Goal: Task Accomplishment & Management: Use online tool/utility

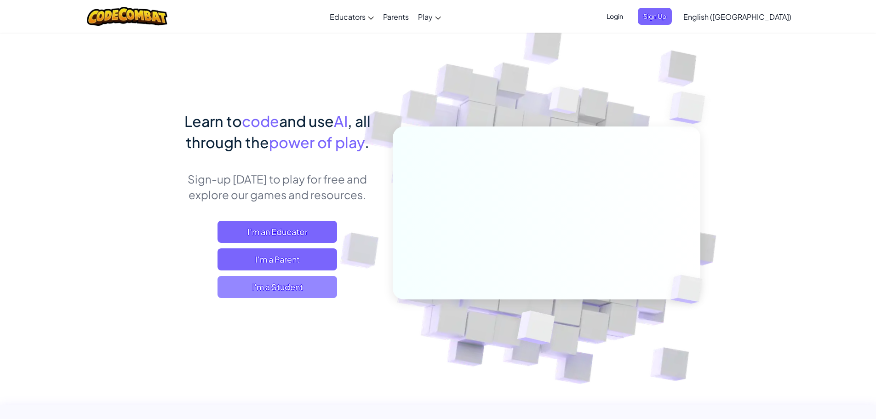
click at [322, 285] on span "I'm a Student" at bounding box center [277, 287] width 120 height 22
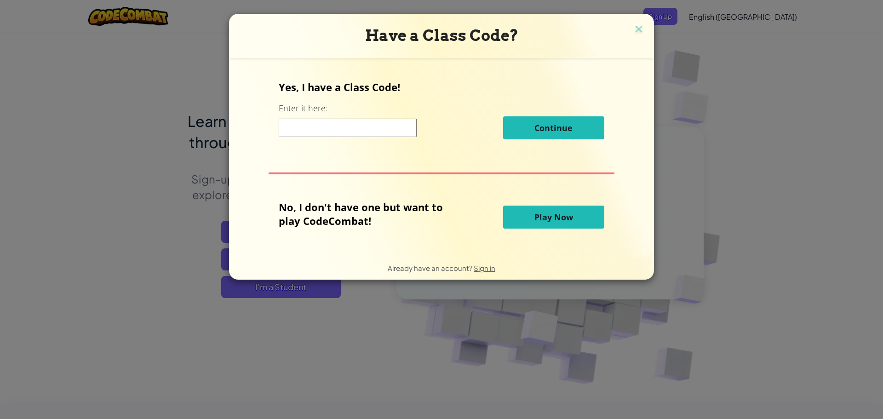
click at [318, 132] on input at bounding box center [348, 128] width 138 height 18
click at [530, 212] on button "Play Now" at bounding box center [553, 216] width 101 height 23
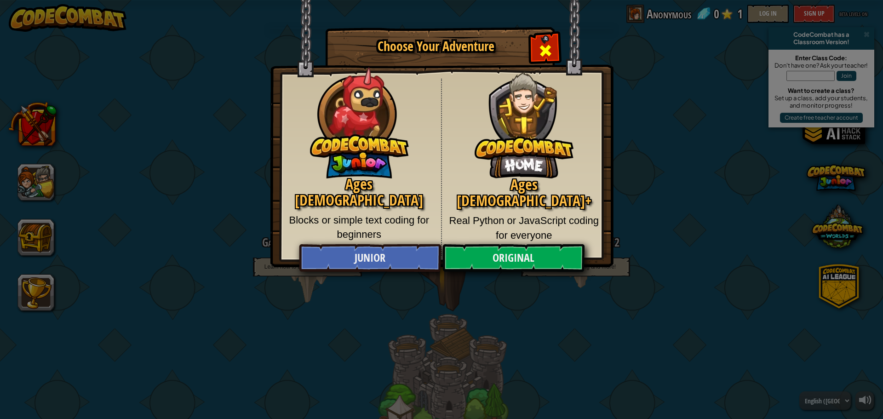
click at [531, 28] on div "Choose Your Adventure Ages [DEMOGRAPHIC_DATA] Blocks or simple text coding for …" at bounding box center [441, 28] width 343 height 1
click at [539, 51] on span "Close modal" at bounding box center [545, 50] width 15 height 15
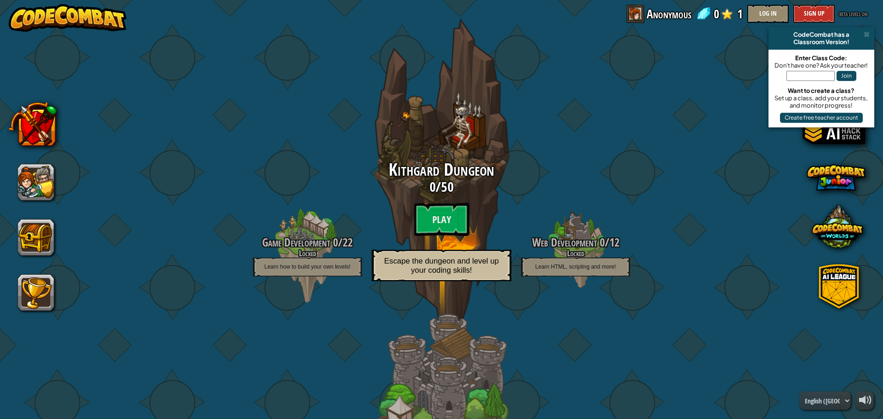
drag, startPoint x: 409, startPoint y: 208, endPoint x: 404, endPoint y: 210, distance: 4.8
click at [404, 210] on div "Kithgard Dungeon 0 / 50 Play Escape the dungeon and level up your coding skills!" at bounding box center [441, 223] width 175 height 126
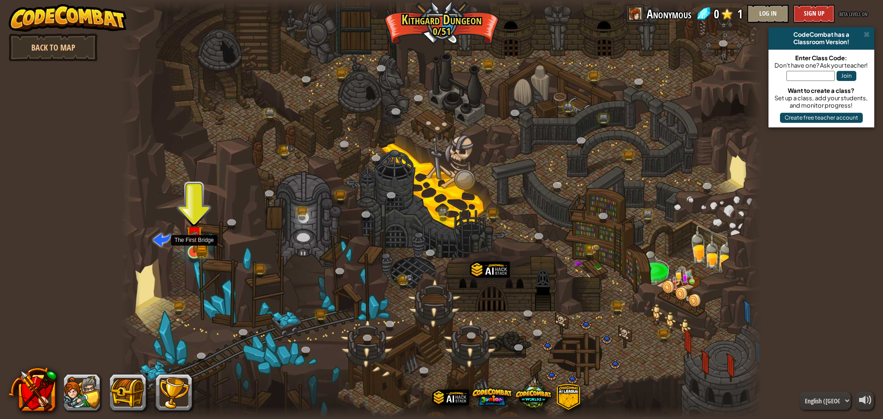
click at [192, 247] on img at bounding box center [194, 235] width 17 height 38
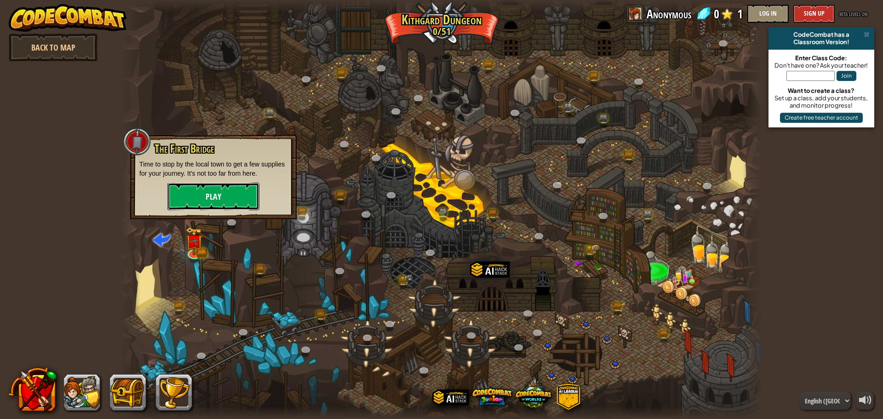
click at [212, 199] on button "Play" at bounding box center [213, 196] width 92 height 28
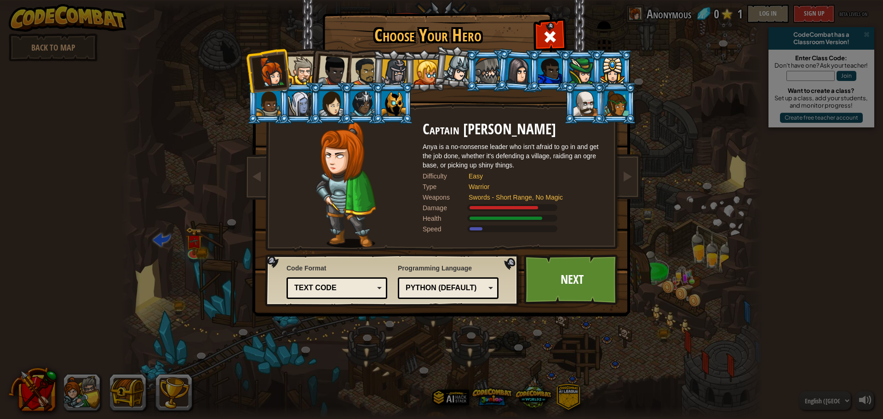
click at [296, 68] on div at bounding box center [302, 71] width 28 height 28
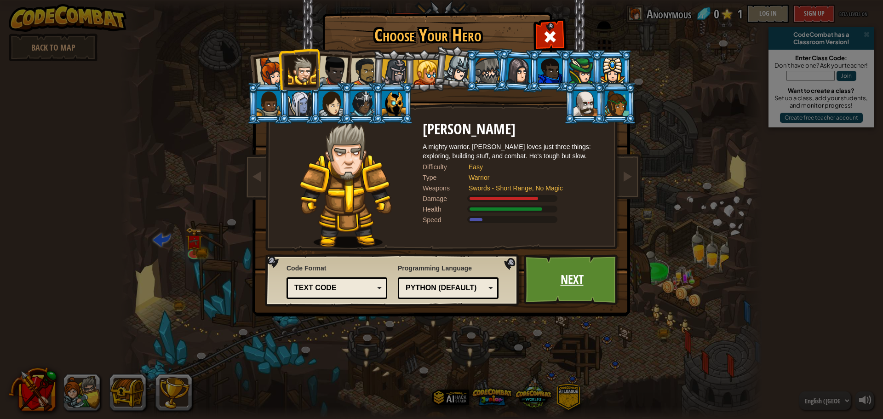
click at [564, 271] on link "Next" at bounding box center [572, 279] width 96 height 51
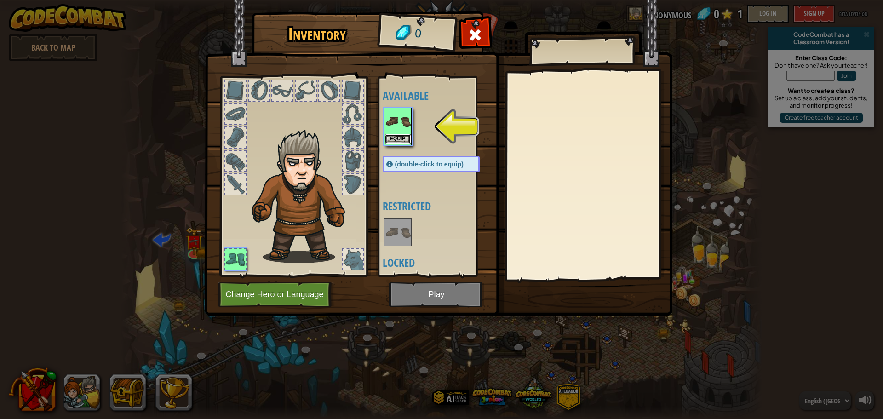
click at [397, 134] on button "Equip" at bounding box center [398, 139] width 26 height 10
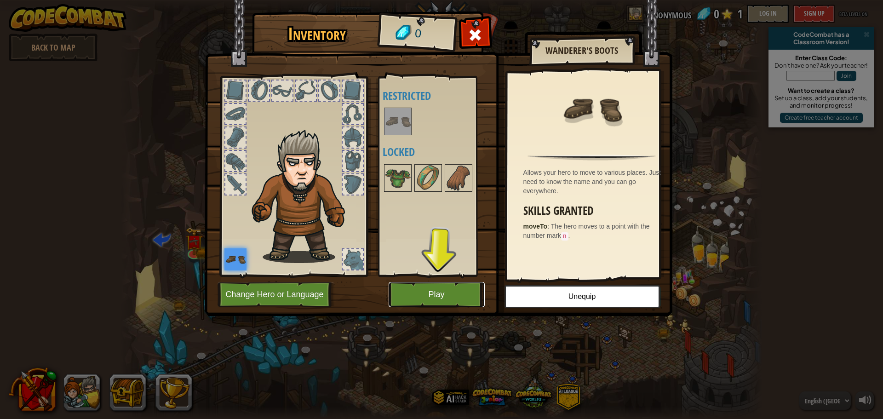
click at [433, 296] on button "Play" at bounding box center [436, 294] width 96 height 25
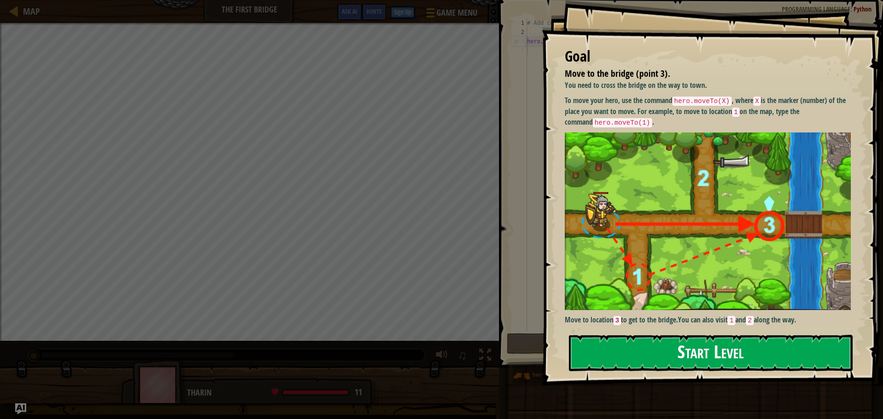
click at [750, 353] on button "Start Level" at bounding box center [711, 353] width 284 height 36
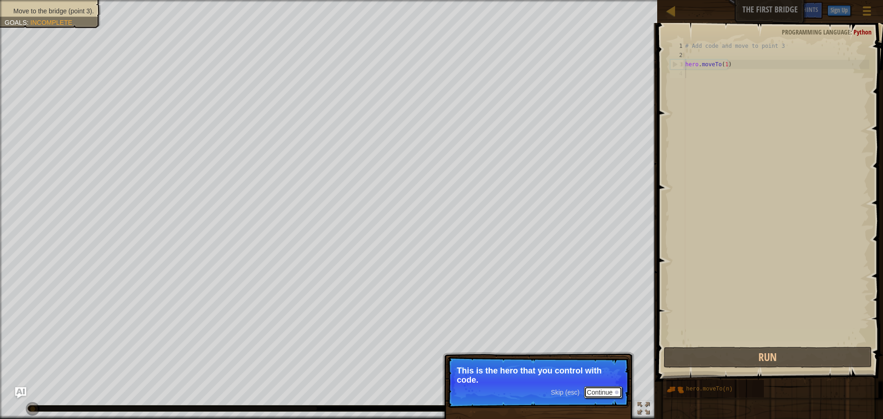
click at [609, 395] on button "Continue" at bounding box center [603, 392] width 38 height 12
click at [522, 367] on p "Skip (esc) Continue Get to the bridge by going to point 3 on the" at bounding box center [538, 382] width 182 height 52
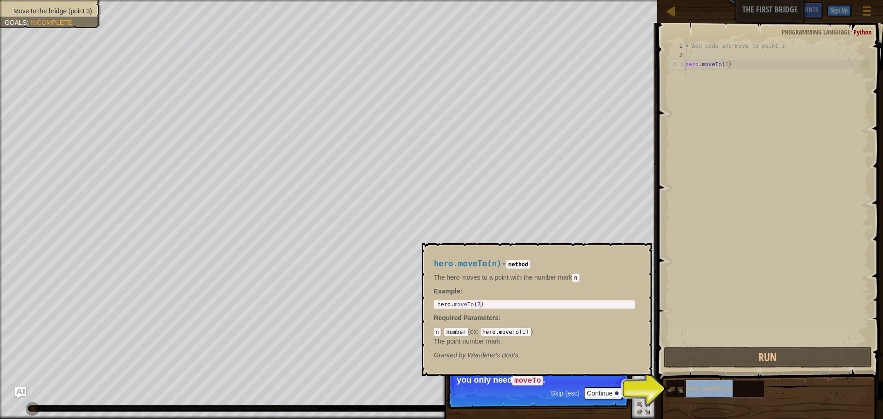
click at [700, 382] on div "hero.moveTo(n)" at bounding box center [728, 388] width 88 height 17
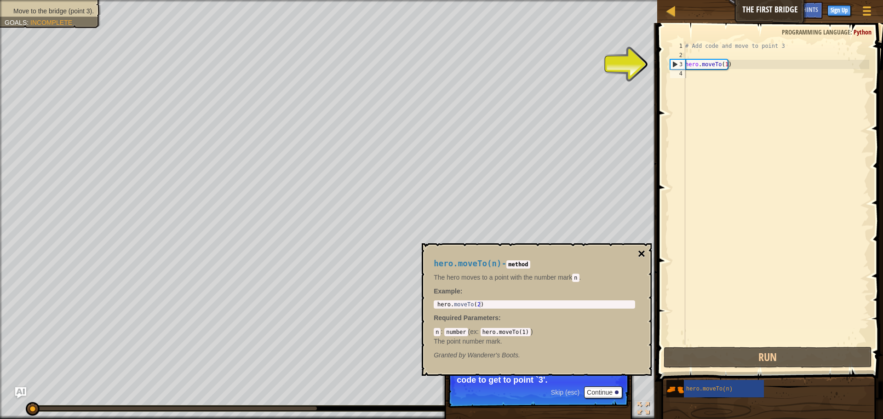
click at [638, 250] on button "×" at bounding box center [641, 253] width 7 height 13
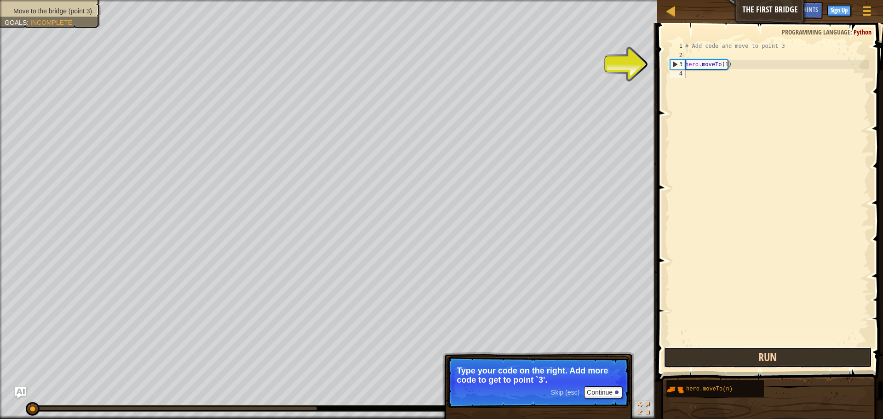
drag, startPoint x: 711, startPoint y: 364, endPoint x: 706, endPoint y: 360, distance: 6.6
click at [708, 362] on button "Run" at bounding box center [767, 357] width 208 height 21
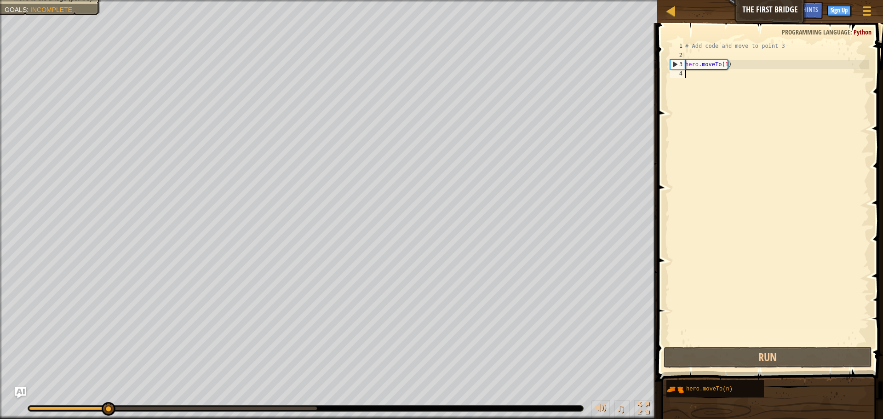
click at [688, 72] on div "# Add code and move to point 3 hero . moveTo ( 1 )" at bounding box center [776, 202] width 186 height 322
drag, startPoint x: 694, startPoint y: 85, endPoint x: 740, endPoint y: 114, distance: 55.0
click at [740, 114] on div "# Add code and move to point 3 hero . moveTo ( 1 )" at bounding box center [776, 202] width 186 height 322
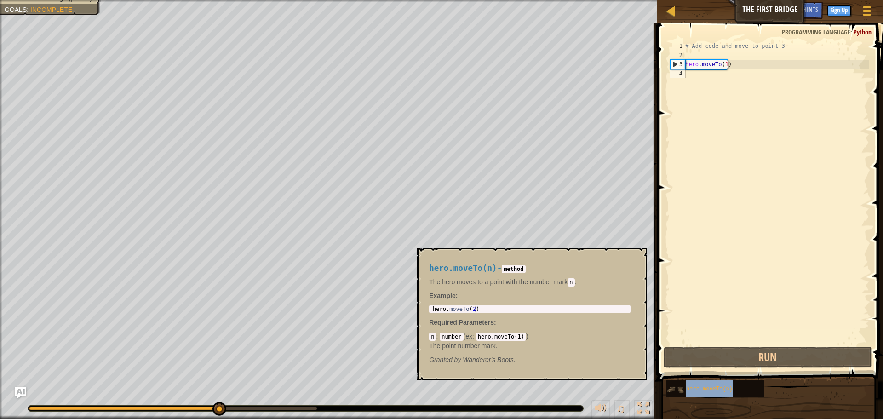
click at [744, 381] on div "hero.moveTo(n)" at bounding box center [728, 388] width 88 height 17
click at [513, 337] on code "hero.moveTo(1)" at bounding box center [501, 336] width 50 height 8
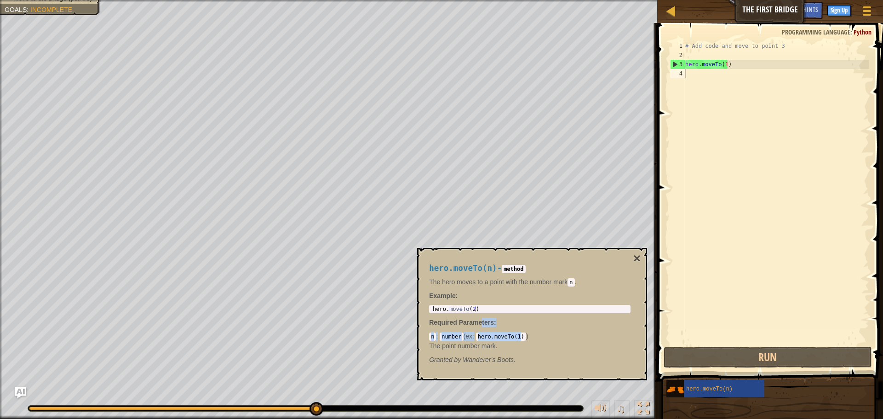
drag, startPoint x: 517, startPoint y: 333, endPoint x: 478, endPoint y: 322, distance: 40.6
click at [479, 326] on div "hero.moveTo(n) - method The hero moves to a point with the number [PERSON_NAME]…" at bounding box center [529, 314] width 214 height 118
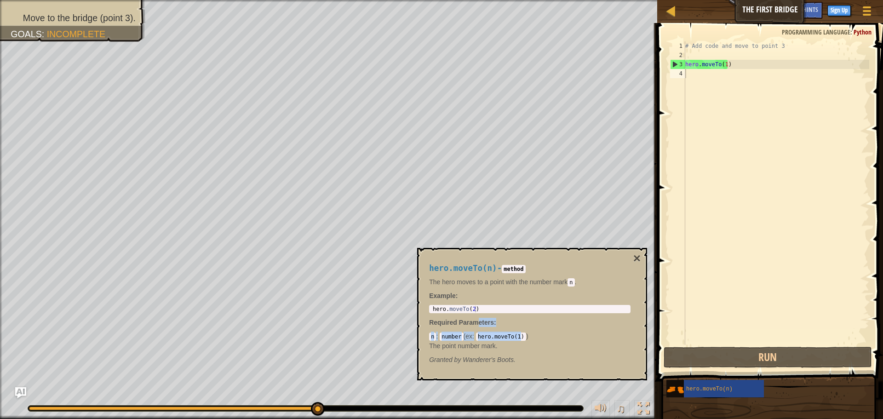
type textarea "hero.moveTo(2)"
click at [484, 307] on div "hero . moveTo ( 2 )" at bounding box center [530, 315] width 198 height 19
click at [514, 271] on code "method" at bounding box center [512, 269] width 23 height 8
click at [638, 255] on button "×" at bounding box center [636, 258] width 7 height 13
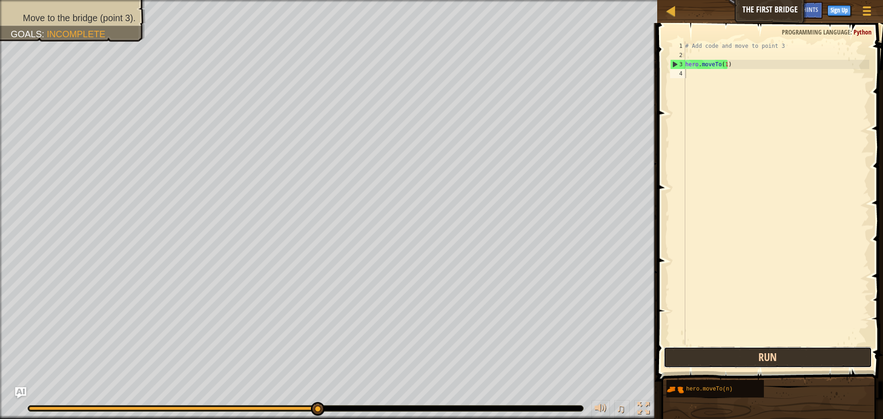
click at [758, 360] on button "Run" at bounding box center [767, 357] width 208 height 21
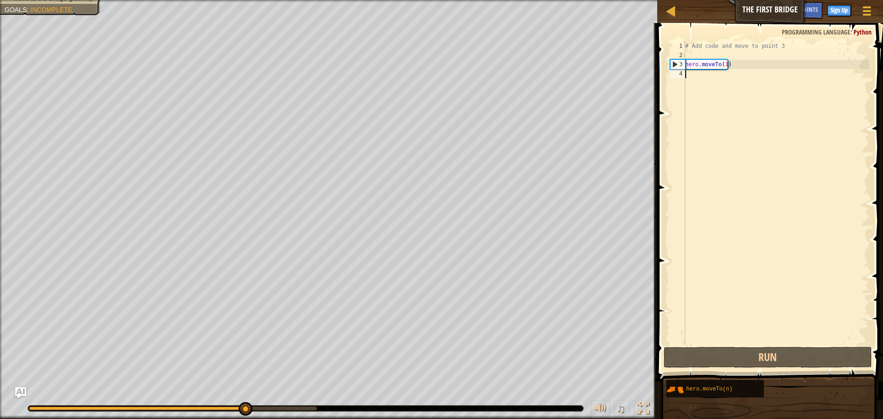
click at [689, 75] on div "# Add code and move to point 3 hero . moveTo ( 1 )" at bounding box center [776, 202] width 186 height 322
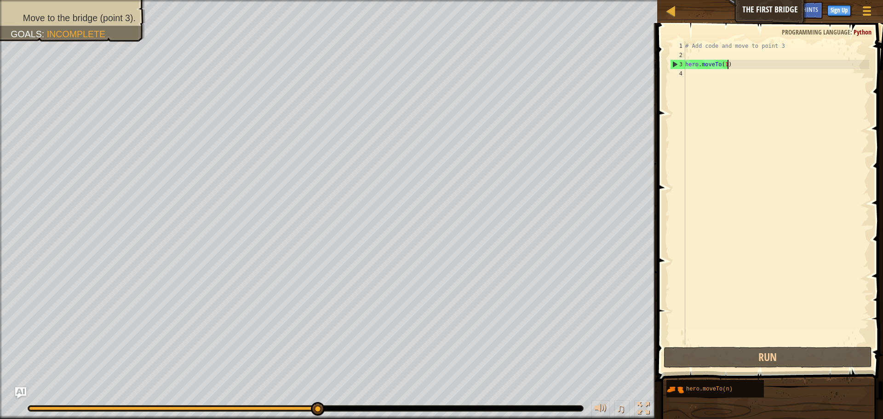
click at [727, 63] on div "# Add code and move to point 3 hero . moveTo ( 1 )" at bounding box center [776, 202] width 186 height 322
type textarea "hero.moveTo(1)"
click at [721, 63] on div "# Add code and move to point 3 hero . moveTo ( 1 )" at bounding box center [776, 202] width 186 height 322
click at [723, 64] on div "# Add code and move to point 3 hero . moveTo ( 1 )" at bounding box center [776, 202] width 186 height 322
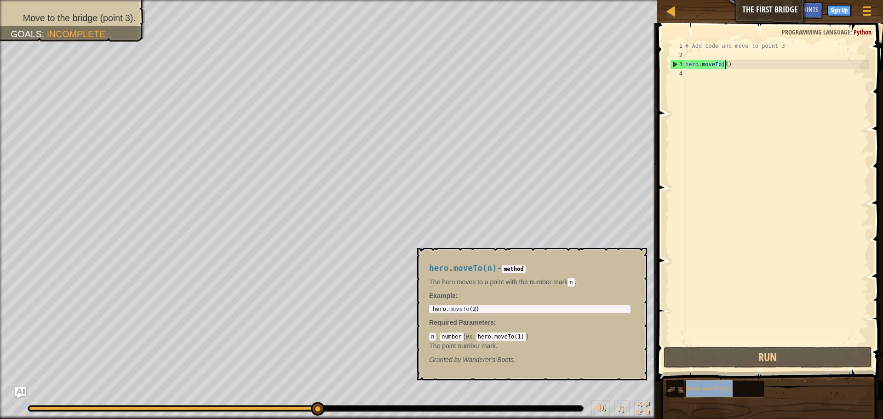
click at [743, 390] on div "hero.moveTo(n)" at bounding box center [728, 388] width 88 height 17
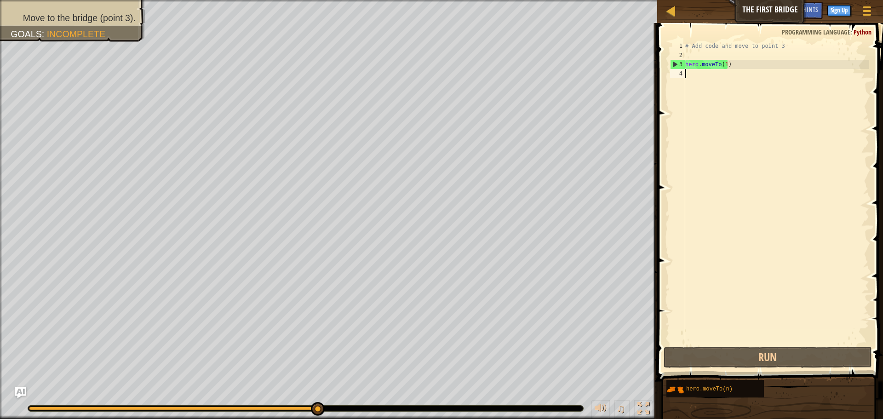
click at [683, 74] on div "4" at bounding box center [677, 73] width 15 height 9
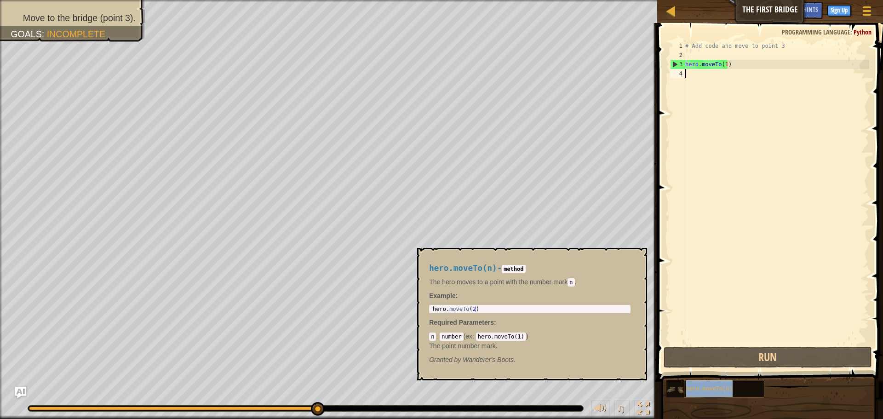
click at [704, 390] on span "hero.moveTo(n)" at bounding box center [709, 389] width 46 height 6
drag, startPoint x: 735, startPoint y: 351, endPoint x: 740, endPoint y: 342, distance: 10.9
click at [740, 342] on div "1 2 3 4 # Add code and move to point 3 hero . moveTo ( 1 ) הההההההההההההההההההה…" at bounding box center [768, 220] width 228 height 385
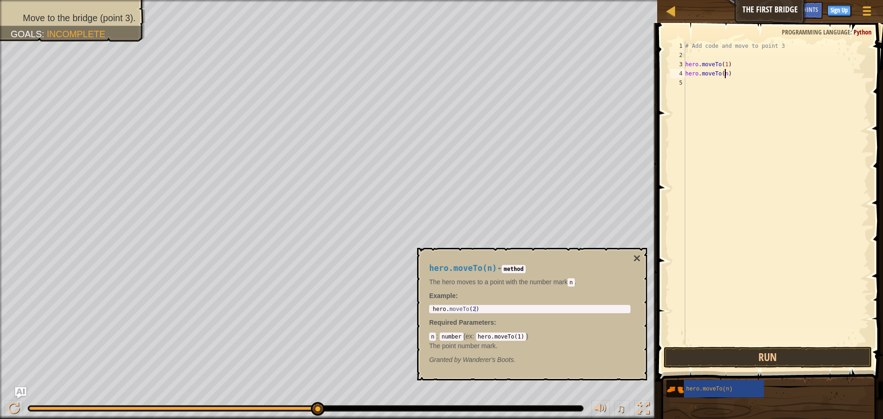
click at [724, 74] on div "# Add code and move to point 3 hero . moveTo ( 1 ) hero . moveTo ( n )" at bounding box center [776, 202] width 186 height 322
type textarea "hero.moveTo(2)"
click at [636, 253] on button "×" at bounding box center [636, 258] width 7 height 13
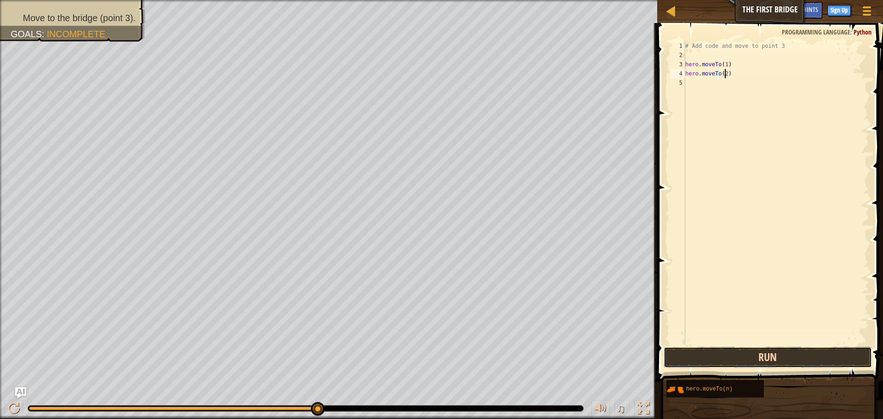
click at [718, 356] on button "Run" at bounding box center [767, 357] width 208 height 21
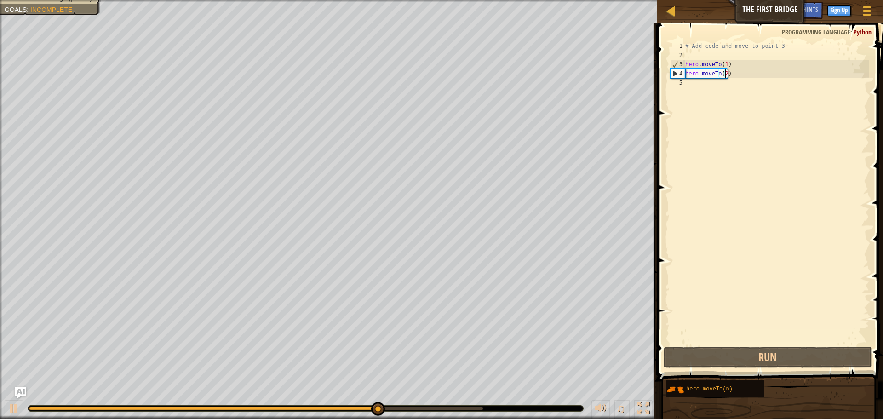
click at [678, 81] on div "5" at bounding box center [677, 82] width 15 height 9
click at [682, 81] on div "5" at bounding box center [677, 82] width 15 height 9
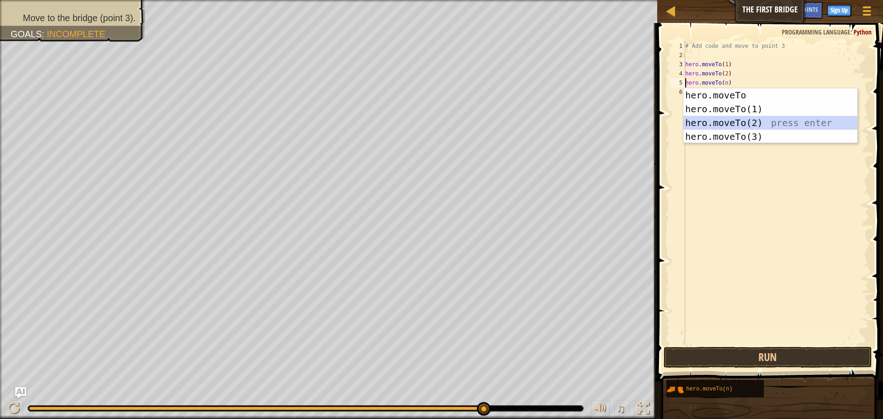
click at [738, 125] on div "hero.moveTo press enter hero.moveTo(1) press enter hero.moveTo(2) press enter h…" at bounding box center [770, 129] width 174 height 83
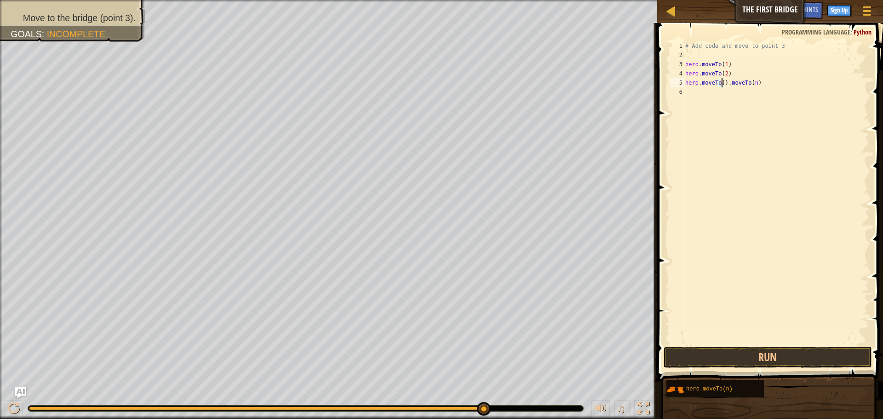
scroll to position [4, 4]
type textarea "hero.moveTo(3).moveTo(n)"
click at [820, 353] on button "Run" at bounding box center [767, 357] width 208 height 21
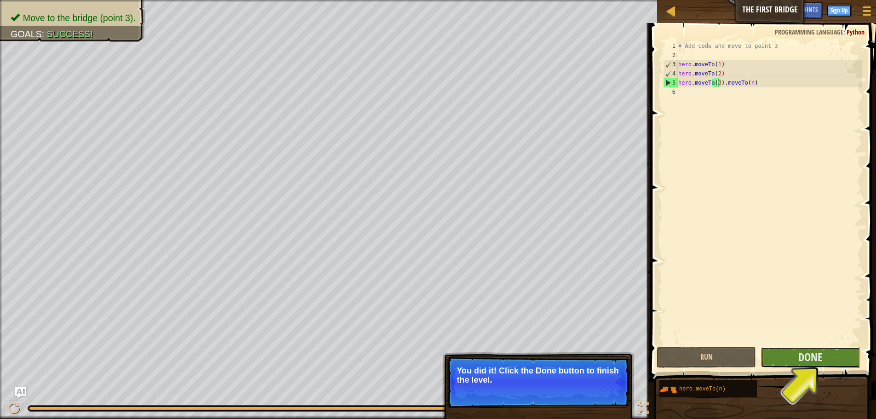
click at [789, 362] on button "Done" at bounding box center [809, 357] width 99 height 21
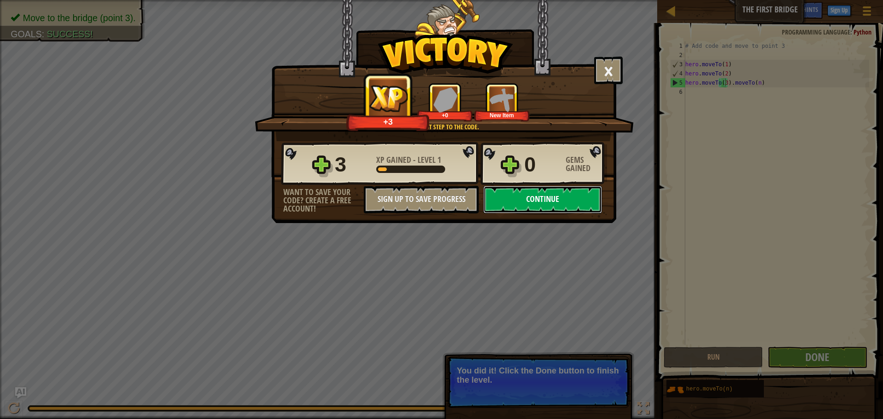
click at [551, 205] on button "Continue" at bounding box center [542, 200] width 119 height 28
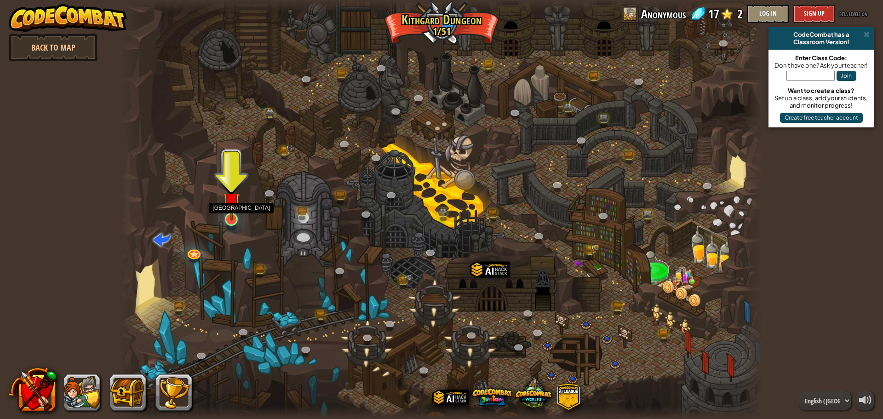
click at [235, 215] on img at bounding box center [231, 200] width 17 height 39
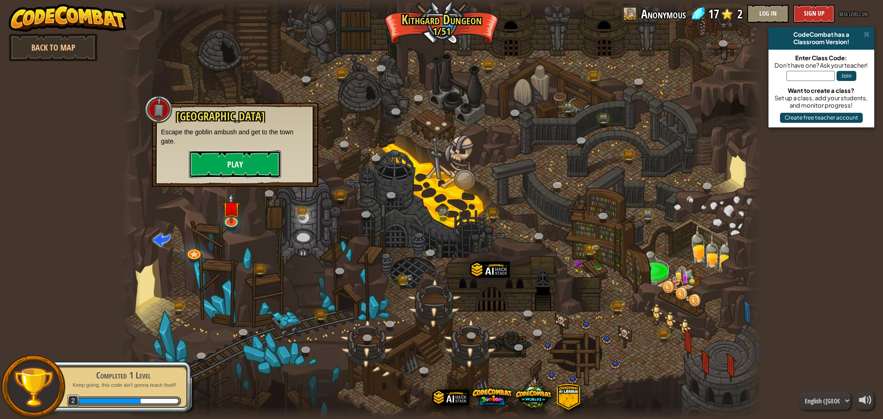
click at [223, 165] on button "Play" at bounding box center [235, 164] width 92 height 28
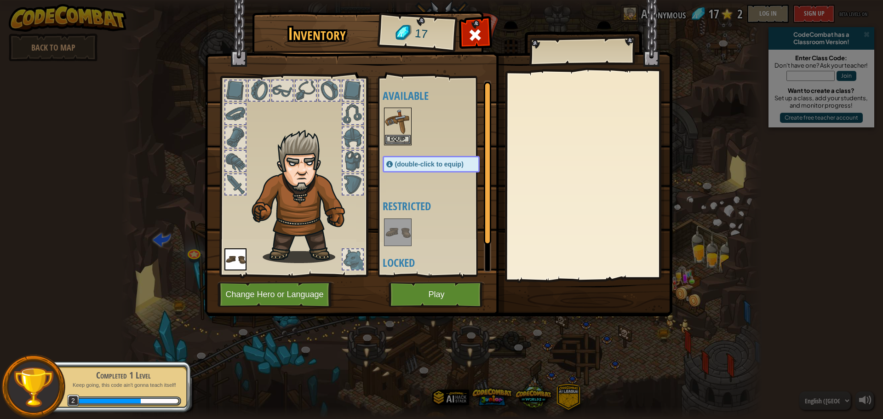
click at [299, 86] on div at bounding box center [306, 90] width 20 height 20
click at [396, 137] on button "Equip" at bounding box center [398, 139] width 26 height 10
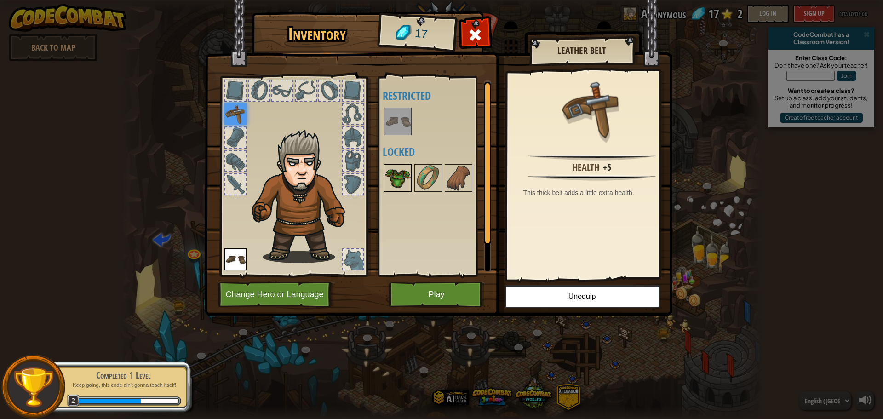
click at [394, 174] on img at bounding box center [398, 178] width 26 height 26
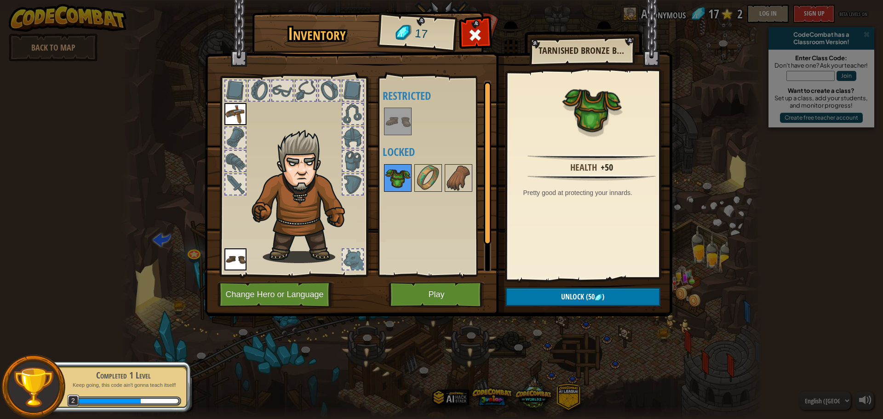
click at [404, 175] on img at bounding box center [398, 178] width 26 height 26
click at [351, 154] on div at bounding box center [352, 161] width 20 height 20
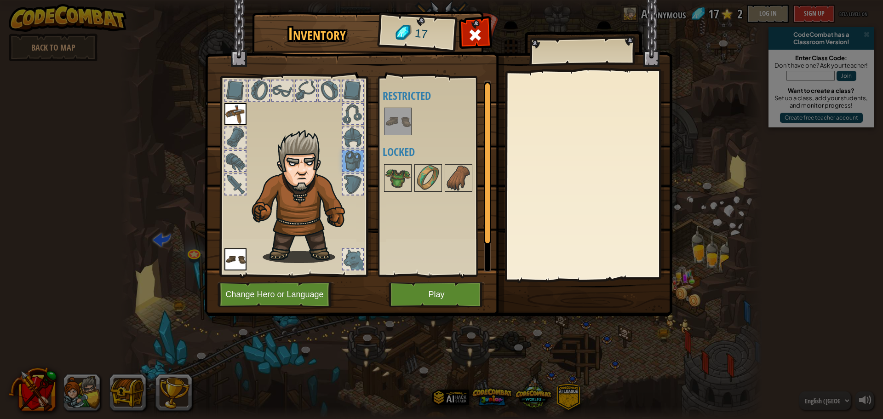
drag, startPoint x: 400, startPoint y: 181, endPoint x: 333, endPoint y: 155, distance: 71.6
click at [330, 154] on div "Inventory 17 Available Equip (double-click to equip) Restricted Locked Equip Un…" at bounding box center [441, 165] width 467 height 303
drag, startPoint x: 439, startPoint y: 176, endPoint x: 444, endPoint y: 179, distance: 5.8
click at [444, 179] on div "Available Equip (double-click to equip) Restricted Locked" at bounding box center [439, 176] width 115 height 192
drag, startPoint x: 461, startPoint y: 177, endPoint x: 354, endPoint y: 117, distance: 123.1
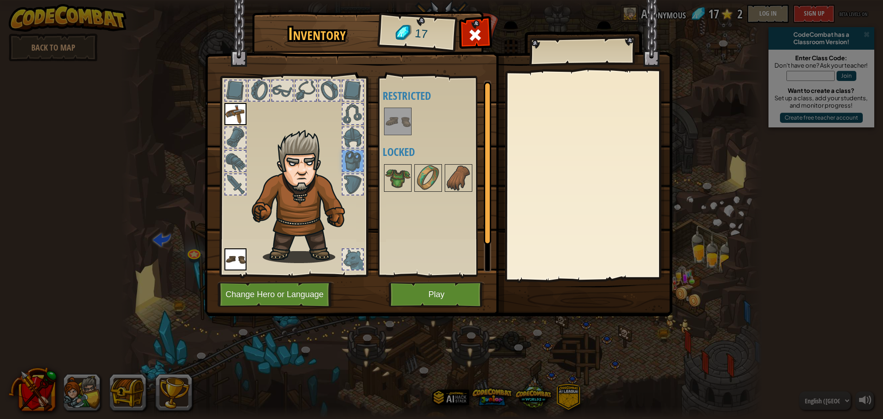
click at [344, 112] on div "Inventory 17 Available Equip (double-click to equip) Restricted Locked Equip Un…" at bounding box center [441, 165] width 467 height 303
click at [465, 289] on button "Play" at bounding box center [436, 294] width 96 height 25
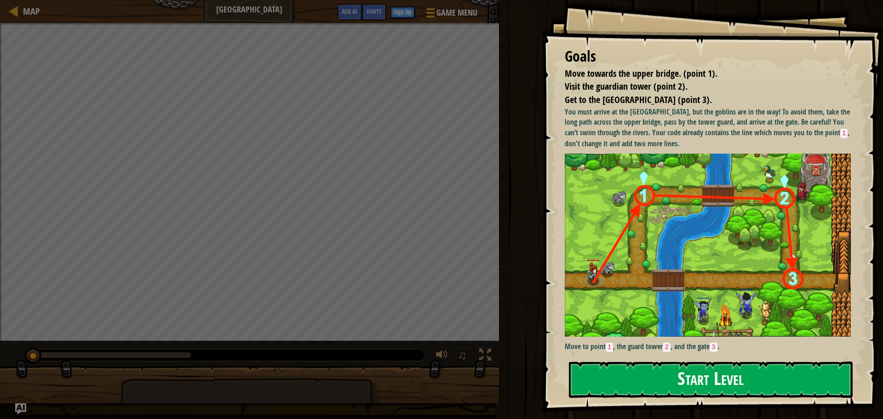
click at [716, 369] on button "Start Level" at bounding box center [711, 379] width 284 height 36
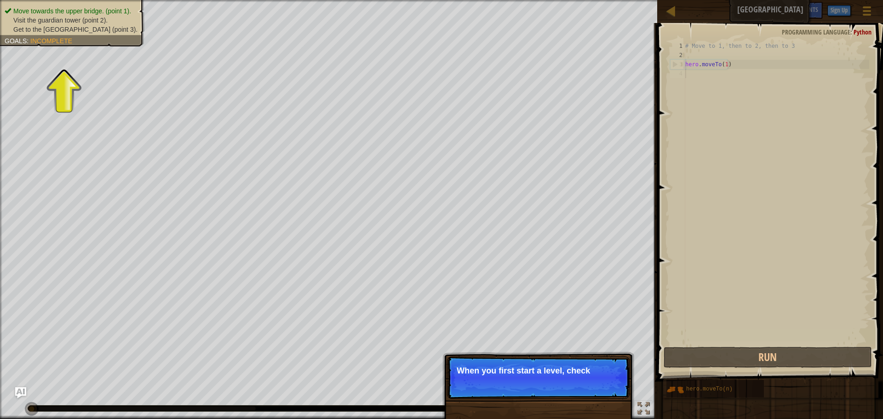
click at [581, 354] on div "Skip (esc) Continue When you first start a level, check" at bounding box center [538, 420] width 192 height 136
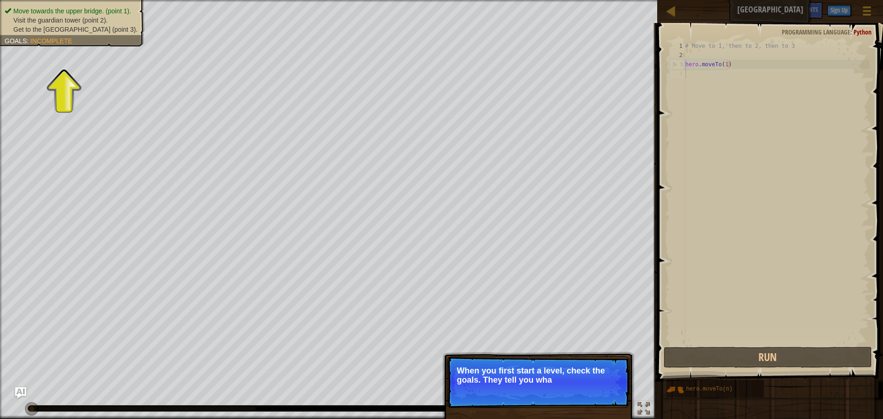
click at [588, 373] on p "When you first start a level, check the goals. They tell you wha" at bounding box center [537, 375] width 163 height 18
drag, startPoint x: 689, startPoint y: 285, endPoint x: 752, endPoint y: 321, distance: 72.6
click at [744, 320] on div "1 2 3 4 # Move to 1, then to 2, then to 3 hero . moveTo ( 1 ) ההההההההההההההההה…" at bounding box center [768, 192] width 201 height 303
click at [789, 319] on div "# Move to 1, then to 2, then to 3 hero . moveTo ( 1 )" at bounding box center [776, 202] width 186 height 322
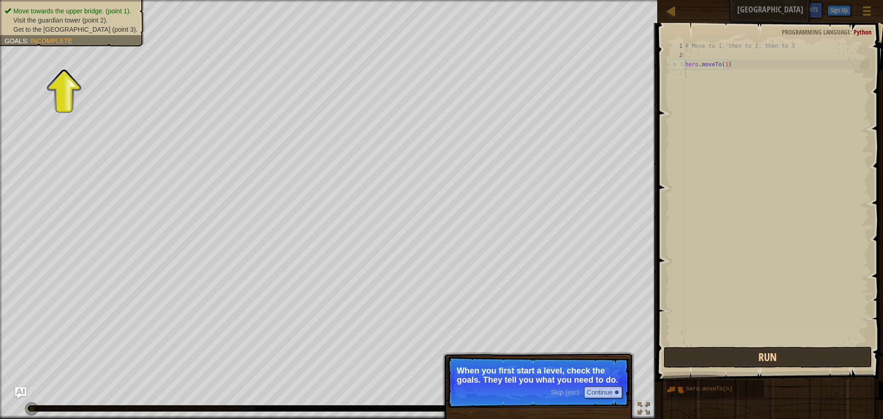
drag, startPoint x: 763, startPoint y: 352, endPoint x: 671, endPoint y: 367, distance: 92.7
click at [671, 367] on div "1 2 3 4 # Move to 1, then to 2, then to 3 hero . moveTo ( 1 ) ההההההההההההההההה…" at bounding box center [768, 220] width 228 height 385
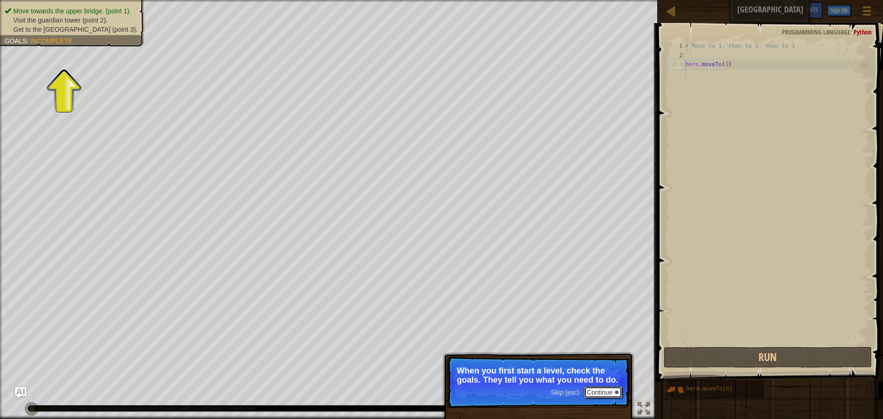
click at [609, 391] on button "Continue" at bounding box center [603, 392] width 38 height 12
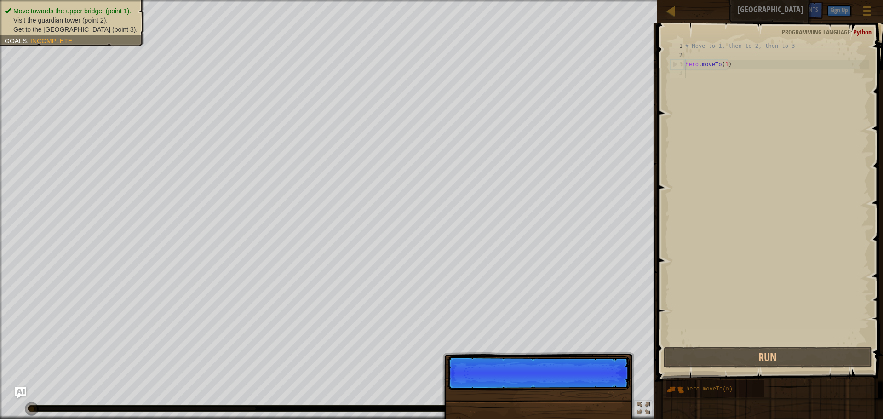
scroll to position [4, 0]
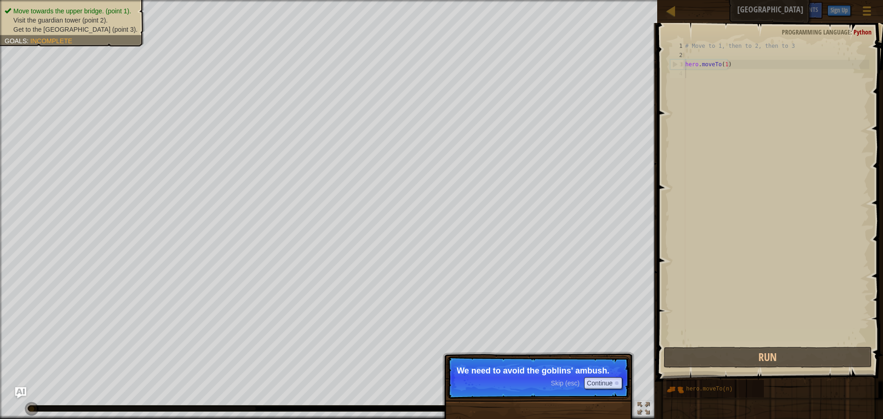
click at [622, 372] on p "Skip (esc) Continue We need to avoid the goblins' ambush." at bounding box center [538, 377] width 182 height 42
click at [612, 384] on button "Continue" at bounding box center [603, 383] width 38 height 12
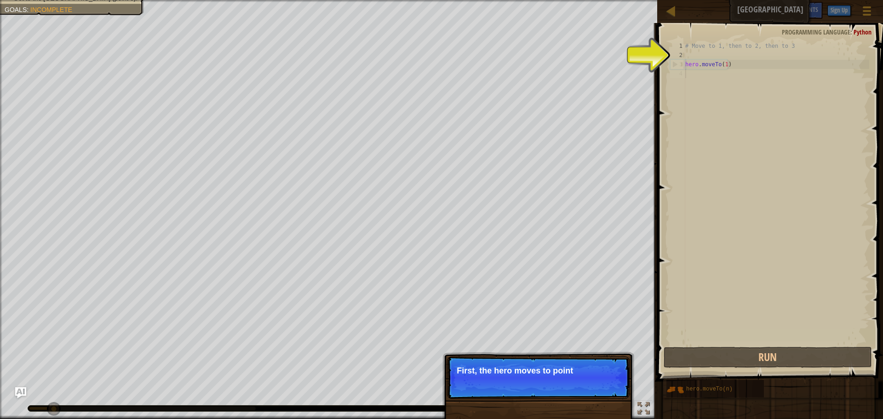
click at [568, 368] on p "First, the hero moves to point" at bounding box center [537, 370] width 163 height 9
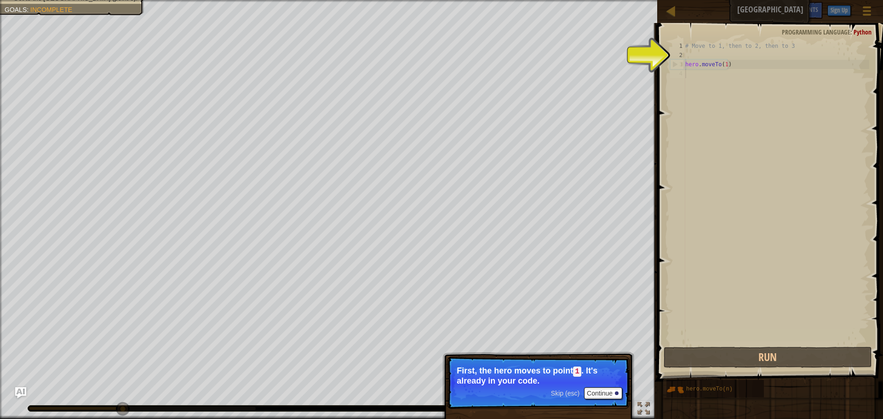
click at [703, 65] on div "# Move to 1, then to 2, then to 3 hero . moveTo ( 1 )" at bounding box center [776, 202] width 186 height 322
click at [724, 64] on div "# Move to 1, then to 2, then to 3 hero . moveTo ( 1 )" at bounding box center [776, 202] width 186 height 322
click at [723, 61] on div "# Move to 1, then to 2, then to 3 hero . moveTo ( 1 )" at bounding box center [776, 202] width 186 height 322
click at [723, 65] on div "# Move to 1, then to 2, then to 3 hero . moveTo ( 1 )" at bounding box center [776, 202] width 186 height 322
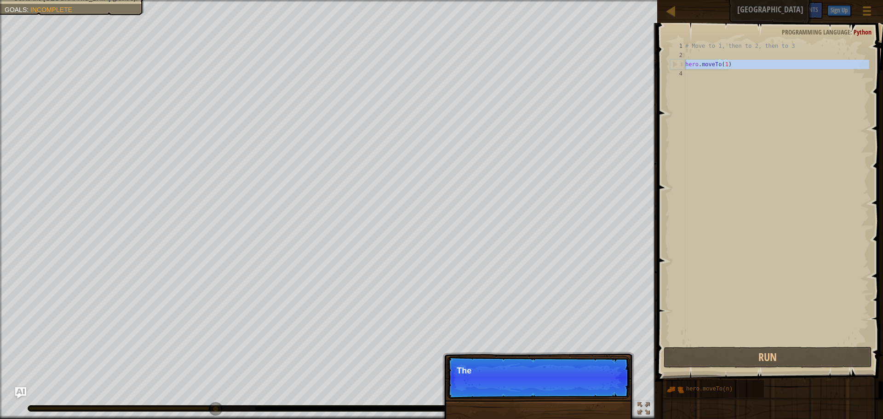
click at [671, 61] on div "3" at bounding box center [677, 64] width 15 height 9
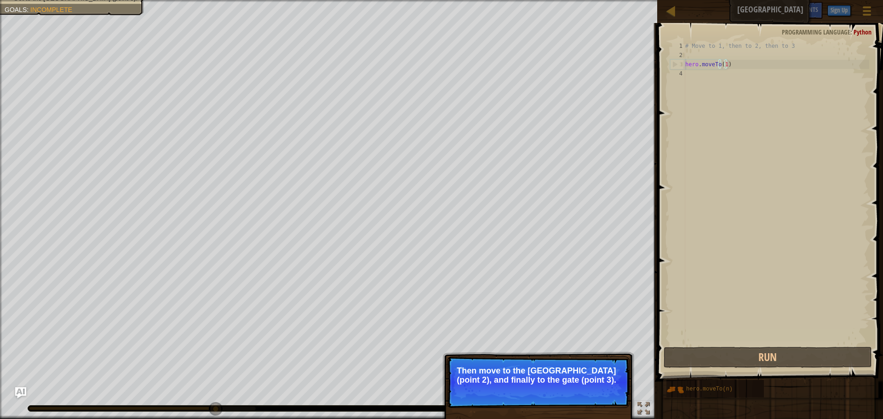
click at [722, 64] on div "# Move to 1, then to 2, then to 3 hero . moveTo ( 1 )" at bounding box center [776, 202] width 186 height 322
click at [723, 64] on div "# Move to 1, then to 2, then to 3 hero . moveTo ( 1 )" at bounding box center [776, 202] width 186 height 322
click at [696, 45] on div "# Move to 1, then to 2, then to 3 hero . moveTo ( 1 )" at bounding box center [776, 202] width 186 height 322
click at [721, 64] on div "# Move to 1, then to 2, then to 3 hero . moveTo ( 1 )" at bounding box center [776, 202] width 186 height 322
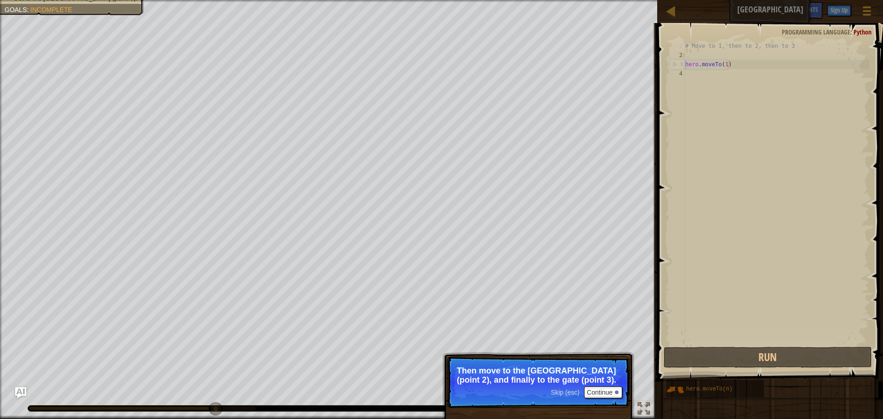
type textarea "hero.moveTo(1)"
click at [724, 63] on div "# Move to 1, then to 2, then to 3 hero . moveTo ( 1 )" at bounding box center [776, 202] width 186 height 322
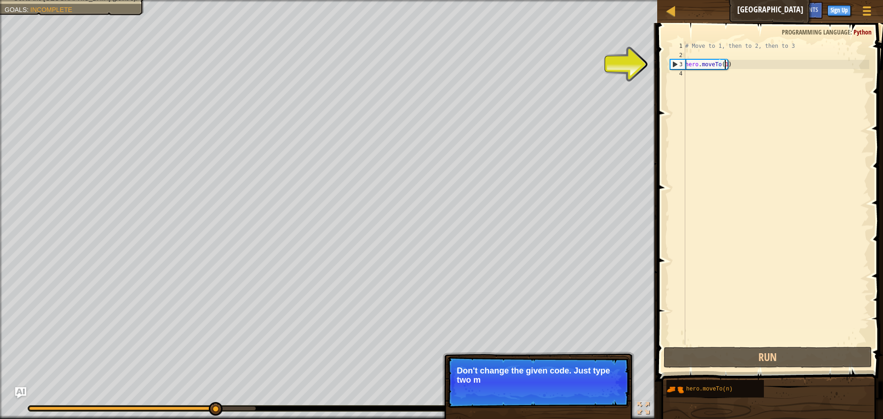
click at [681, 73] on div "4" at bounding box center [677, 73] width 15 height 9
click at [676, 62] on div "3" at bounding box center [677, 64] width 15 height 9
click at [675, 63] on div "3" at bounding box center [677, 64] width 15 height 9
click at [674, 62] on div "3" at bounding box center [677, 64] width 15 height 9
click at [724, 65] on div "# Move to 1, then to 2, then to 3 hero . moveTo ( 1 )" at bounding box center [776, 202] width 186 height 322
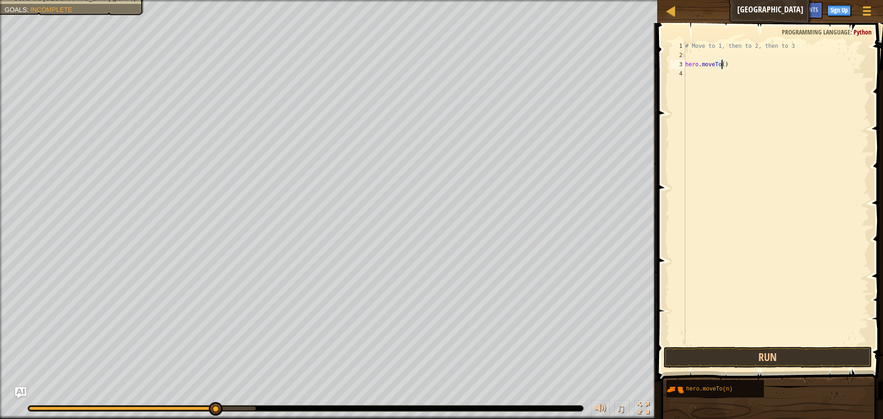
scroll to position [4, 3]
click at [741, 359] on button "Run" at bounding box center [767, 357] width 208 height 21
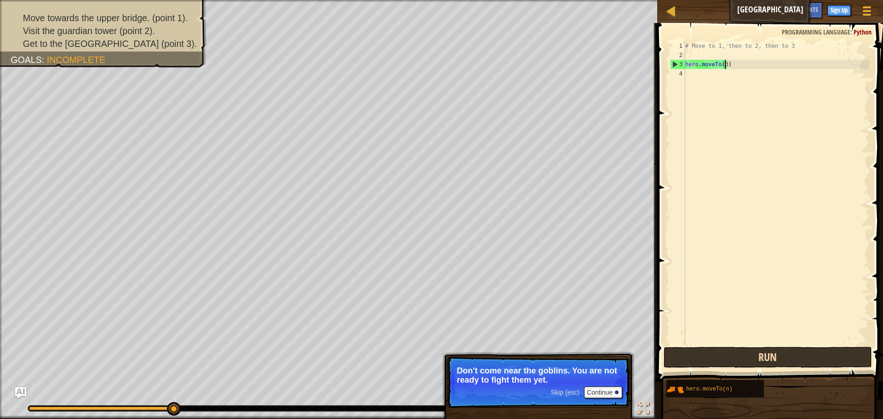
scroll to position [4, 3]
type textarea "hero.moveTo(2)"
click at [686, 68] on div "# Move to 1, then to 2, then to 3 hero . moveTo ( 2 )" at bounding box center [776, 202] width 186 height 322
click at [685, 70] on div "# Move to 1, then to 2, then to 3 hero . moveTo ( 2 )" at bounding box center [776, 202] width 186 height 322
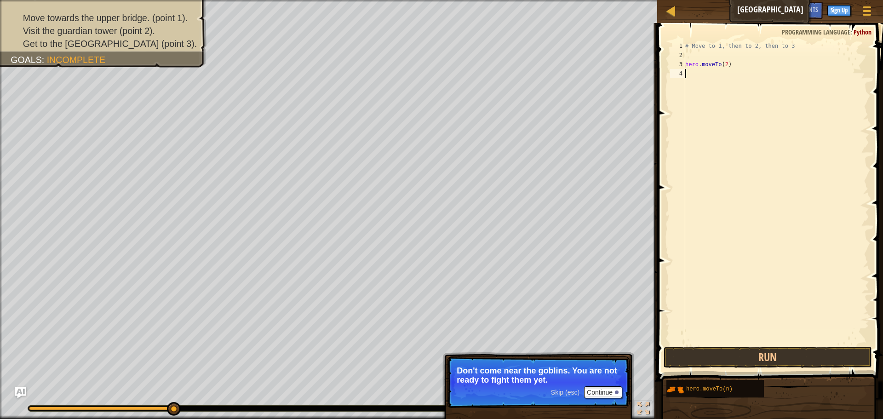
scroll to position [4, 0]
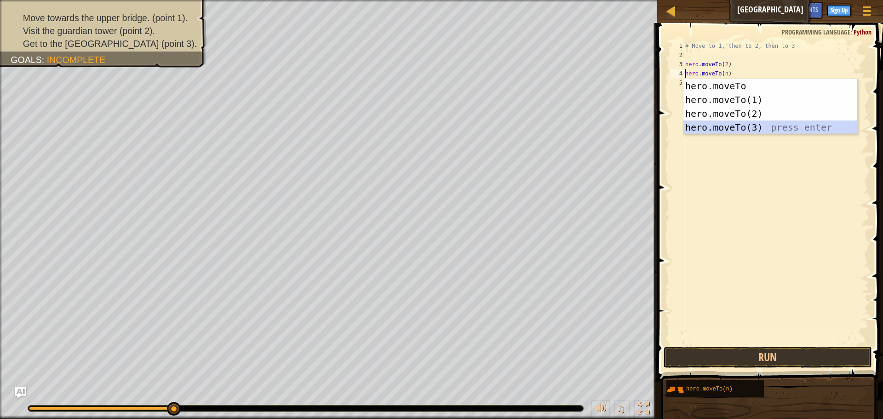
click at [750, 127] on div "hero.moveTo press enter hero.moveTo(1) press enter hero.moveTo(2) press enter h…" at bounding box center [770, 120] width 174 height 83
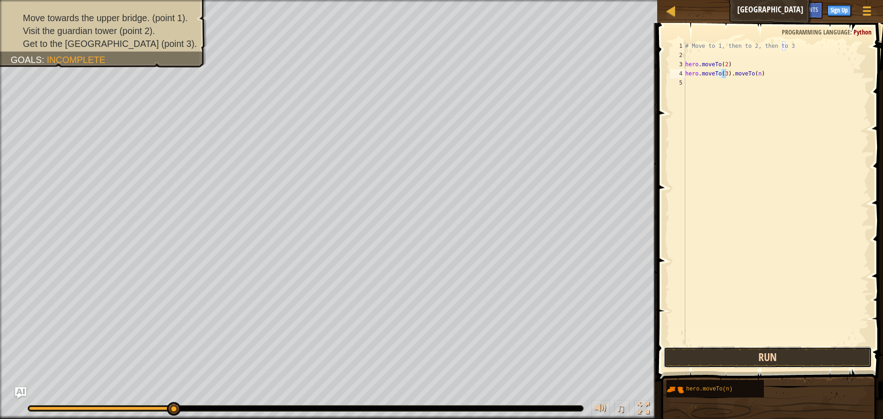
click at [802, 356] on button "Run" at bounding box center [767, 357] width 208 height 21
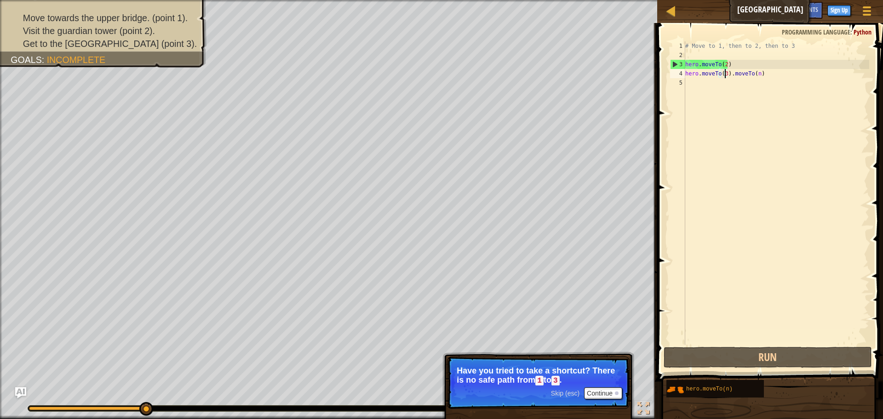
click at [723, 66] on div "# Move to 1, then to 2, then to 3 hero . moveTo ( 2 ) hero . moveTo ( 3 ) . mov…" at bounding box center [776, 202] width 186 height 322
drag, startPoint x: 726, startPoint y: 62, endPoint x: 721, endPoint y: 63, distance: 5.2
click at [723, 62] on div "# Move to 1, then to 2, then to 3 hero . moveTo ( 2 ) hero . moveTo ( 3 ) . mov…" at bounding box center [776, 202] width 186 height 322
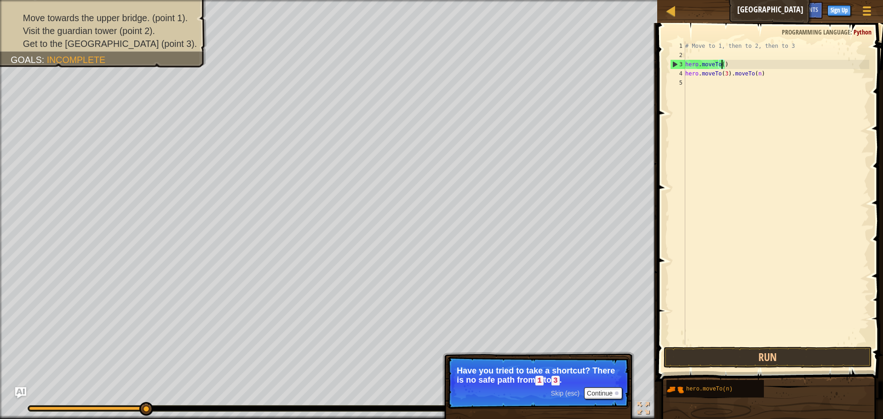
type textarea "hero.moveTo(1)"
click at [689, 80] on div "# Move to 1, then to 2, then to 3 hero . moveTo ( 1 ) hero . moveTo ( 3 ) . mov…" at bounding box center [776, 202] width 186 height 322
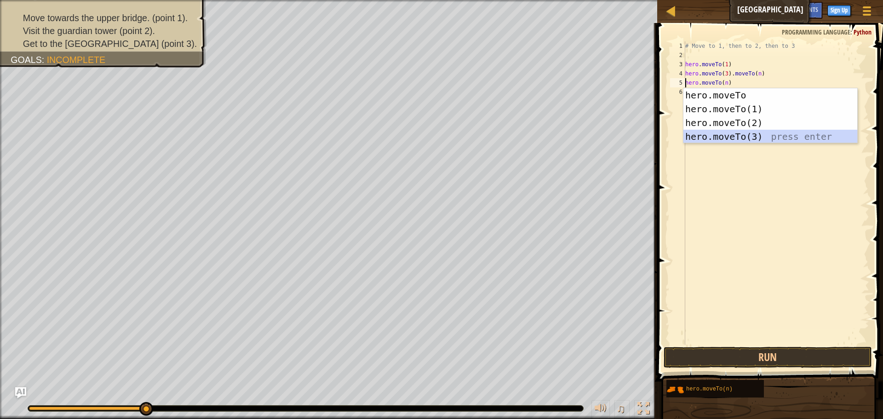
click at [730, 137] on div "hero.moveTo press enter hero.moveTo(1) press enter hero.moveTo(2) press enter h…" at bounding box center [770, 129] width 174 height 83
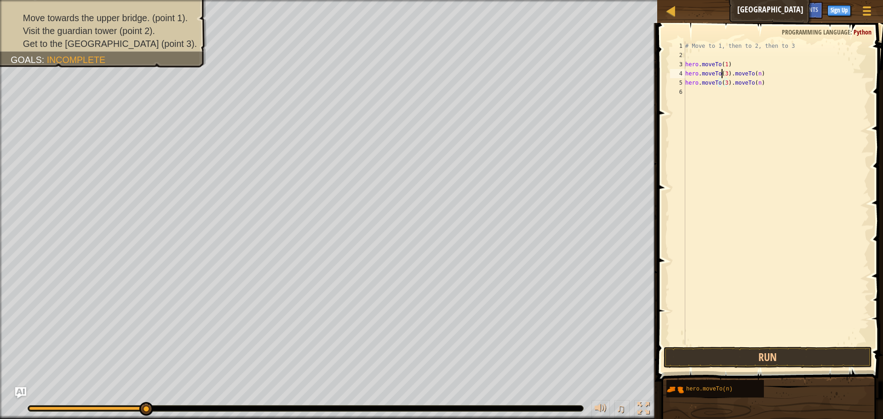
click at [721, 71] on div "# Move to 1, then to 2, then to 3 hero . moveTo ( 1 ) hero . moveTo ( 3 ) . mov…" at bounding box center [776, 202] width 186 height 322
click at [722, 71] on div "# Move to 1, then to 2, then to 3 hero . moveTo ( 1 ) hero . moveTo ( 3 ) . mov…" at bounding box center [776, 202] width 186 height 322
click at [723, 72] on div "# Move to 1, then to 2, then to 3 hero . moveTo ( 1 ) hero . moveTo ( 3 ) . mov…" at bounding box center [776, 202] width 186 height 322
click at [740, 359] on button "Run" at bounding box center [767, 357] width 208 height 21
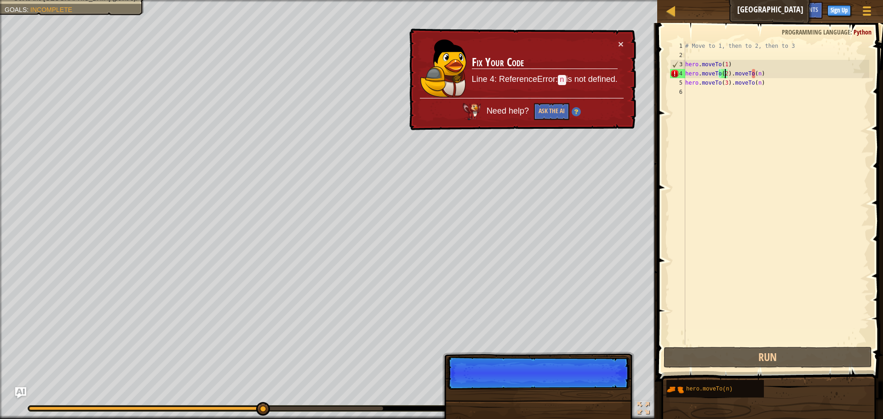
click at [751, 74] on div "# Move to 1, then to 2, then to 3 hero . moveTo ( 1 ) hero . moveTo ( 2 ) . mov…" at bounding box center [776, 202] width 186 height 322
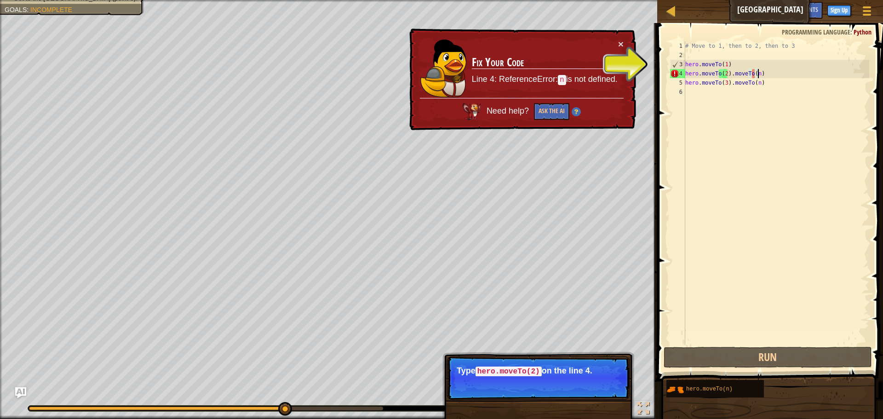
click at [757, 74] on div "# Move to 1, then to 2, then to 3 hero . moveTo ( 1 ) hero . moveTo ( 2 ) . mov…" at bounding box center [776, 202] width 186 height 322
click at [752, 73] on div "# Move to 1, then to 2, then to 3 hero . moveTo ( 1 ) hero . moveTo ( 2 ) . mov…" at bounding box center [776, 202] width 186 height 322
click at [767, 73] on div "# Move to 1, then to 2, then to 3 hero . moveTo ( 1 ) hero . moveTo ( 2 ) . mov…" at bounding box center [776, 202] width 186 height 322
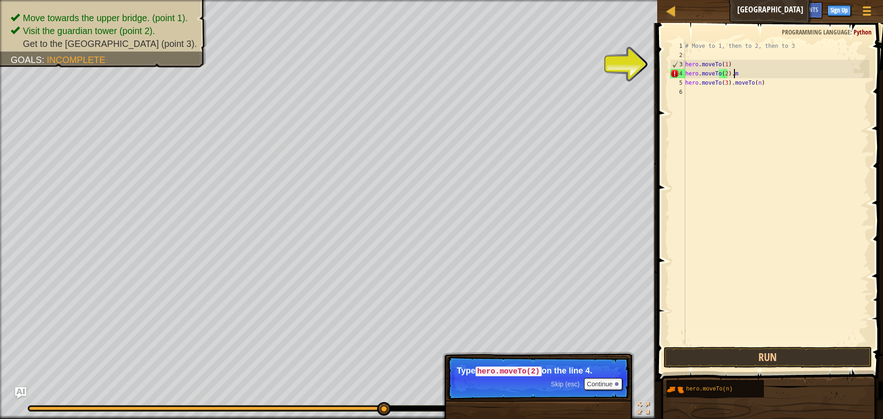
scroll to position [4, 3]
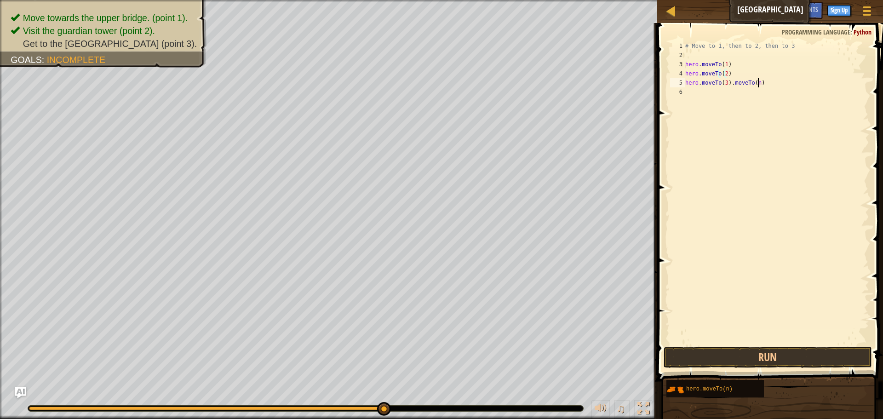
click at [768, 83] on div "# Move to 1, then to 2, then to 3 hero . moveTo ( 1 ) hero . moveTo ( 2 ) hero …" at bounding box center [776, 202] width 186 height 322
type textarea "h"
drag, startPoint x: 675, startPoint y: 380, endPoint x: 716, endPoint y: 178, distance: 205.9
click at [716, 178] on div "Hints 1 2 3 4 5 6 # Move to 1, then to 2, then to 3 hero . moveTo ( 1 ) hero . …" at bounding box center [768, 218] width 228 height 391
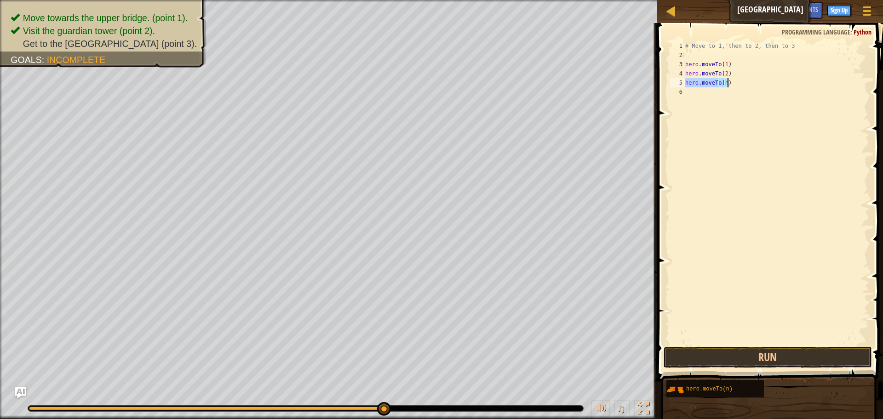
click at [726, 83] on div "# Move to 1, then to 2, then to 3 hero . moveTo ( 1 ) hero . moveTo ( 2 ) hero …" at bounding box center [776, 192] width 186 height 303
type textarea "hero.moveTo(3)"
click at [712, 348] on button "Run" at bounding box center [767, 357] width 208 height 21
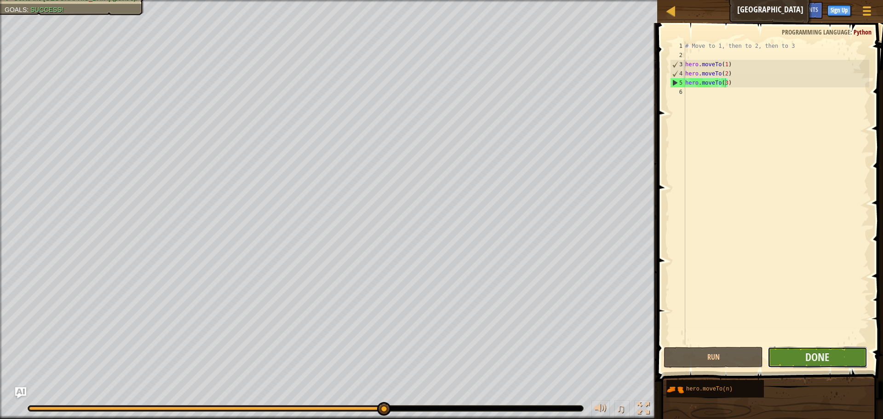
click at [799, 358] on button "Done" at bounding box center [816, 357] width 99 height 21
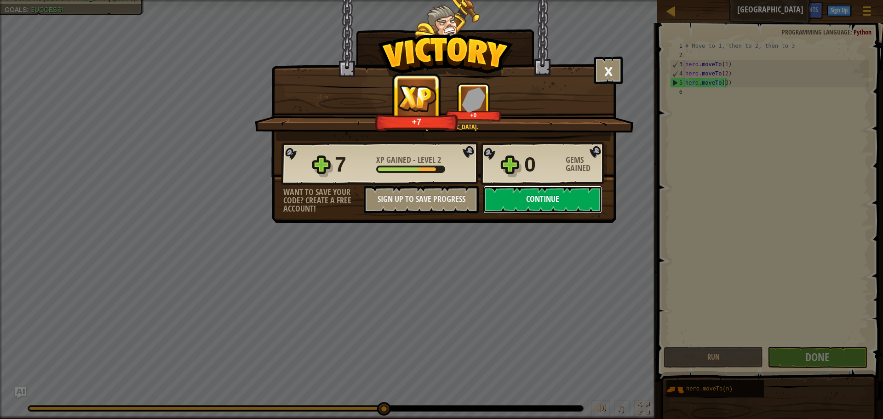
click at [513, 194] on button "Continue" at bounding box center [542, 200] width 119 height 28
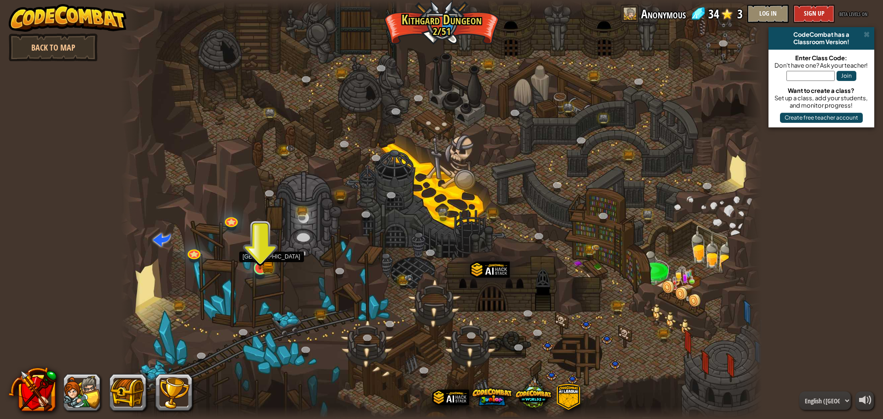
click at [256, 263] on img at bounding box center [259, 251] width 17 height 38
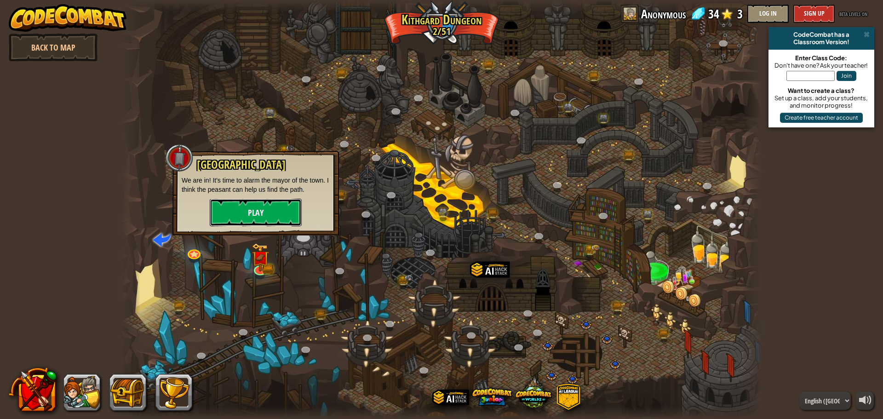
click at [259, 211] on button "Play" at bounding box center [256, 213] width 92 height 28
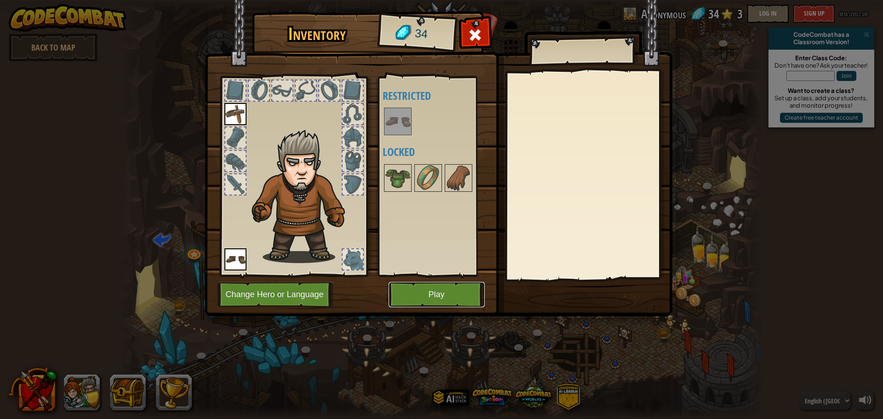
click at [429, 288] on button "Play" at bounding box center [436, 294] width 96 height 25
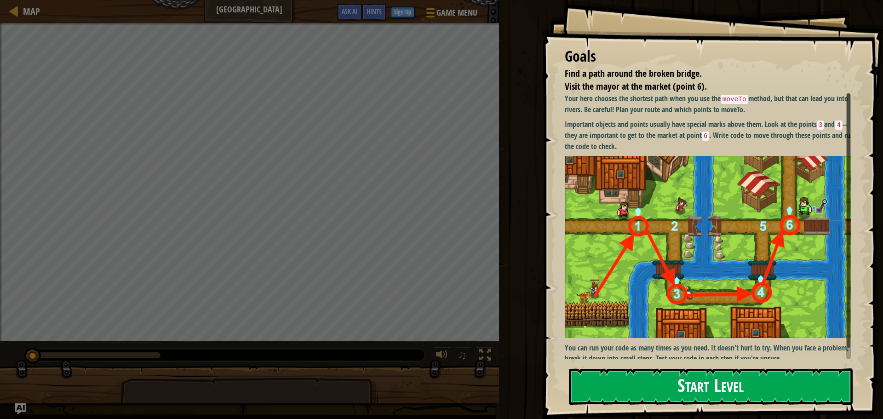
click at [691, 384] on button "Start Level" at bounding box center [711, 386] width 284 height 36
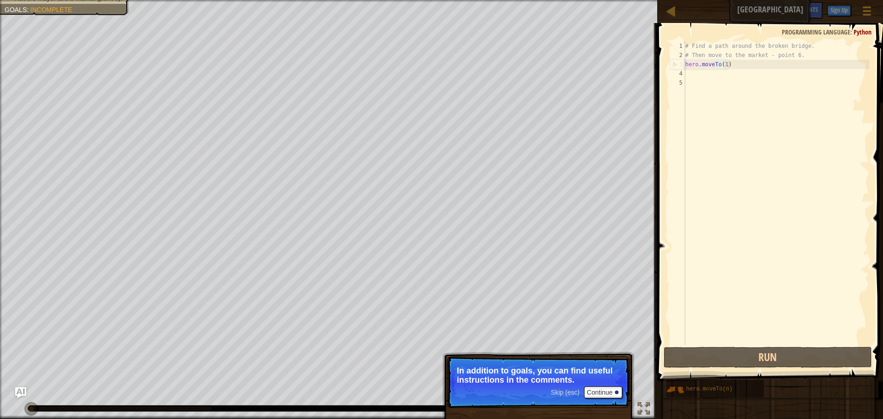
click at [724, 64] on div "# Find a path around the broken bridge. # Then move to the market - point 6. he…" at bounding box center [776, 202] width 186 height 322
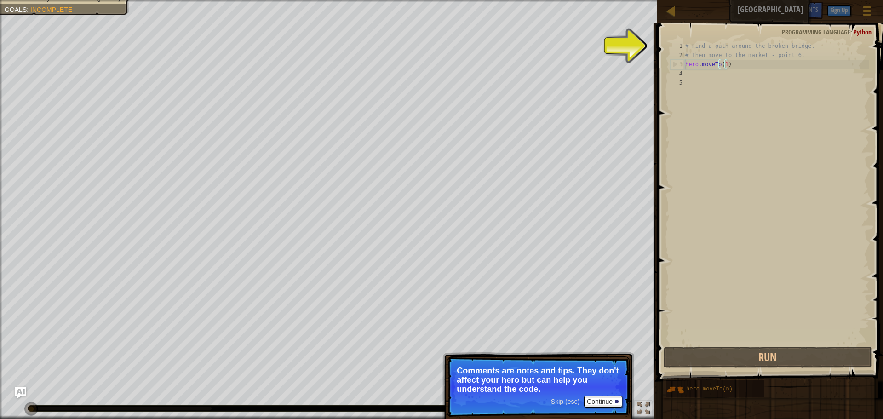
click at [756, 51] on div "# Find a path around the broken bridge. # Then move to the market - point 6. he…" at bounding box center [776, 202] width 186 height 322
click at [689, 41] on span at bounding box center [770, 188] width 233 height 385
click at [687, 47] on div "# Find a path around the broken bridge. # Then move to the market - point 6. he…" at bounding box center [776, 202] width 186 height 322
click at [686, 66] on div "# Find a path around the broken bridge. # Then move to the market - point 6. he…" at bounding box center [776, 202] width 186 height 322
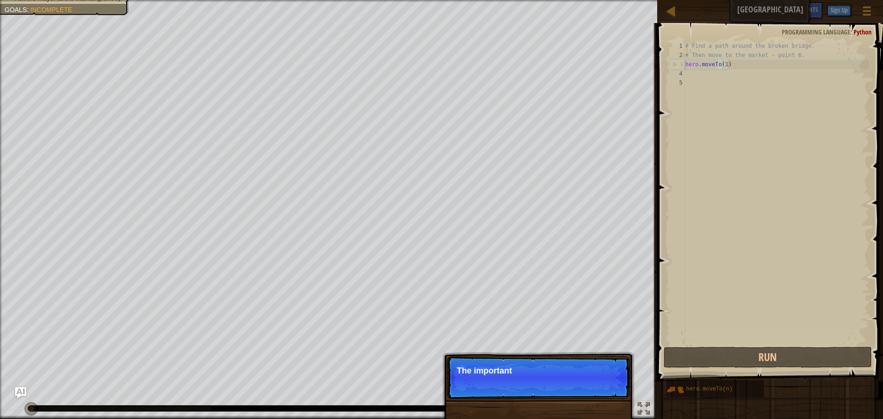
click at [724, 63] on div "# Find a path around the broken bridge. # Then move to the market - point 6. he…" at bounding box center [776, 202] width 186 height 322
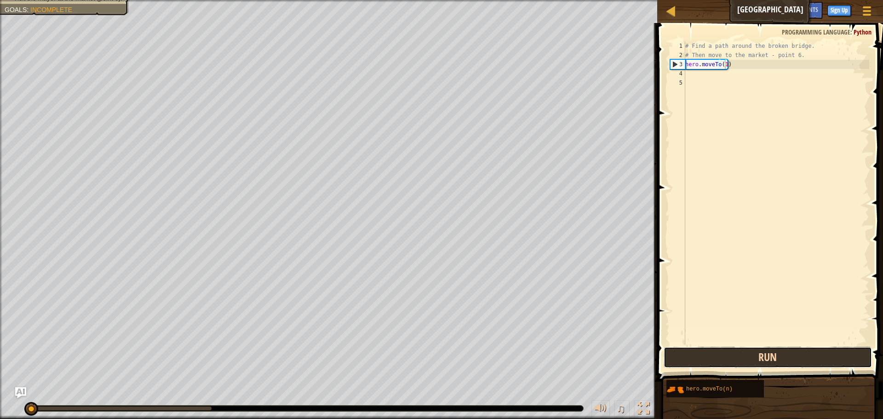
click at [758, 353] on button "Run" at bounding box center [767, 357] width 208 height 21
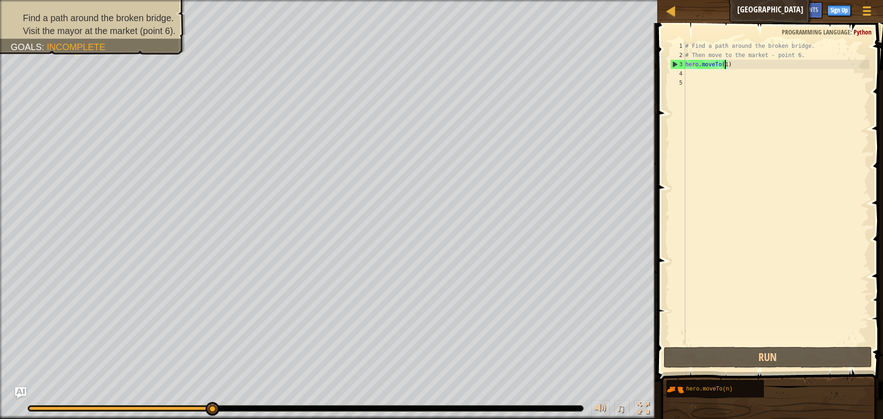
drag, startPoint x: 101, startPoint y: 407, endPoint x: 205, endPoint y: 392, distance: 105.4
click at [205, 392] on div "♫" at bounding box center [328, 406] width 657 height 28
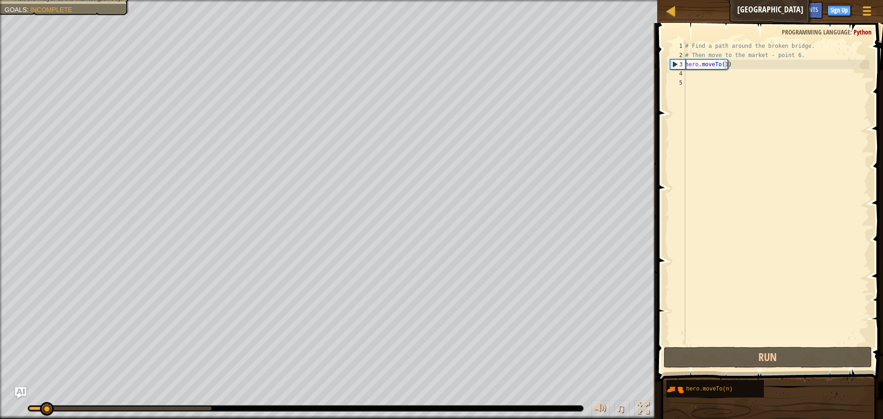
drag, startPoint x: 220, startPoint y: 404, endPoint x: 406, endPoint y: 420, distance: 187.3
click at [406, 0] on html "Map Broken Bridge Game Menu Done Sign Up Hints Ask AI 1 ההההההההההההההההההההההה…" at bounding box center [441, 0] width 883 height 0
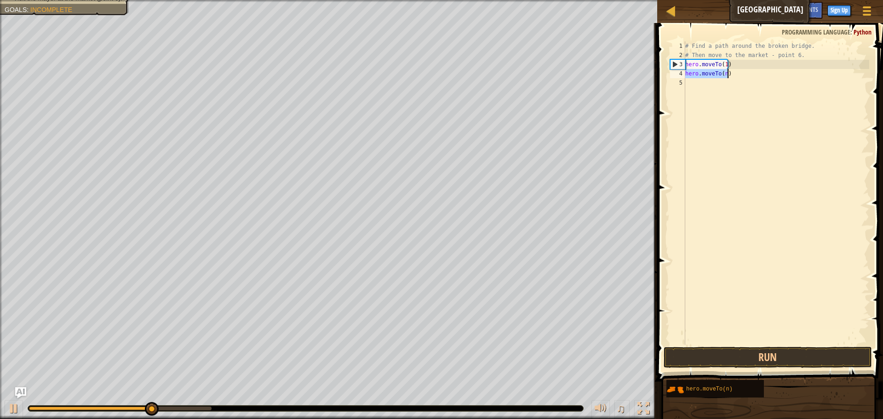
click at [702, 77] on div "# Find a path around the broken bridge. # Then move to the market - point 6. he…" at bounding box center [776, 192] width 186 height 303
click at [724, 74] on div "# Find a path around the broken bridge. # Then move to the market - point 6. he…" at bounding box center [776, 202] width 186 height 322
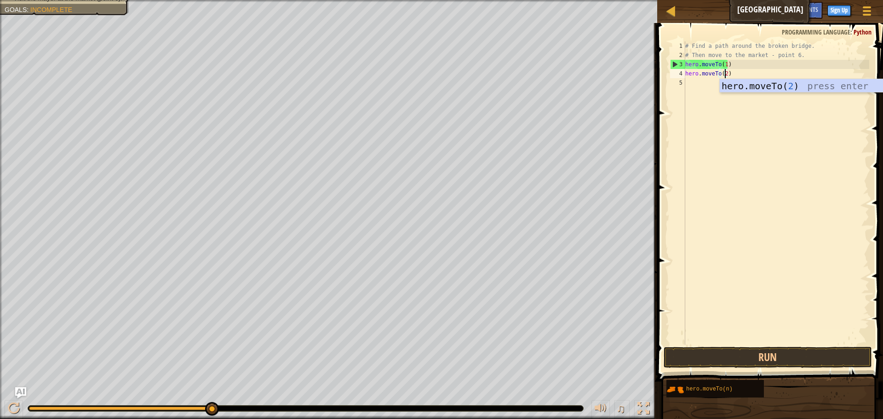
scroll to position [4, 3]
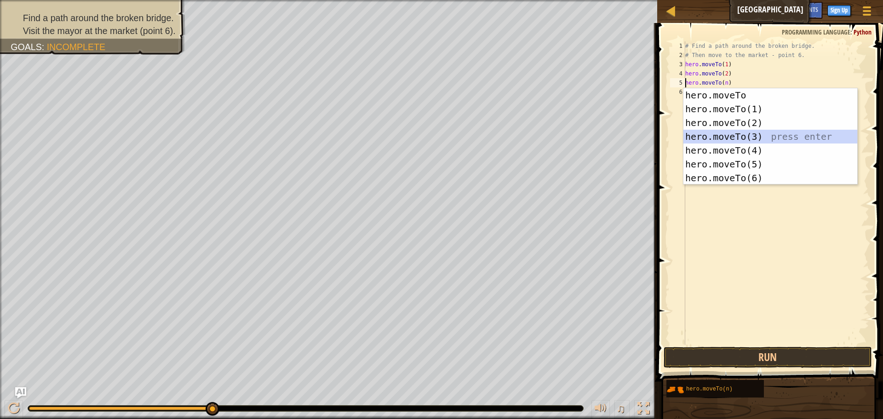
click at [748, 133] on div "hero.moveTo press enter hero.moveTo(1) press enter hero.moveTo(2) press enter h…" at bounding box center [770, 150] width 174 height 124
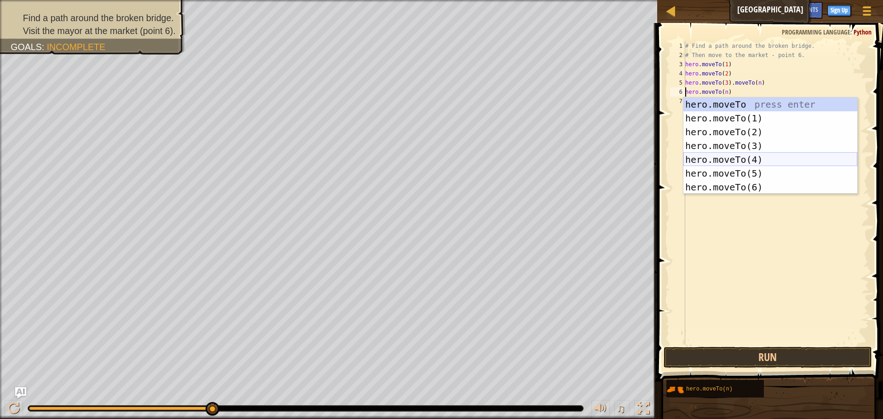
click at [748, 157] on div "hero.moveTo press enter hero.moveTo(1) press enter hero.moveTo(2) press enter h…" at bounding box center [770, 159] width 174 height 124
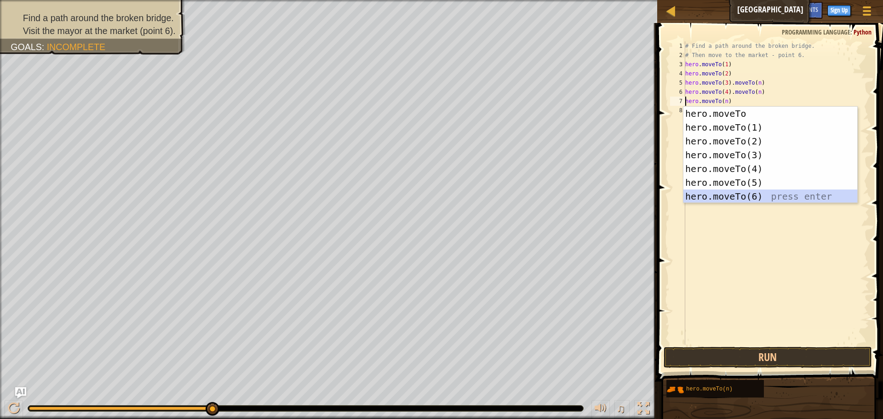
click at [749, 192] on div "hero.moveTo press enter hero.moveTo(1) press enter hero.moveTo(2) press enter h…" at bounding box center [770, 169] width 174 height 124
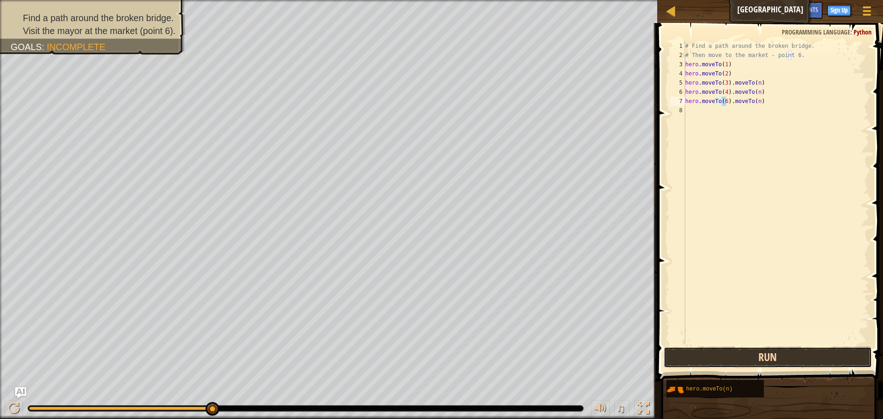
click at [736, 363] on button "Run" at bounding box center [767, 357] width 208 height 21
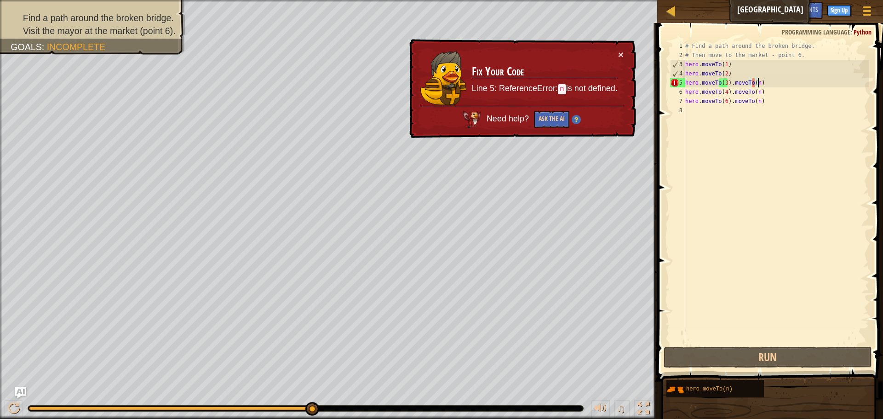
click at [785, 81] on div "# Find a path around the broken bridge. # Then move to the market - point 6. he…" at bounding box center [776, 202] width 186 height 322
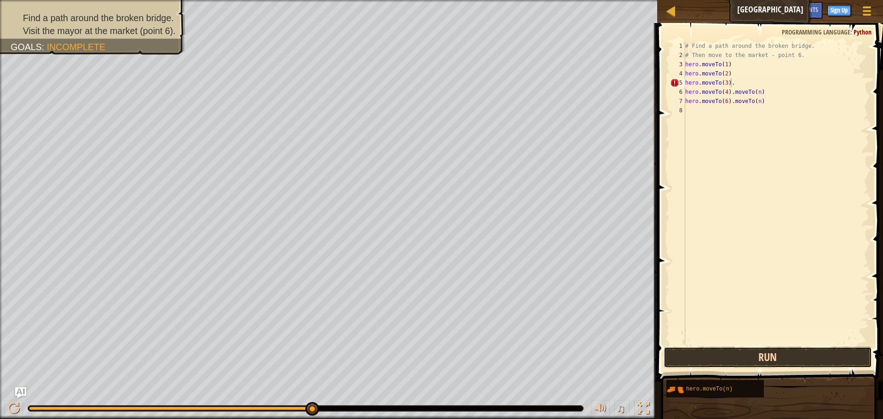
click at [755, 359] on button "Run" at bounding box center [767, 357] width 208 height 21
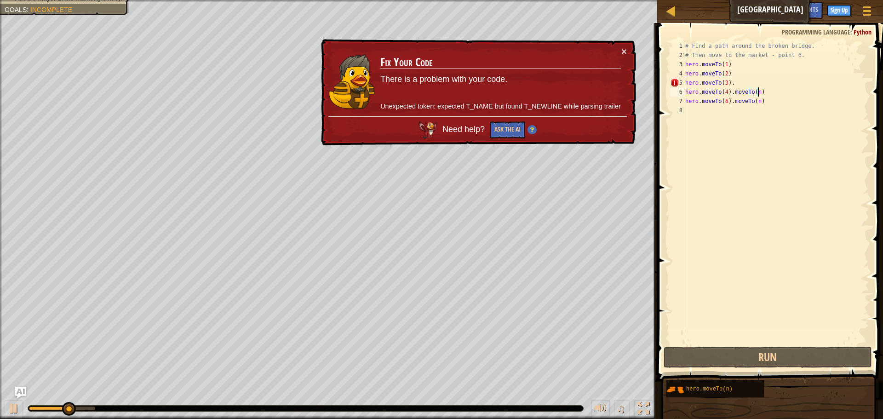
click at [761, 93] on div "# Find a path around the broken bridge. # Then move to the market - point 6. he…" at bounding box center [776, 202] width 186 height 322
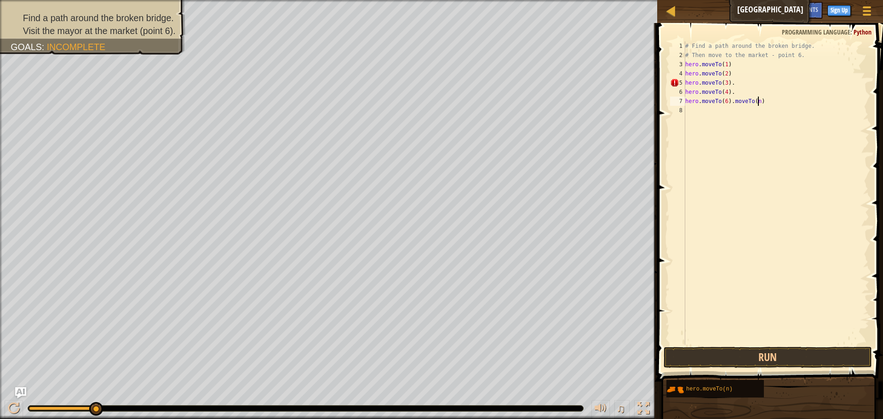
click at [770, 105] on div "# Find a path around the broken bridge. # Then move to the market - point 6. he…" at bounding box center [776, 202] width 186 height 322
type textarea "hero.moveTo(6)."
click at [678, 350] on button "Run" at bounding box center [767, 357] width 208 height 21
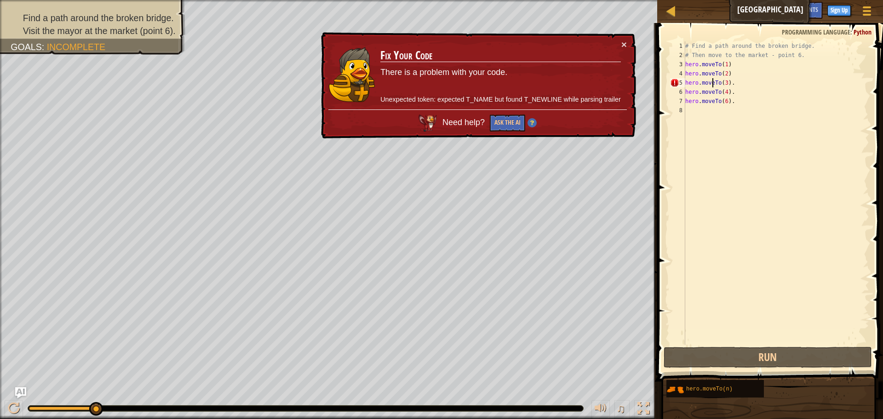
click at [711, 82] on div "# Find a path around the broken bridge. # Then move to the market - point 6. he…" at bounding box center [776, 202] width 186 height 322
click at [848, 86] on div "# Find a path around the broken bridge. # Then move to the market - point 6. he…" at bounding box center [776, 202] width 186 height 322
click at [624, 38] on div "× Fix Your Code There is a problem with your code. Unexpected token: expected T…" at bounding box center [477, 85] width 317 height 107
click at [622, 41] on button "×" at bounding box center [624, 45] width 6 height 10
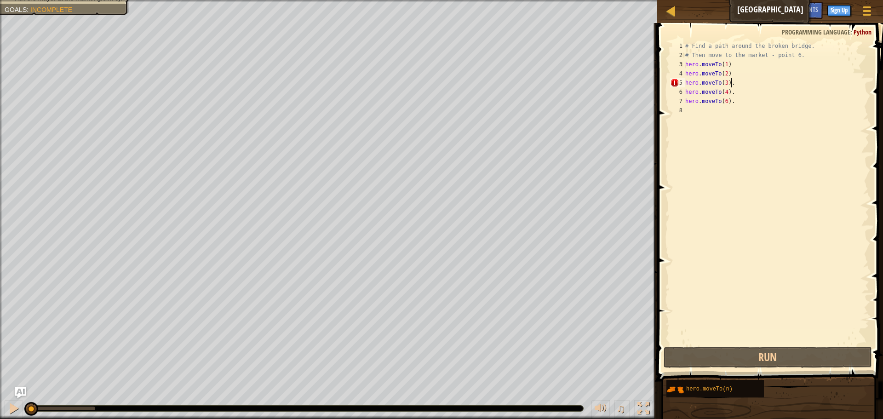
drag, startPoint x: 91, startPoint y: 402, endPoint x: 0, endPoint y: 411, distance: 91.5
click at [0, 411] on div "♫" at bounding box center [328, 406] width 657 height 28
click at [8, 404] on div at bounding box center [14, 408] width 12 height 12
click at [9, 402] on div at bounding box center [14, 408] width 12 height 12
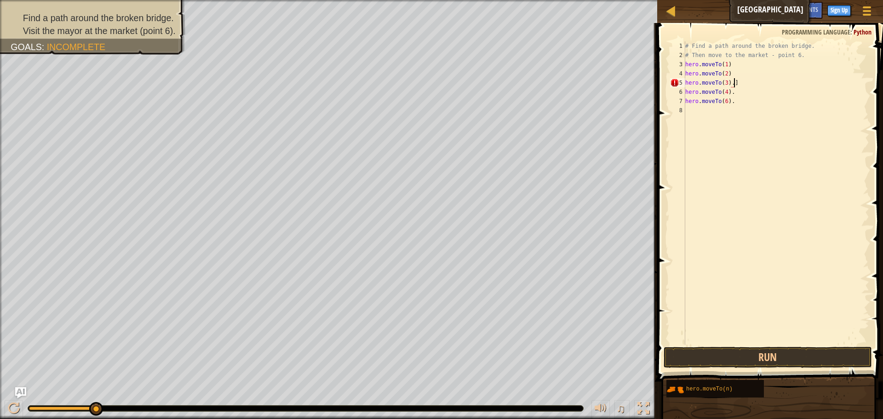
scroll to position [4, 3]
click at [735, 94] on div "# Find a path around the broken bridge. # Then move to the market - point 6. he…" at bounding box center [776, 202] width 186 height 322
click at [735, 99] on div "# Find a path around the broken bridge. # Then move to the market - point 6. he…" at bounding box center [776, 202] width 186 height 322
type textarea "hero.moveTo(6)"
click at [773, 358] on button "Run" at bounding box center [767, 357] width 208 height 21
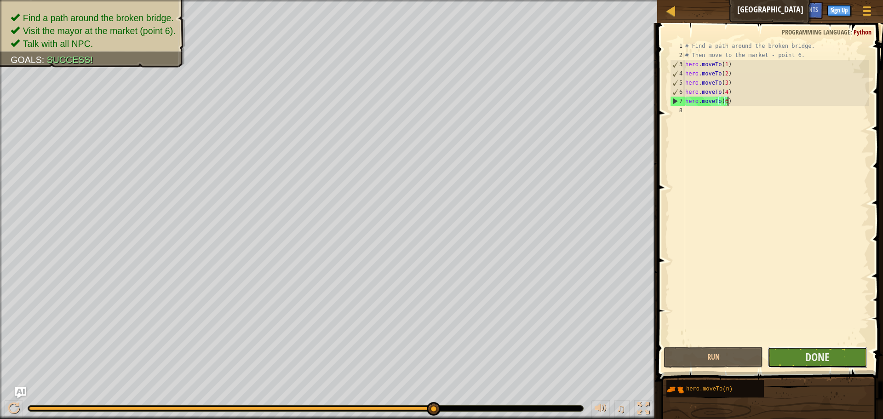
click at [834, 359] on button "Done" at bounding box center [816, 357] width 99 height 21
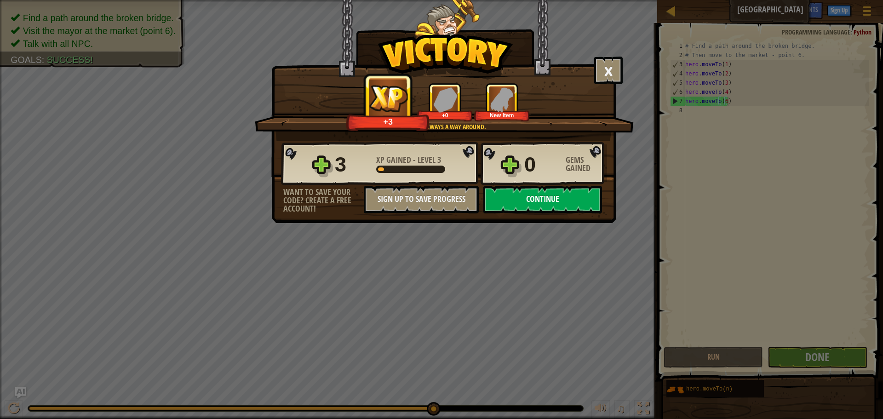
click at [559, 197] on button "Continue" at bounding box center [542, 200] width 119 height 28
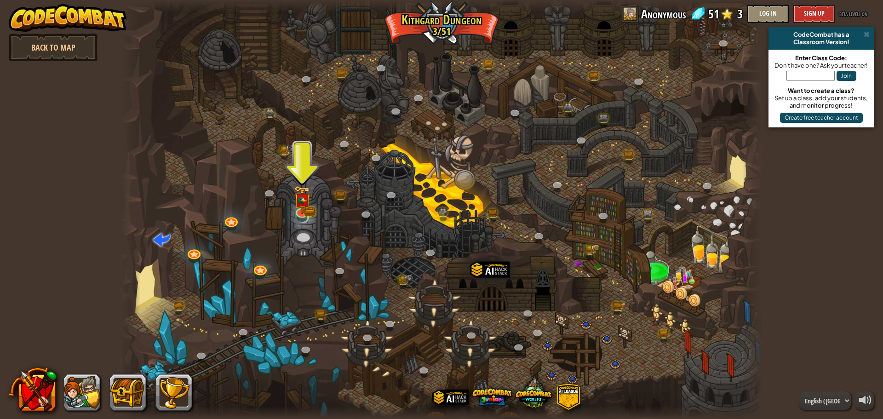
click at [301, 222] on div at bounding box center [441, 209] width 641 height 419
click at [303, 209] on img at bounding box center [301, 193] width 17 height 38
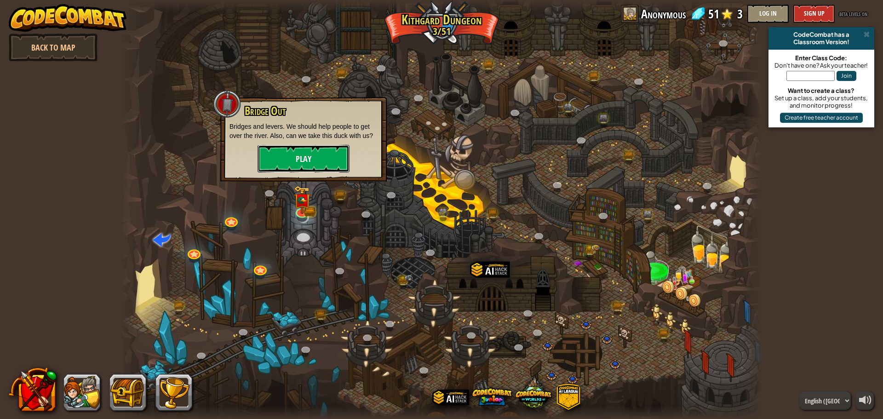
click at [292, 152] on button "Play" at bounding box center [303, 159] width 92 height 28
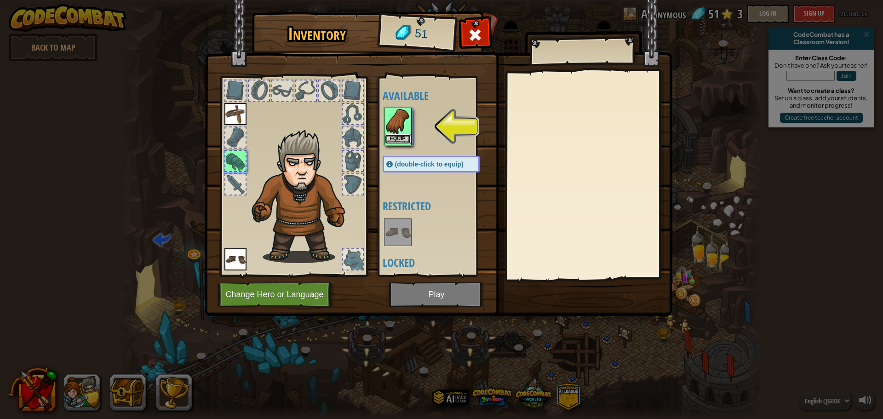
click at [400, 135] on button "Equip" at bounding box center [398, 139] width 26 height 10
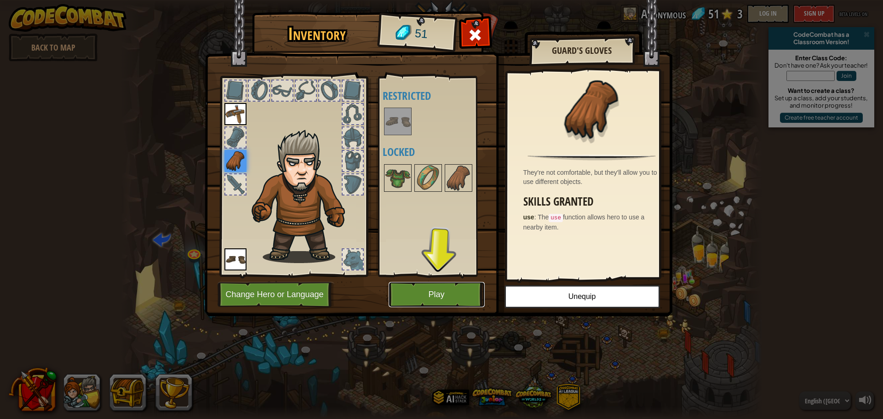
click at [449, 294] on button "Play" at bounding box center [436, 294] width 96 height 25
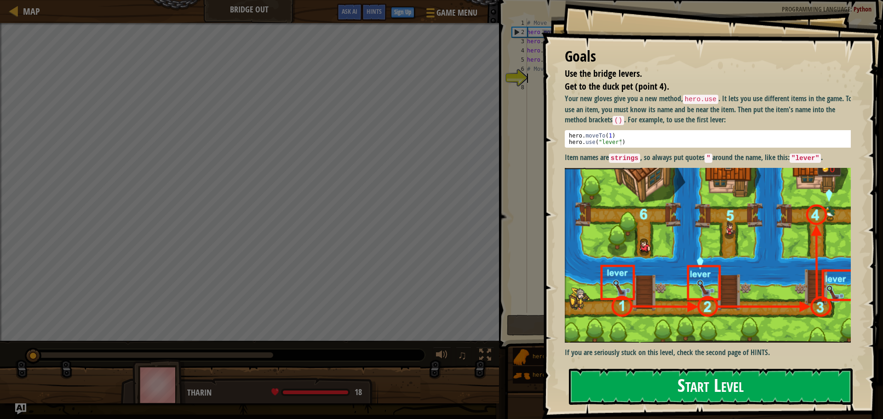
click at [655, 385] on button "Start Level" at bounding box center [711, 386] width 284 height 36
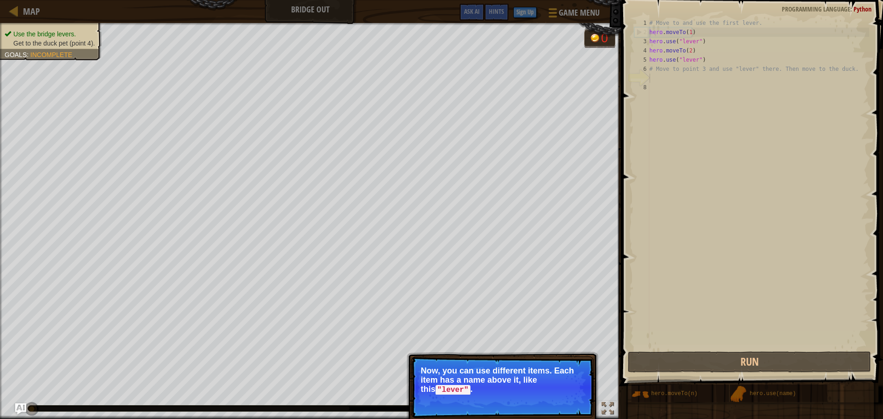
click at [800, 317] on div "# Move to and use the first lever. hero . moveTo ( 1 ) hero . use ( "lever" ) h…" at bounding box center [758, 192] width 222 height 349
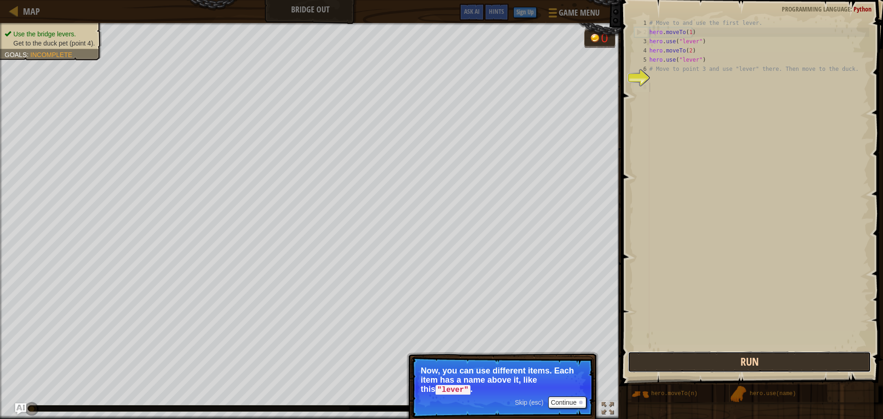
click at [758, 367] on button "Run" at bounding box center [748, 361] width 243 height 21
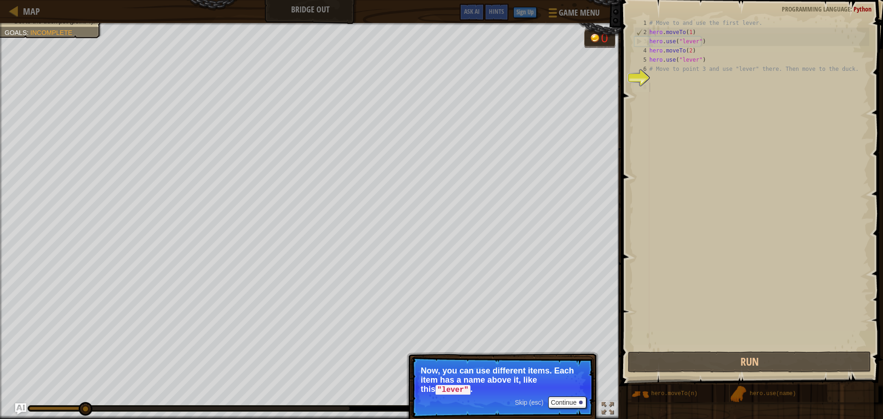
scroll to position [4, 0]
click at [579, 404] on button "Continue" at bounding box center [567, 402] width 38 height 12
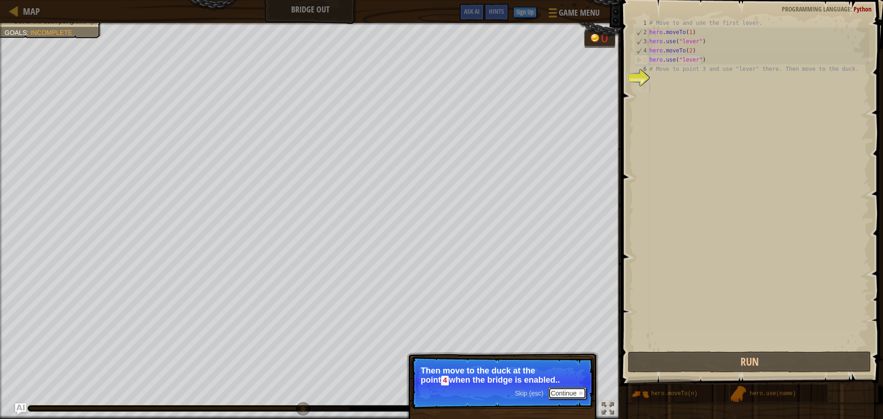
click at [562, 391] on button "Continue" at bounding box center [567, 393] width 38 height 12
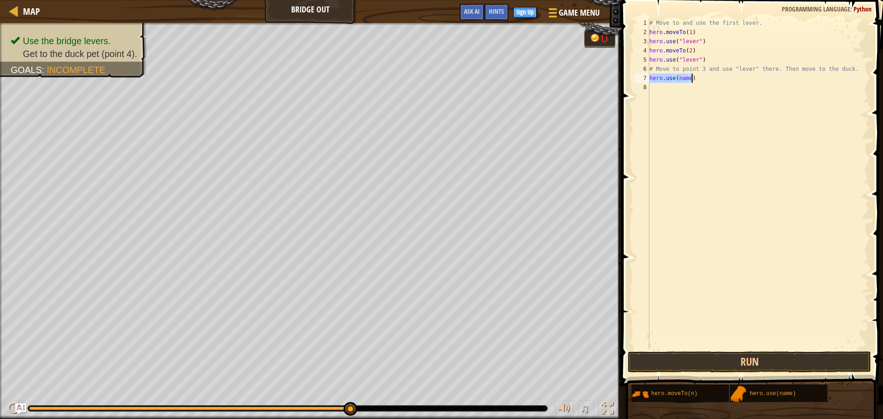
click at [685, 77] on div "# Move to and use the first lever. hero . moveTo ( 1 ) hero . use ( "lever" ) h…" at bounding box center [758, 183] width 222 height 331
click at [689, 76] on div "# Move to and use the first lever. hero . moveTo ( 1 ) hero . use ( "lever" ) h…" at bounding box center [758, 192] width 222 height 349
click at [736, 0] on body "Map Bridge Out Game Menu Done Sign Up Hints Ask AI 1 הההההההההההההההההההההההההה…" at bounding box center [441, 0] width 883 height 0
click at [680, 80] on div "# Move to and use the first lever. hero . moveTo ( 1 ) hero . use ( "lever" ) h…" at bounding box center [758, 192] width 222 height 349
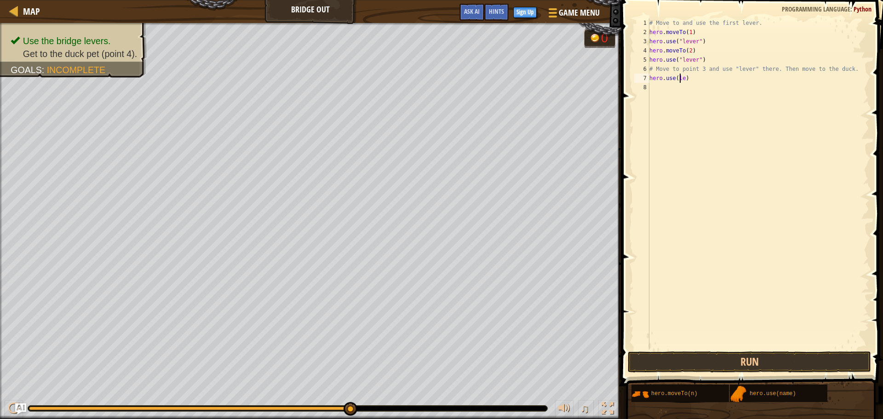
scroll to position [4, 0]
click at [686, 78] on div "# Move to and use the first lever. hero . moveTo ( 1 ) hero . use ( "lever" ) h…" at bounding box center [758, 192] width 222 height 349
type textarea "h"
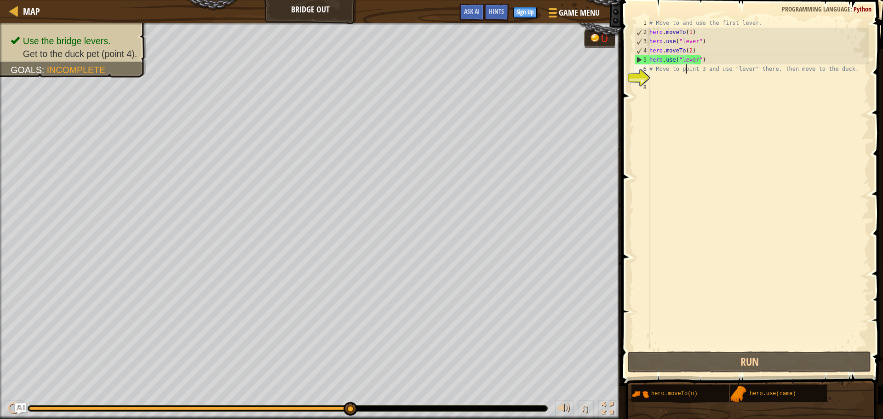
click at [685, 72] on div "# Move to and use the first lever. hero . moveTo ( 1 ) hero . use ( "lever" ) h…" at bounding box center [758, 192] width 222 height 349
type textarea "# Move to point 3 and use "lever" there. Then move to the duck."
click at [649, 75] on div "7" at bounding box center [641, 78] width 15 height 9
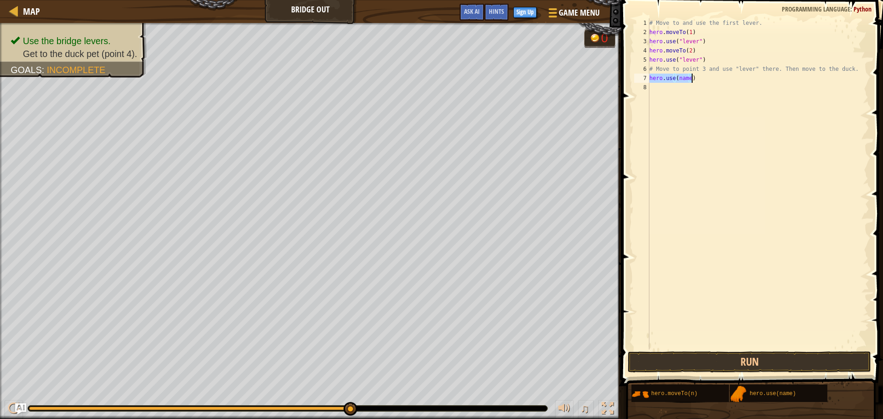
click at [687, 75] on div "# Move to and use the first lever. hero . moveTo ( 1 ) hero . use ( "lever" ) h…" at bounding box center [758, 183] width 222 height 331
type textarea "hero.use()"
type textarea "h"
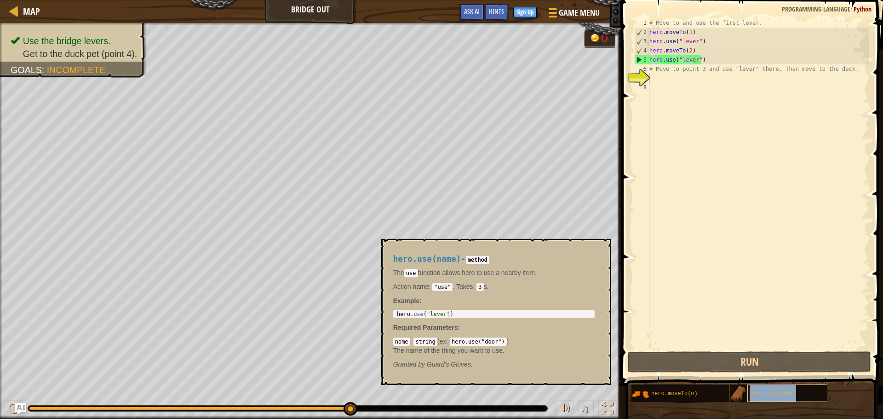
click at [794, 388] on div "hero.use(name)" at bounding box center [791, 392] width 88 height 17
type textarea "hero.use("lever")"
click at [440, 314] on div "hero . use ( "lever" )" at bounding box center [494, 320] width 198 height 19
click at [494, 316] on div "hero . use ( "lever" )" at bounding box center [494, 320] width 198 height 19
click at [599, 248] on button "×" at bounding box center [600, 249] width 7 height 13
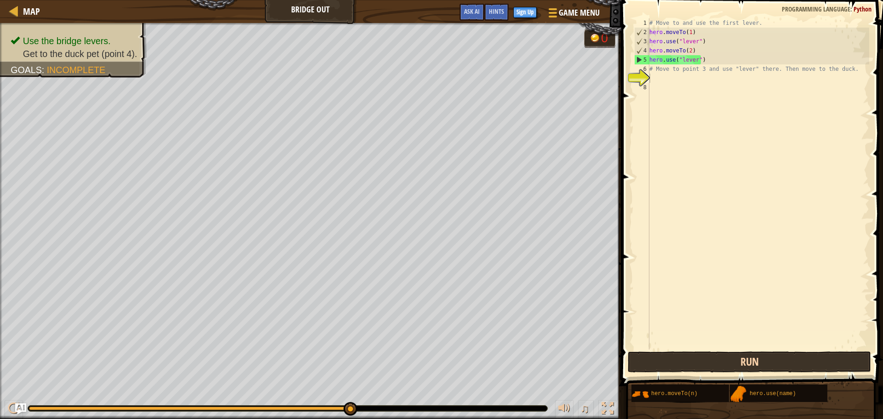
drag, startPoint x: 757, startPoint y: 402, endPoint x: 755, endPoint y: 355, distance: 46.5
click at [755, 352] on div "Hints 1 2 3 4 5 6 7 8 # Move to and use the first lever. hero . moveTo ( 1 ) he…" at bounding box center [750, 207] width 264 height 414
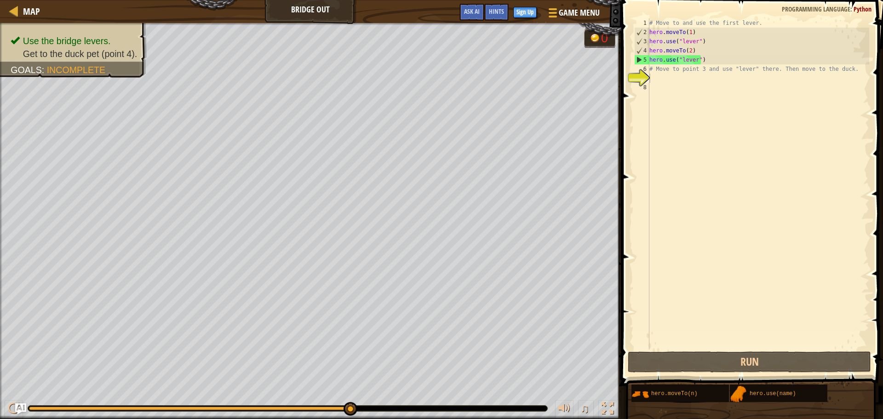
drag, startPoint x: 743, startPoint y: 393, endPoint x: 744, endPoint y: 381, distance: 12.9
click at [744, 384] on div "hero.moveTo(n) hero.use(name)" at bounding box center [753, 393] width 245 height 18
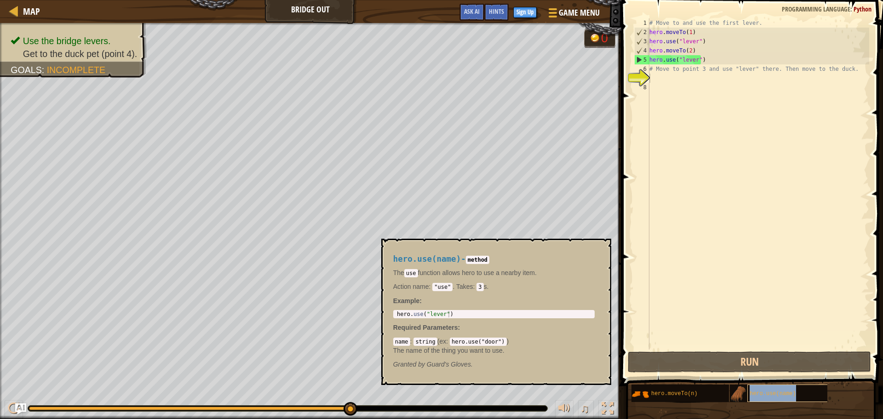
click at [770, 398] on div "hero.use(name)" at bounding box center [791, 392] width 88 height 17
type textarea "hero.use("lever")"
click at [380, 0] on body "Map Bridge Out Game Menu Done Sign Up Hints Ask AI 1 הההההההההההההההההההההההההה…" at bounding box center [441, 0] width 883 height 0
click at [652, 80] on div "# Move to and use the first lever. hero . moveTo ( 1 ) hero . use ( "lever" ) h…" at bounding box center [758, 192] width 222 height 349
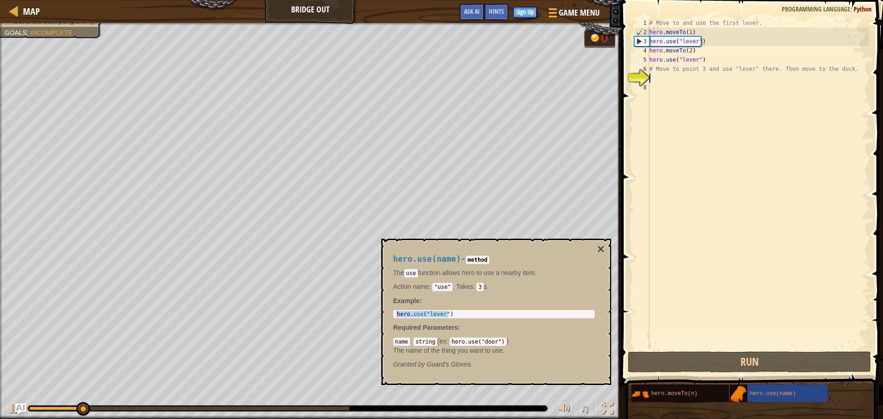
click at [655, 79] on div "# Move to and use the first lever. hero . moveTo ( 1 ) hero . use ( "lever" ) h…" at bounding box center [758, 192] width 222 height 349
paste textarea "hero.use("lever")"
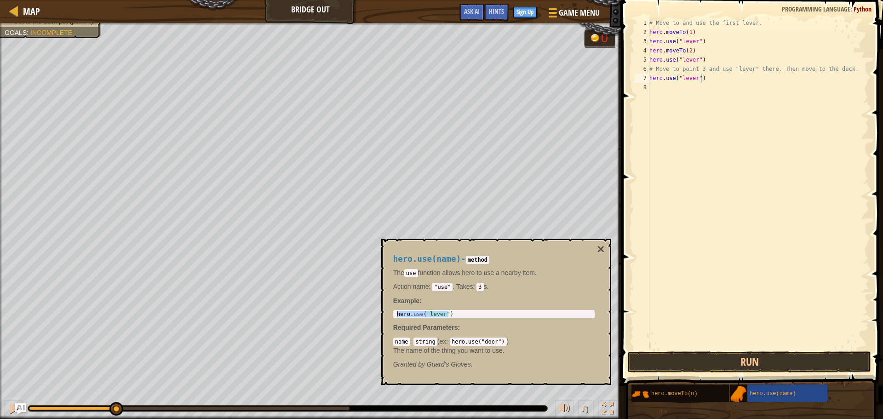
click at [596, 242] on div "hero.use(name) - method The use function allows hero to use a nearby item. Acti…" at bounding box center [496, 312] width 230 height 146
click at [601, 246] on button "×" at bounding box center [600, 249] width 7 height 13
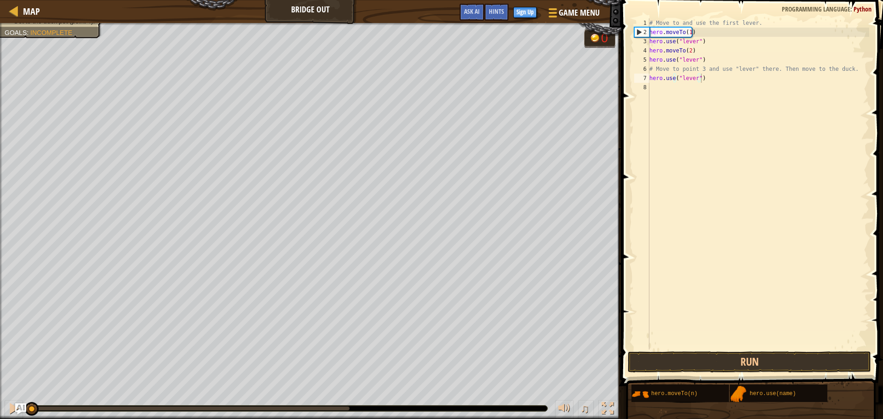
drag, startPoint x: 122, startPoint y: 407, endPoint x: 0, endPoint y: 344, distance: 137.5
click at [0, 344] on div "Use the bridge levers. Get to the duck pet (point 4). Goals : Incomplete 0 ♫ [P…" at bounding box center [441, 221] width 883 height 396
click at [698, 359] on button "Run" at bounding box center [748, 361] width 243 height 21
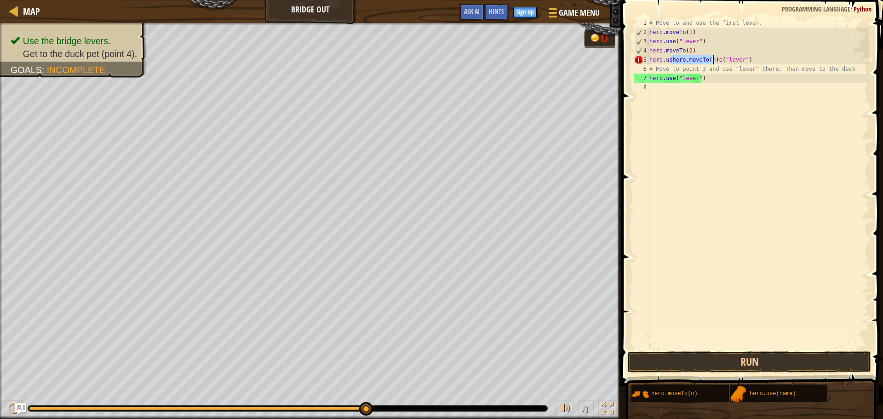
type textarea "hero.use("lever")"
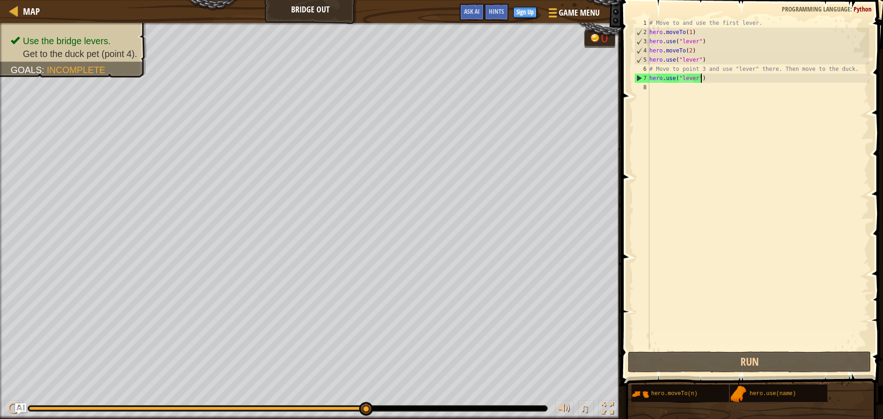
drag, startPoint x: 706, startPoint y: 76, endPoint x: 745, endPoint y: 79, distance: 38.7
click at [746, 79] on div "# Move to and use the first lever. hero . moveTo ( 1 ) hero . use ( "lever" ) h…" at bounding box center [758, 192] width 222 height 349
click at [650, 87] on div "# Move to and use the first lever. hero . moveTo ( 1 ) hero . use ( "lever" ) h…" at bounding box center [758, 192] width 222 height 349
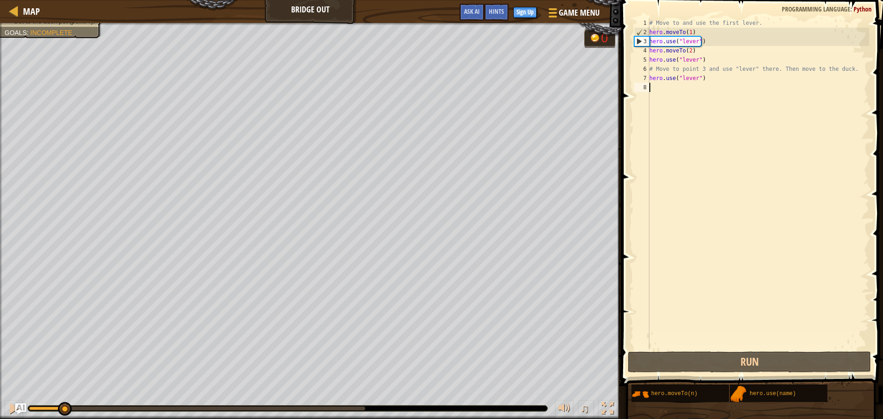
click at [660, 85] on div "# Move to and use the first lever. hero . moveTo ( 1 ) hero . use ( "lever" ) h…" at bounding box center [758, 192] width 222 height 349
paste textarea "hero.use("lever")"
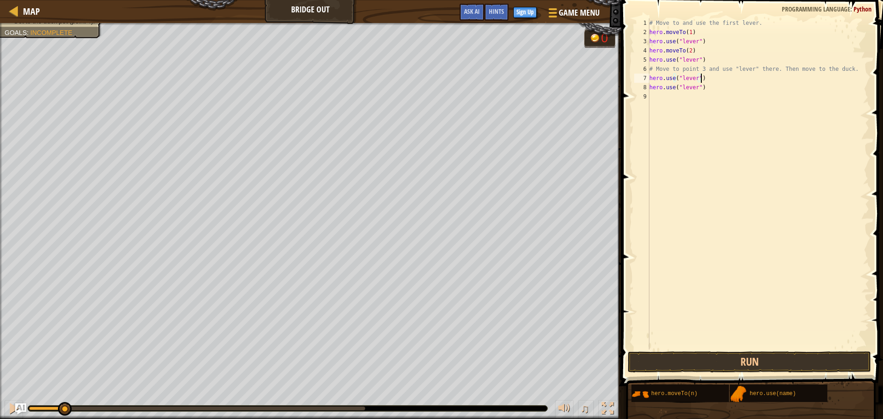
click at [701, 76] on div "# Move to and use the first lever. hero . moveTo ( 1 ) hero . use ( "lever" ) h…" at bounding box center [758, 192] width 222 height 349
type textarea "h"
click at [688, 77] on div "# Move to and use the first lever. hero . moveTo ( 1 ) hero . use ( "lever" ) h…" at bounding box center [758, 183] width 222 height 331
click at [792, 358] on button "Run" at bounding box center [748, 361] width 243 height 21
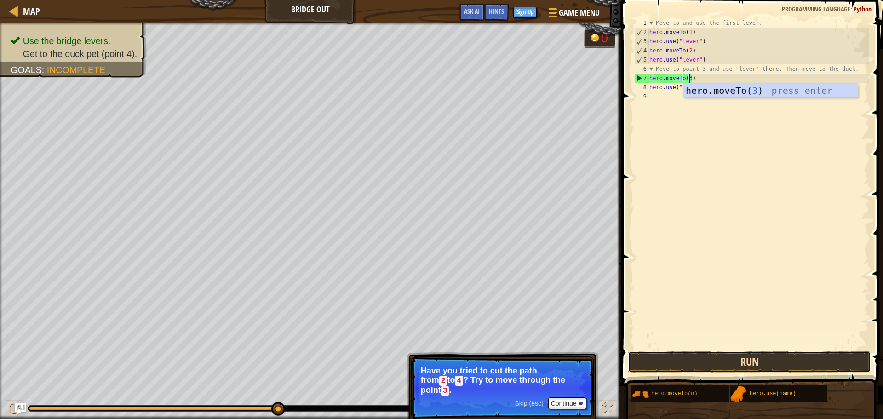
click at [742, 363] on button "Run" at bounding box center [748, 361] width 243 height 21
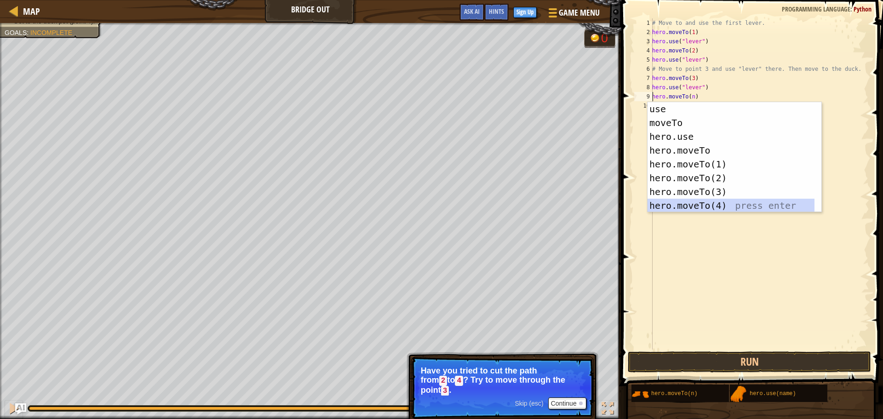
click at [689, 202] on div "use press enter moveTo press enter hero.use press enter hero.moveTo press enter…" at bounding box center [734, 171] width 174 height 138
type textarea "hero.moveTo(4).moveTo(n)"
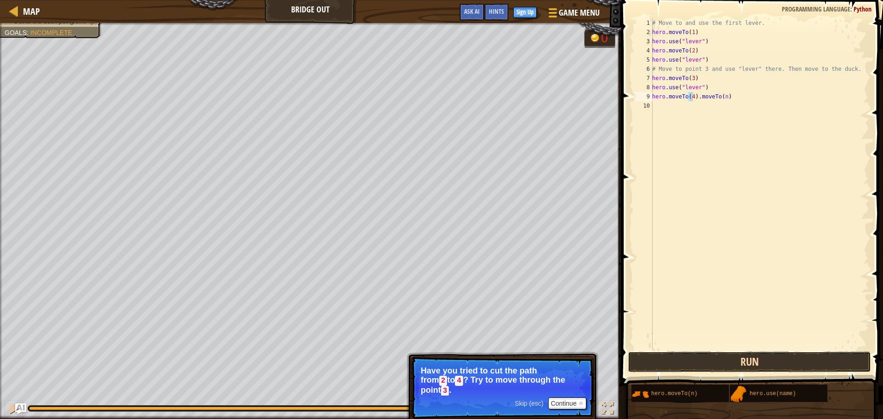
click at [746, 365] on button "Run" at bounding box center [748, 361] width 243 height 21
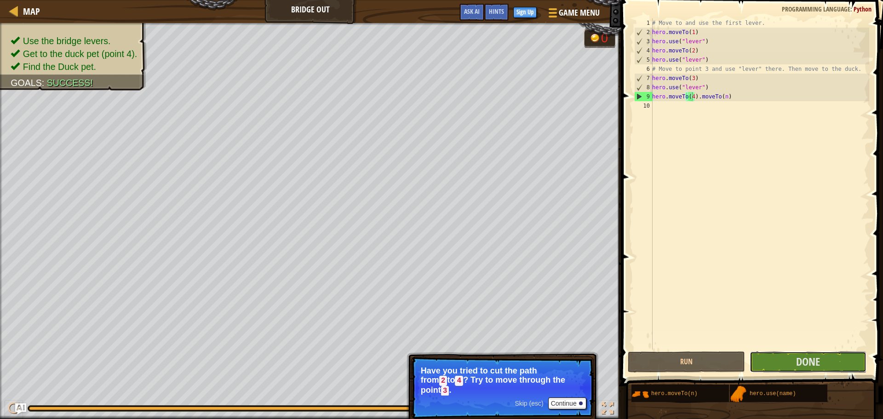
drag, startPoint x: 757, startPoint y: 356, endPoint x: 758, endPoint y: 338, distance: 18.5
click at [758, 349] on div "hero.moveTo(4).moveTo(n) 1 2 3 4 5 6 7 8 9 10 # Move to and use the first lever…" at bounding box center [750, 211] width 264 height 413
click at [807, 363] on span "Done" at bounding box center [808, 361] width 24 height 15
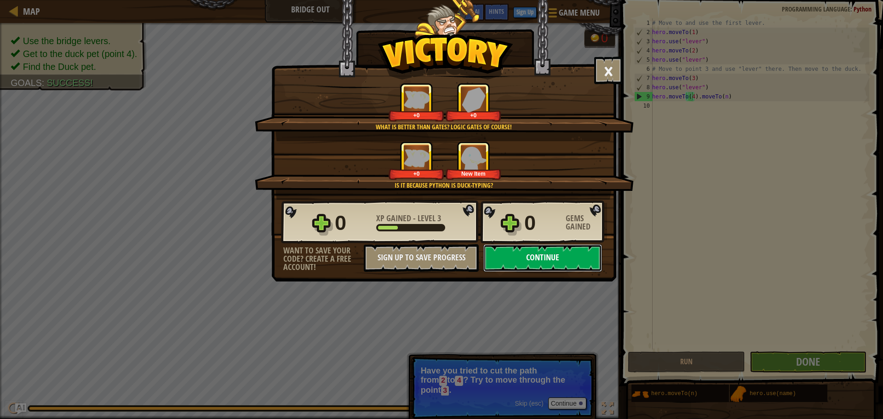
click at [544, 253] on button "Continue" at bounding box center [542, 258] width 119 height 28
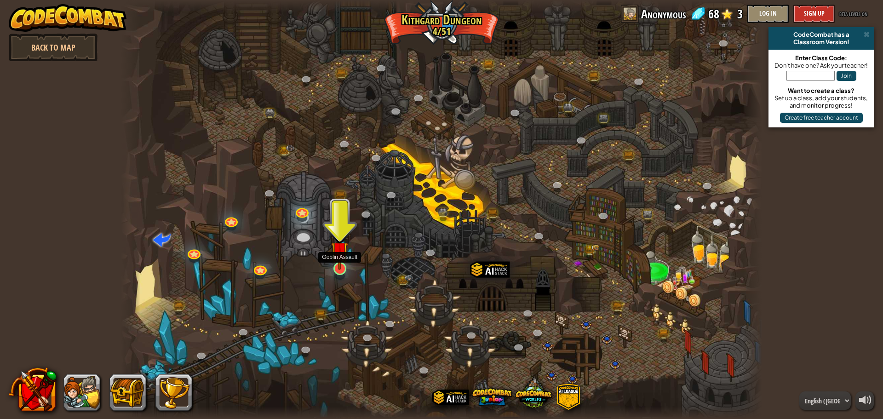
click at [335, 267] on img at bounding box center [339, 249] width 17 height 39
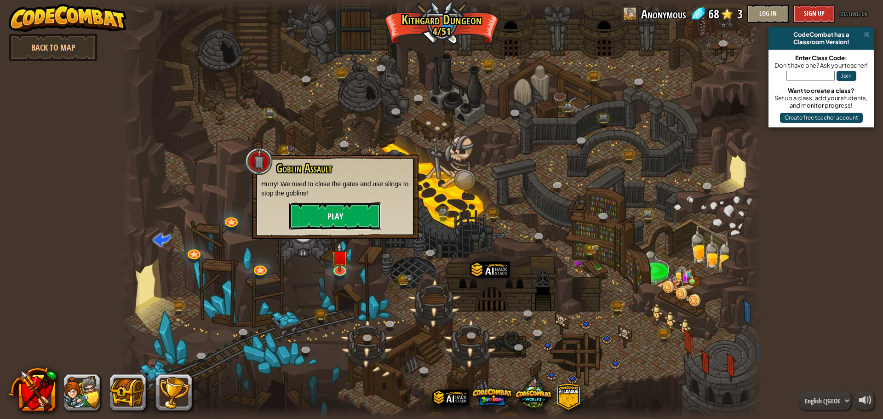
click at [369, 215] on button "Play" at bounding box center [335, 216] width 92 height 28
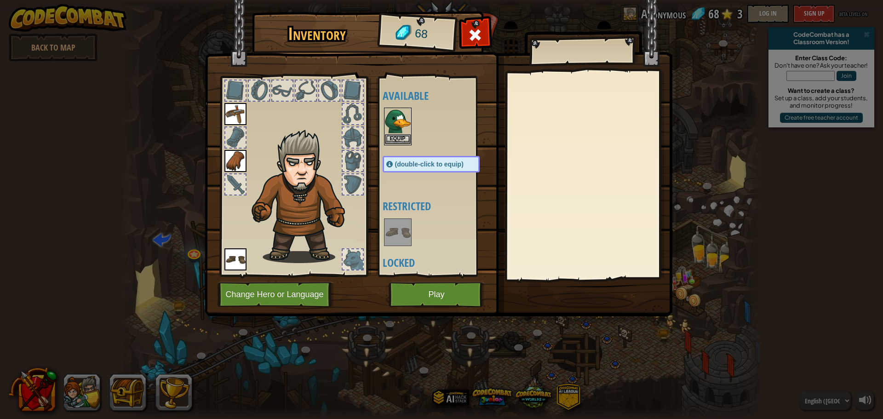
click at [403, 134] on img at bounding box center [398, 121] width 26 height 26
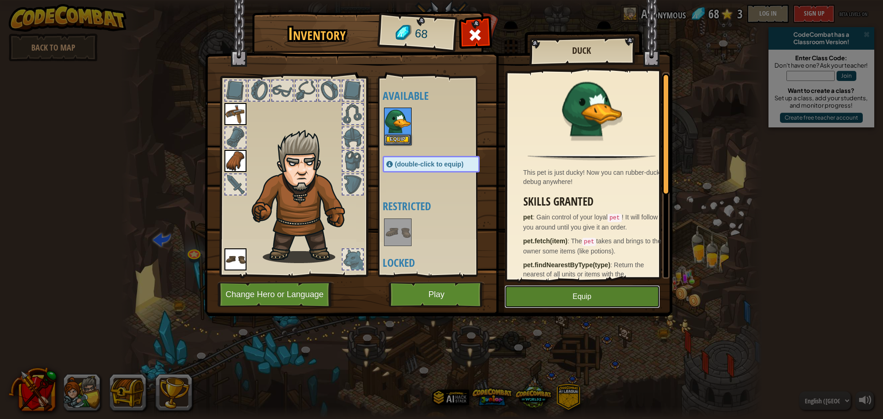
click at [583, 292] on button "Equip" at bounding box center [581, 296] width 155 height 23
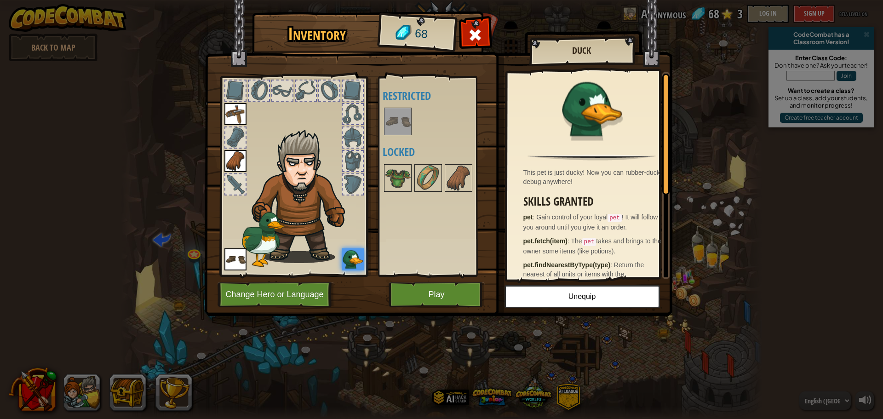
click at [355, 256] on img at bounding box center [353, 259] width 22 height 22
click at [422, 289] on button "Play" at bounding box center [436, 294] width 96 height 25
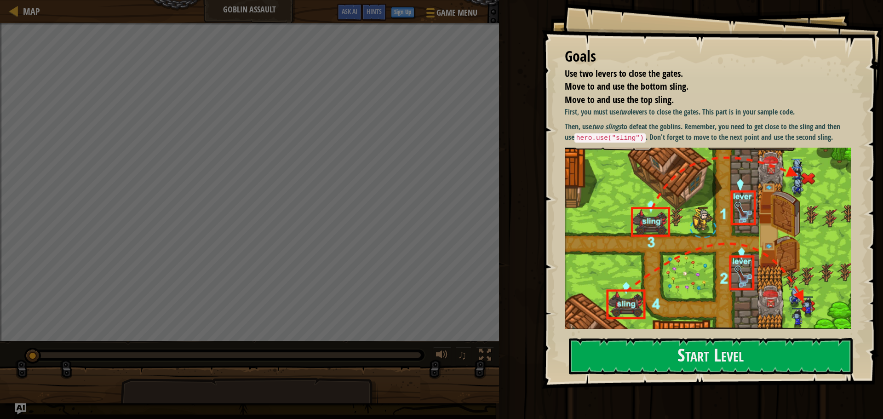
drag, startPoint x: 680, startPoint y: 351, endPoint x: 644, endPoint y: 315, distance: 50.7
click at [674, 338] on button "Start Level" at bounding box center [711, 356] width 284 height 36
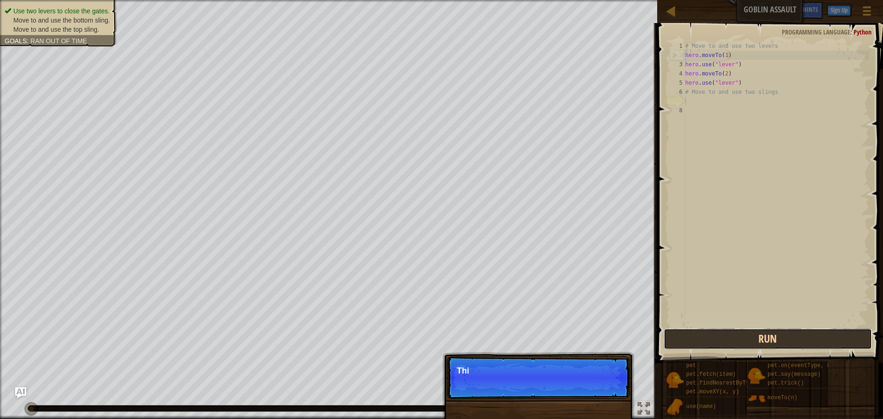
click at [763, 339] on button "Run" at bounding box center [767, 338] width 208 height 21
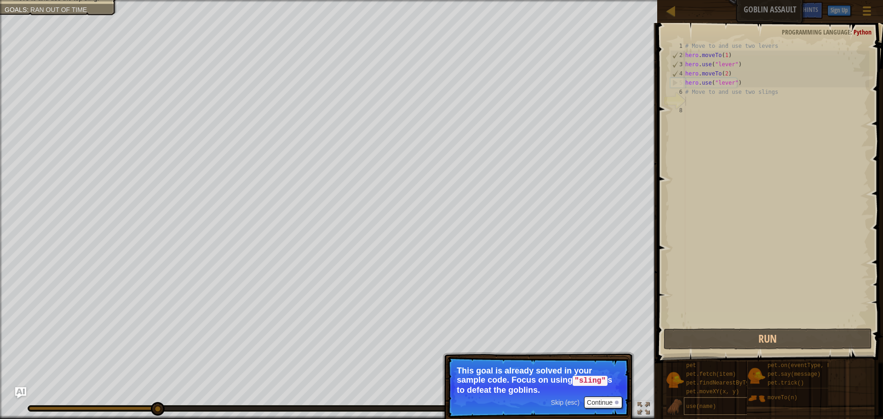
scroll to position [4, 0]
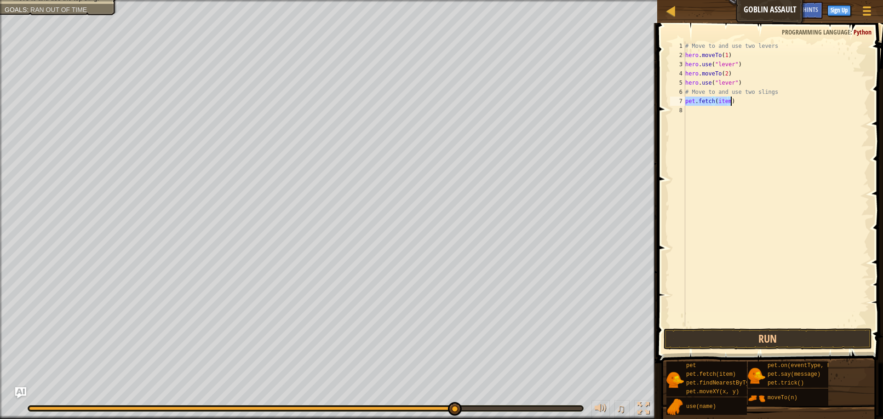
click at [727, 101] on div "# Move to and use two levers hero . moveTo ( 1 ) hero . use ( "lever" ) hero . …" at bounding box center [776, 183] width 186 height 285
click at [776, 339] on button "Run" at bounding box center [767, 338] width 208 height 21
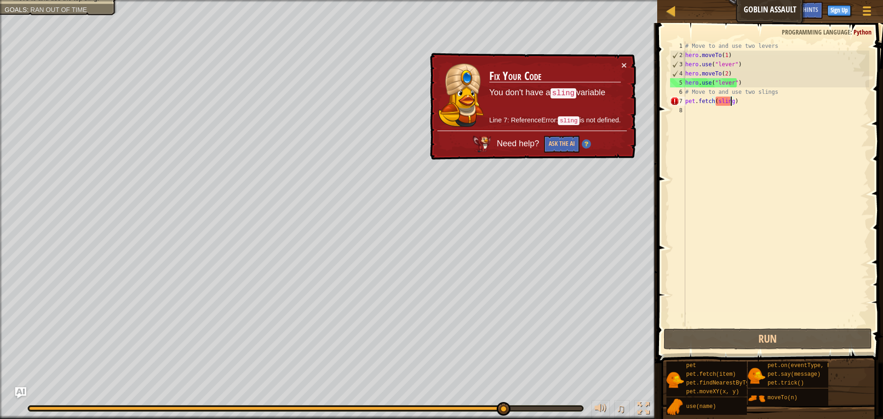
click at [733, 101] on div "# Move to and use two levers hero . moveTo ( 1 ) hero . use ( "lever" ) hero . …" at bounding box center [776, 192] width 186 height 303
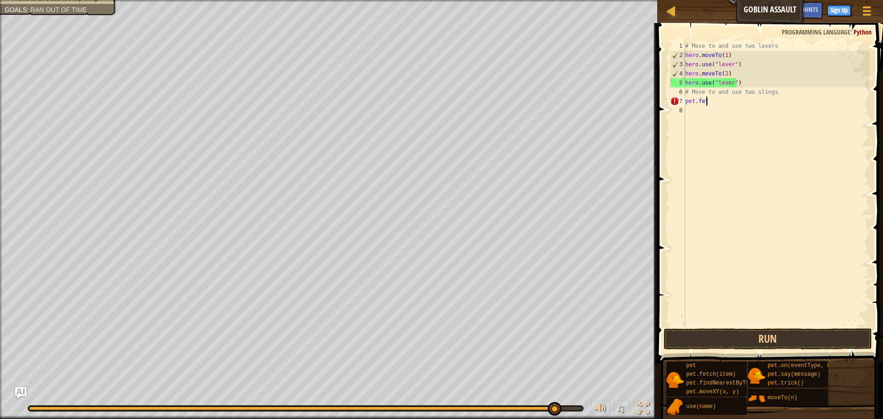
scroll to position [4, 1]
type textarea "p"
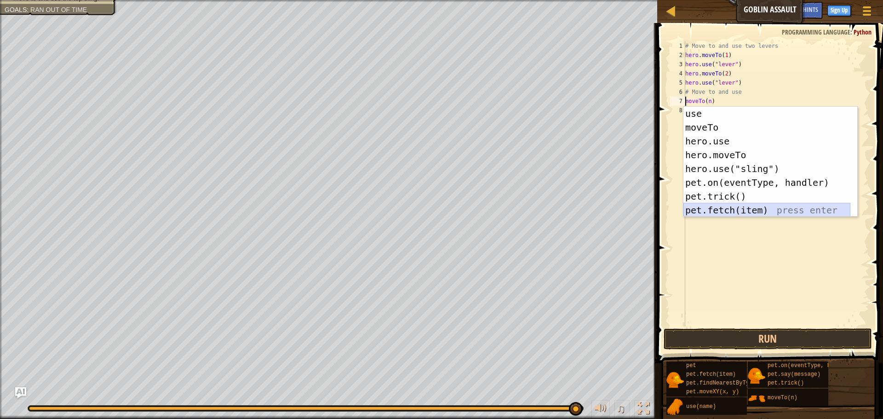
click at [748, 210] on div "use press enter moveTo press enter hero.use press enter hero.moveTo press enter…" at bounding box center [766, 176] width 167 height 138
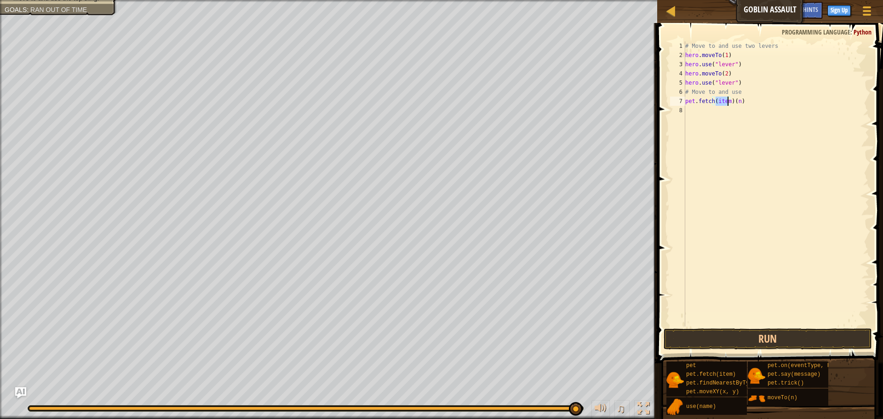
click at [737, 102] on div "# Move to and use two levers hero . moveTo ( 1 ) hero . use ( "lever" ) hero . …" at bounding box center [776, 192] width 186 height 303
click at [753, 102] on div "# Move to and use two levers hero . moveTo ( 1 ) hero . use ( "lever" ) hero . …" at bounding box center [776, 192] width 186 height 303
type textarea "p"
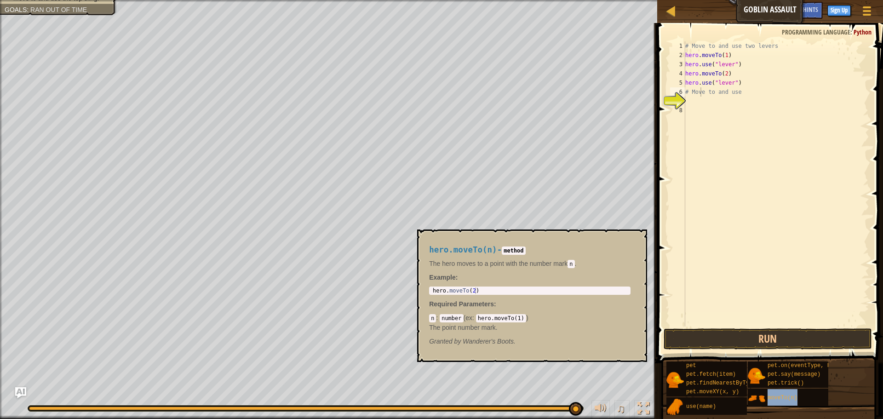
type textarea "# MovmoveTo(n)e to and use"
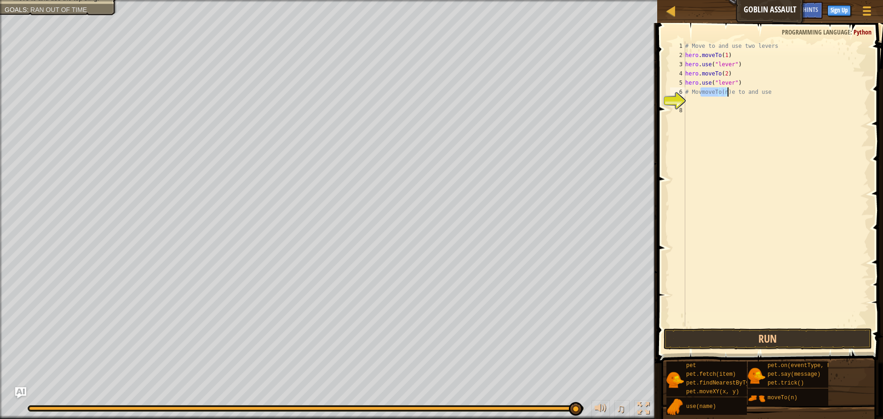
click at [721, 94] on div "# Move to and use two levers hero . moveTo ( 1 ) hero . use ( "lever" ) hero . …" at bounding box center [776, 183] width 186 height 285
click at [732, 94] on div "# Move to and use two levers hero . moveTo ( 1 ) hero . use ( "lever" ) hero . …" at bounding box center [776, 192] width 186 height 303
click at [712, 106] on div "# Move to and use two levers hero . moveTo ( 1 ) hero . use ( "lever" ) hero . …" at bounding box center [776, 192] width 186 height 303
click at [860, 31] on span "Python" at bounding box center [862, 32] width 18 height 9
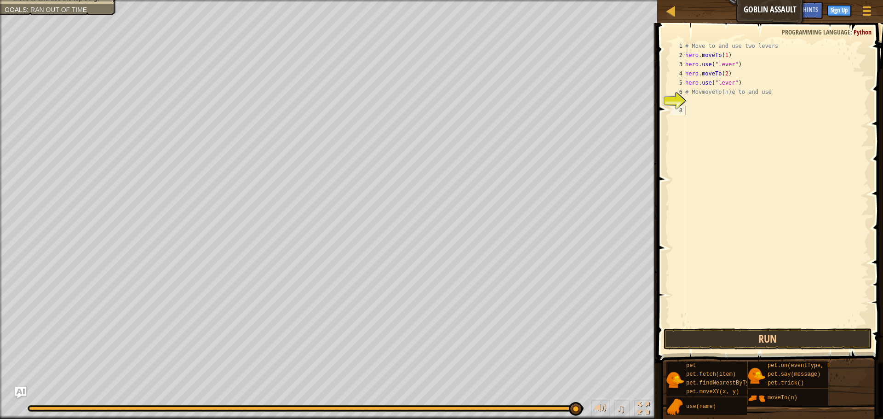
click at [784, 8] on span "Ask AI" at bounding box center [786, 9] width 16 height 9
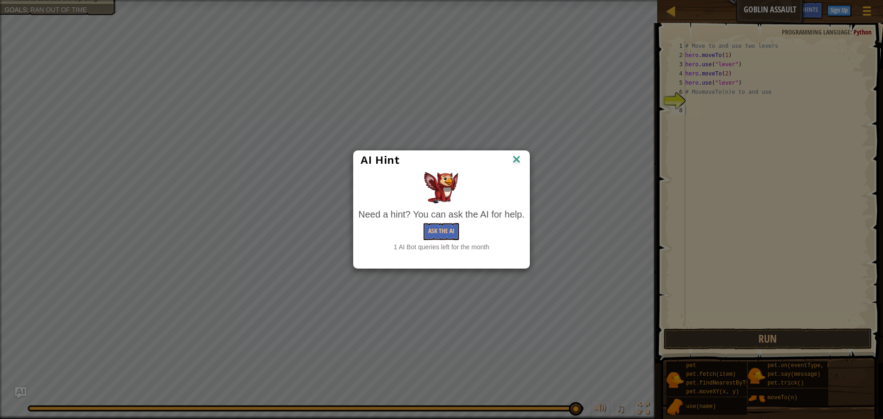
click at [518, 161] on img at bounding box center [516, 160] width 12 height 14
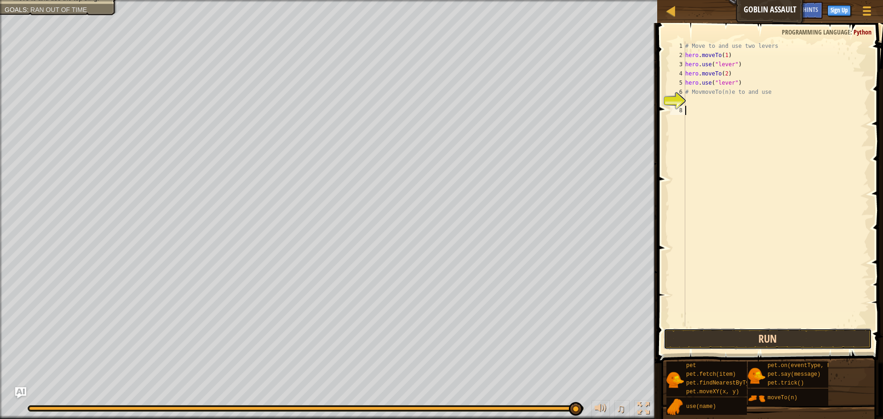
click at [739, 346] on button "Run" at bounding box center [767, 338] width 208 height 21
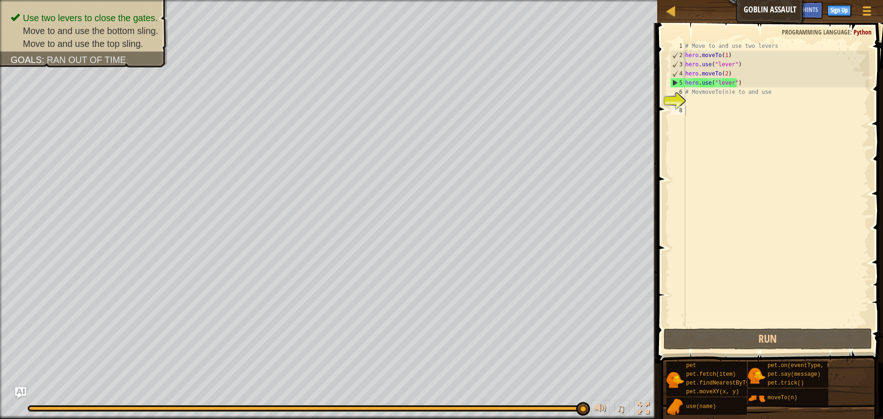
drag, startPoint x: 762, startPoint y: 397, endPoint x: 685, endPoint y: 169, distance: 240.0
click at [686, 169] on div "Hints 1 2 3 4 5 6 7 8 # Move to and use two levers hero . moveTo ( 1 ) hero . u…" at bounding box center [768, 218] width 228 height 391
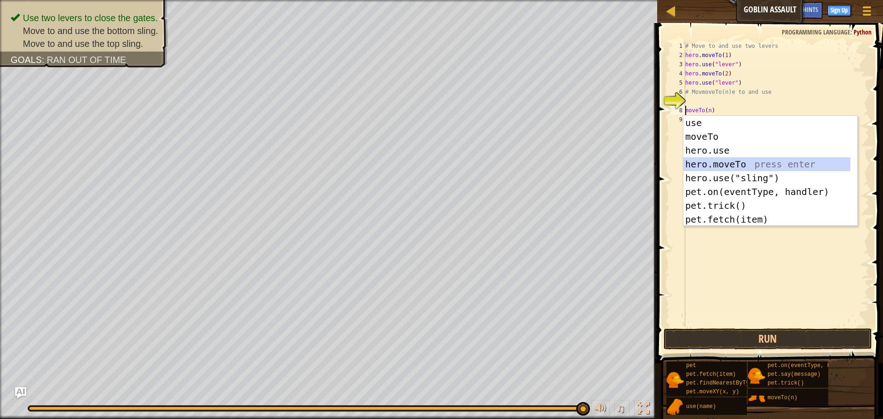
click at [719, 161] on div "use press enter moveTo press enter hero.use press enter hero.moveTo press enter…" at bounding box center [766, 185] width 167 height 138
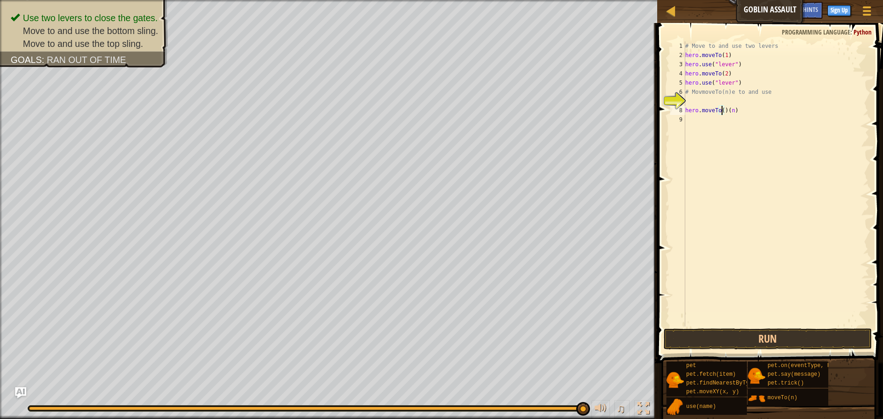
scroll to position [4, 4]
click at [795, 336] on button "Run" at bounding box center [767, 338] width 208 height 21
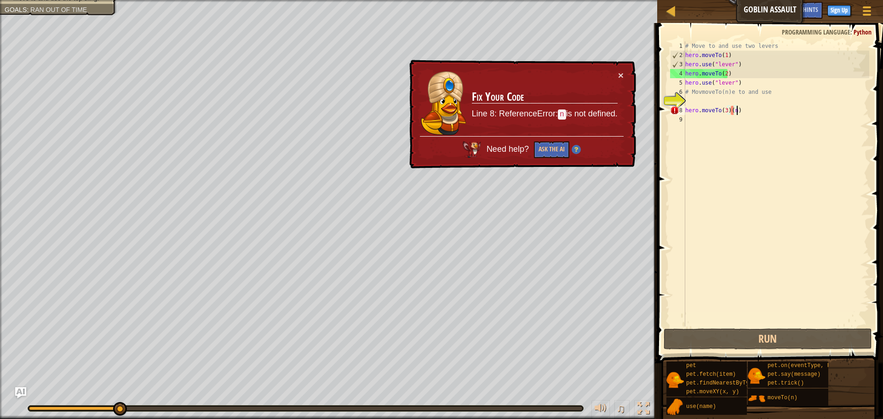
click at [757, 110] on div "# Move to and use two levers hero . moveTo ( 1 ) hero . use ( "lever" ) hero . …" at bounding box center [776, 192] width 186 height 303
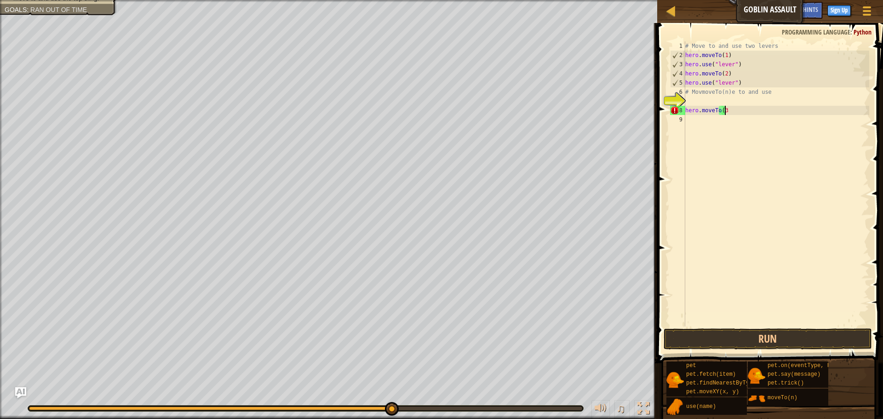
scroll to position [4, 3]
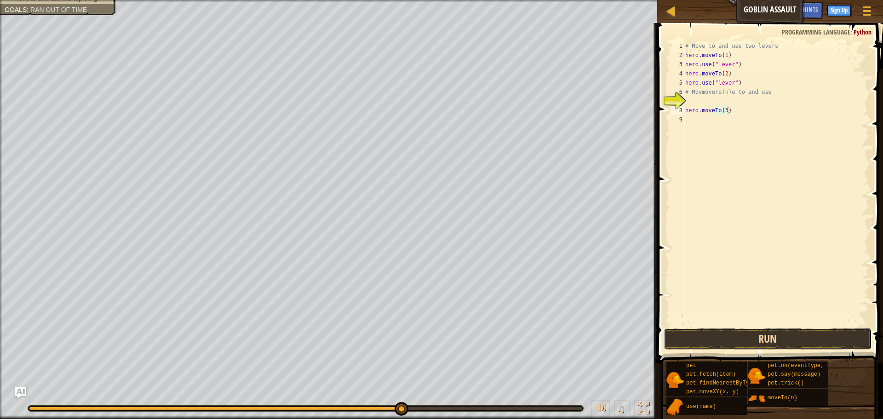
click at [758, 336] on button "Run" at bounding box center [767, 338] width 208 height 21
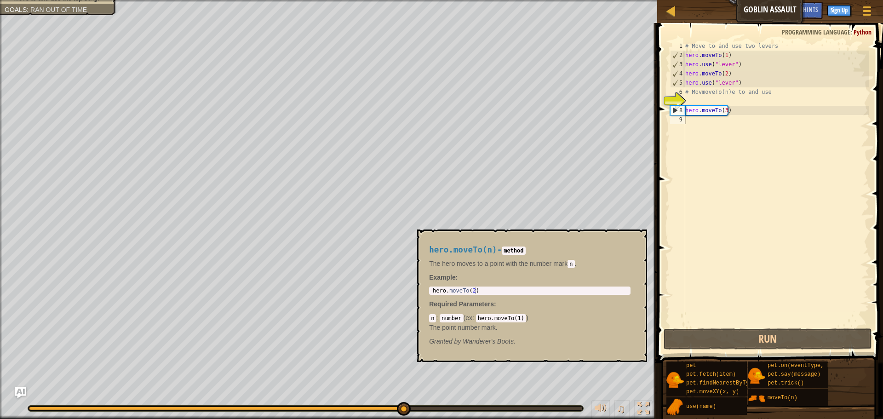
scroll to position [4, 2]
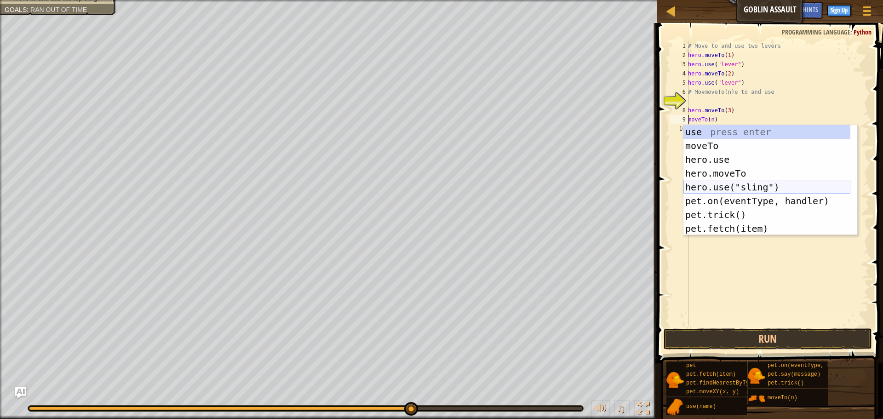
click at [735, 182] on div "use press enter moveTo press enter hero.use press enter hero.moveTo press enter…" at bounding box center [766, 194] width 167 height 138
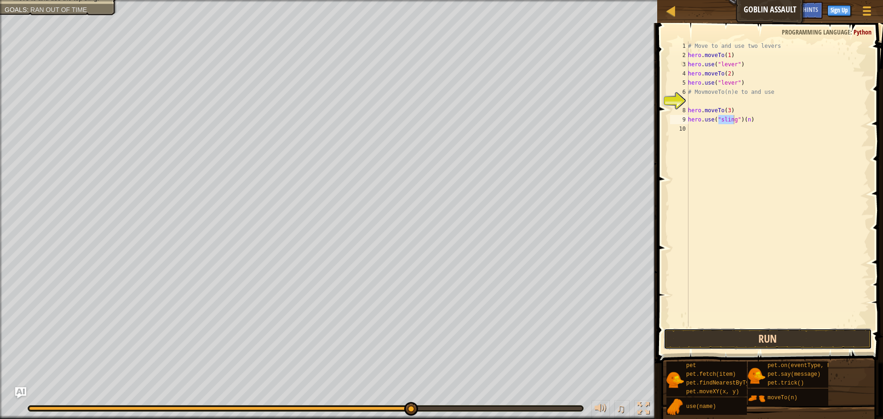
click at [764, 343] on button "Run" at bounding box center [767, 338] width 208 height 21
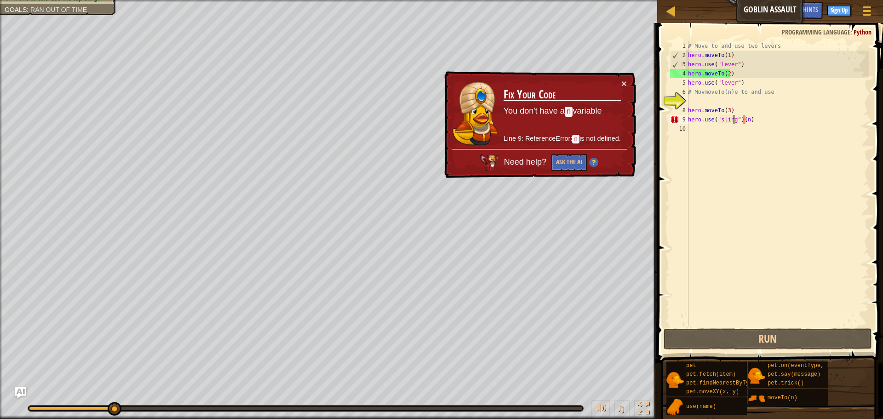
click at [765, 119] on div "# Move to and use two levers hero . moveTo ( 1 ) hero . use ( "lever" ) hero . …" at bounding box center [777, 192] width 183 height 303
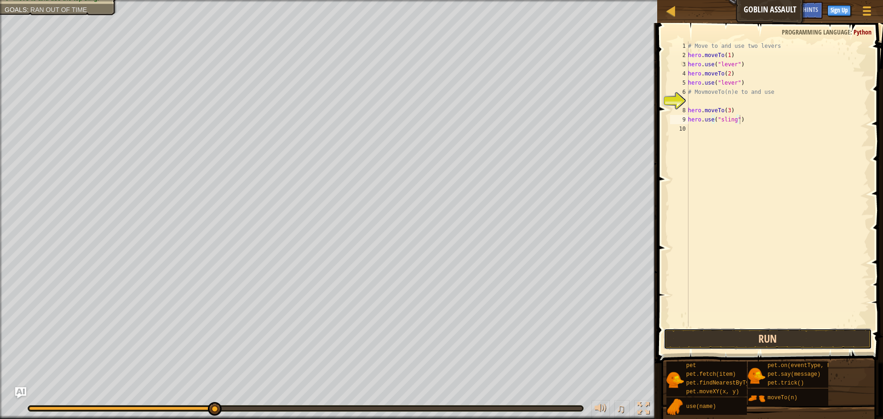
click at [746, 341] on button "Run" at bounding box center [767, 338] width 208 height 21
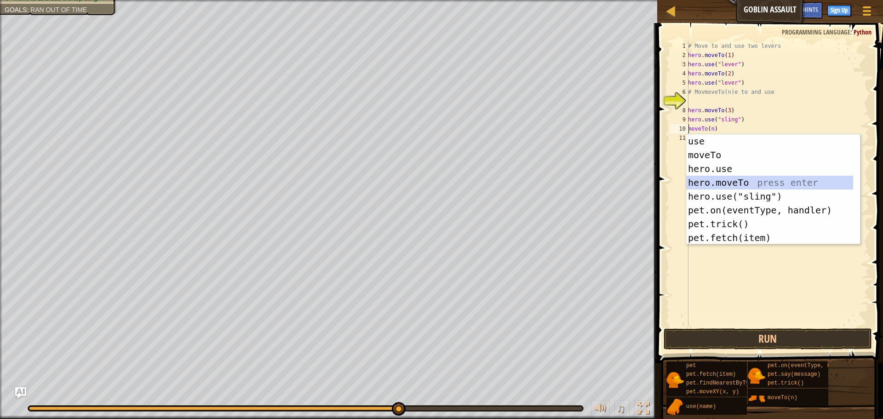
click at [749, 179] on div "use press enter moveTo press enter hero.use press enter hero.moveTo press enter…" at bounding box center [769, 203] width 167 height 138
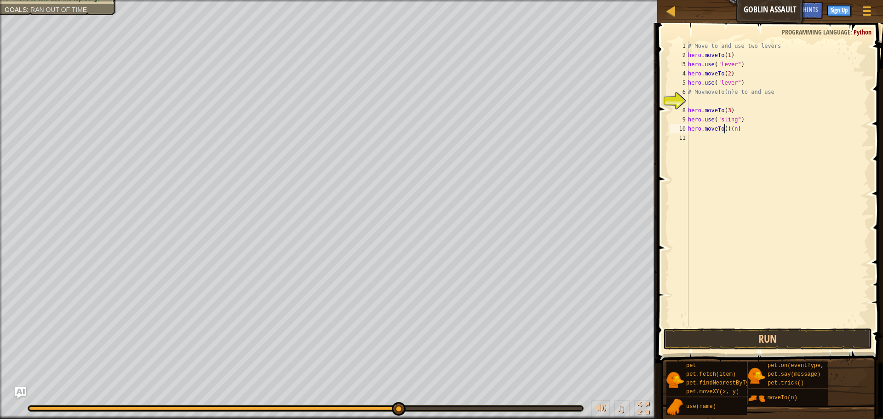
scroll to position [4, 4]
click at [745, 130] on div "# Move to and use two levers hero . moveTo ( 1 ) hero . use ( "lever" ) hero . …" at bounding box center [777, 192] width 183 height 303
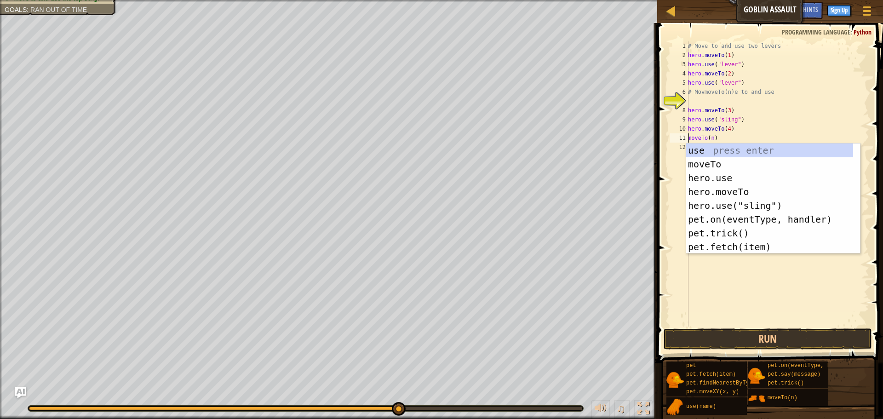
scroll to position [4, 2]
click at [744, 207] on div "use press enter moveTo press enter hero.use press enter hero.moveTo press enter…" at bounding box center [769, 212] width 167 height 138
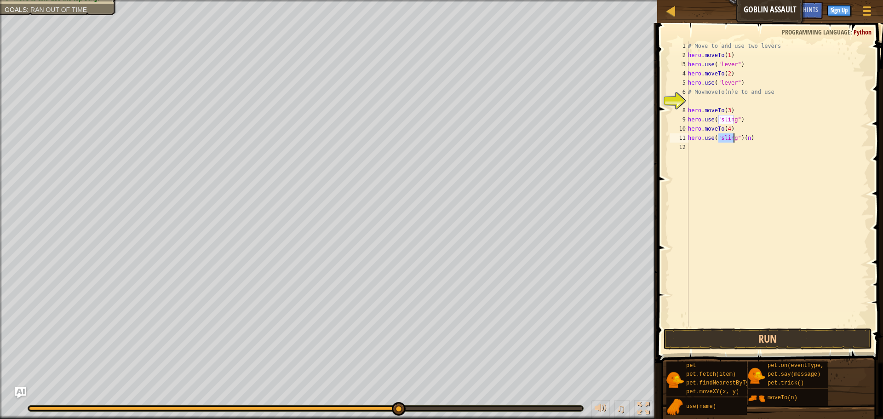
click at [749, 138] on div "# Move to and use two levers hero . moveTo ( 1 ) hero . use ( "lever" ) hero . …" at bounding box center [777, 192] width 183 height 303
type textarea "hero.use("sling")"
click at [774, 341] on button "Run" at bounding box center [767, 338] width 208 height 21
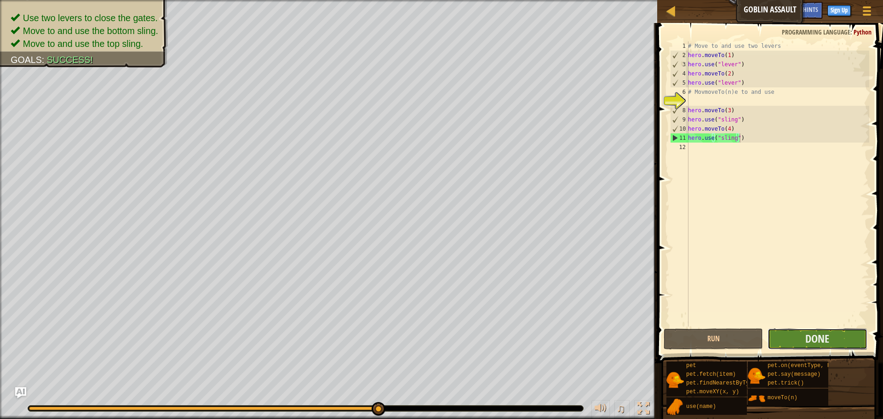
click at [803, 342] on button "Done" at bounding box center [816, 338] width 99 height 21
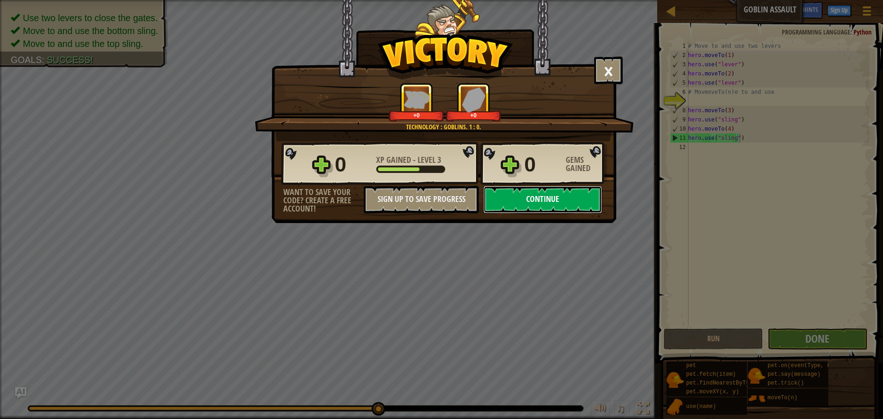
click at [536, 194] on button "Continue" at bounding box center [542, 200] width 119 height 28
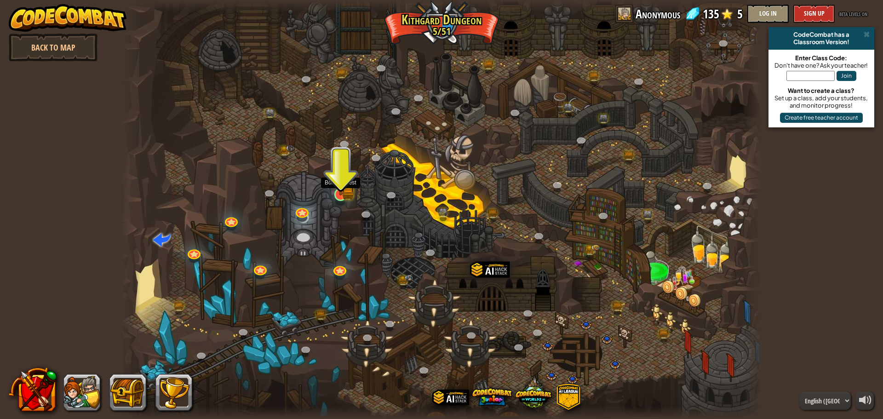
click at [339, 193] on img at bounding box center [340, 177] width 17 height 38
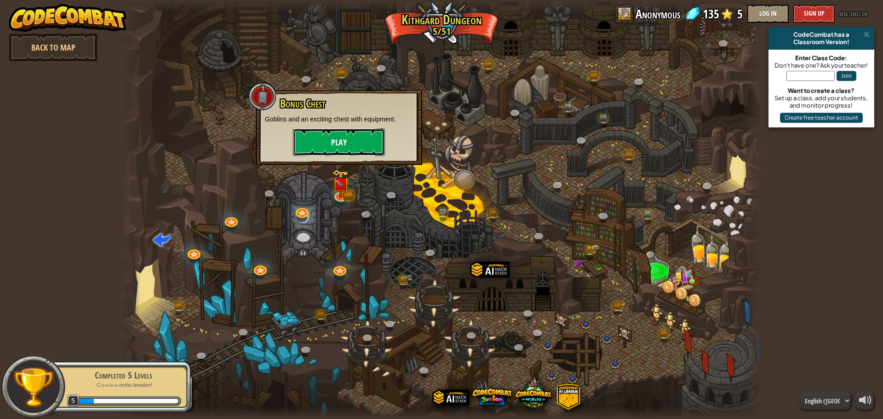
click at [351, 142] on button "Play" at bounding box center [339, 142] width 92 height 28
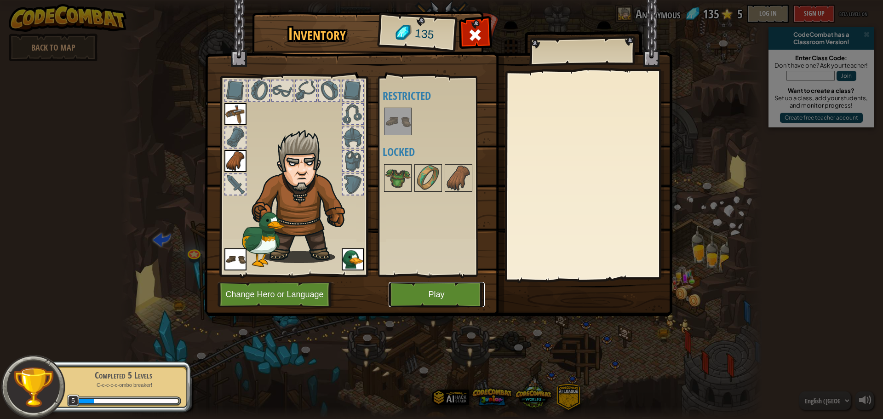
click at [471, 291] on button "Play" at bounding box center [436, 294] width 96 height 25
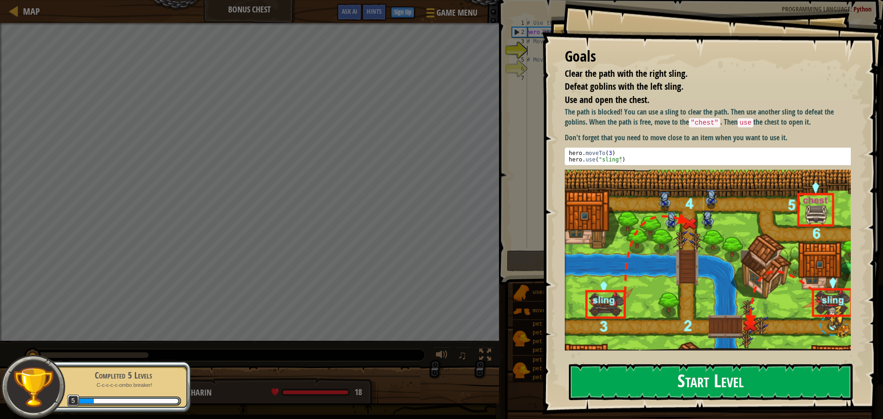
click at [723, 387] on button "Start Level" at bounding box center [711, 382] width 284 height 36
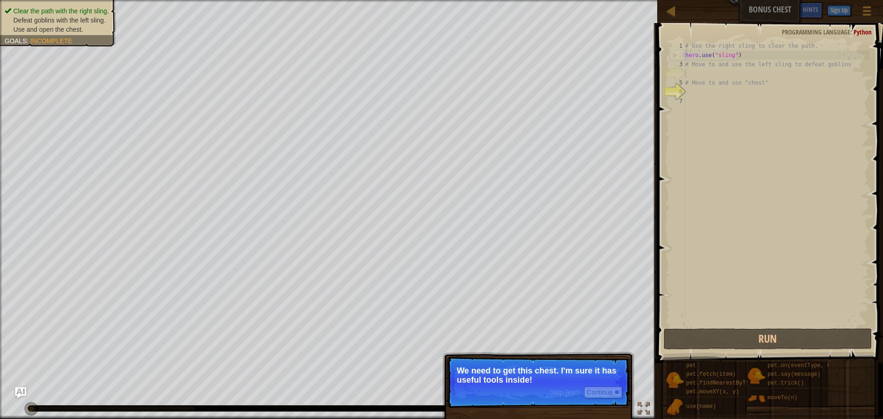
click at [517, 355] on div "Skip (esc) Continue We need to get this chest. I'm sure it has useful tools ins…" at bounding box center [538, 420] width 192 height 136
click at [605, 391] on button "Continue" at bounding box center [603, 392] width 38 height 12
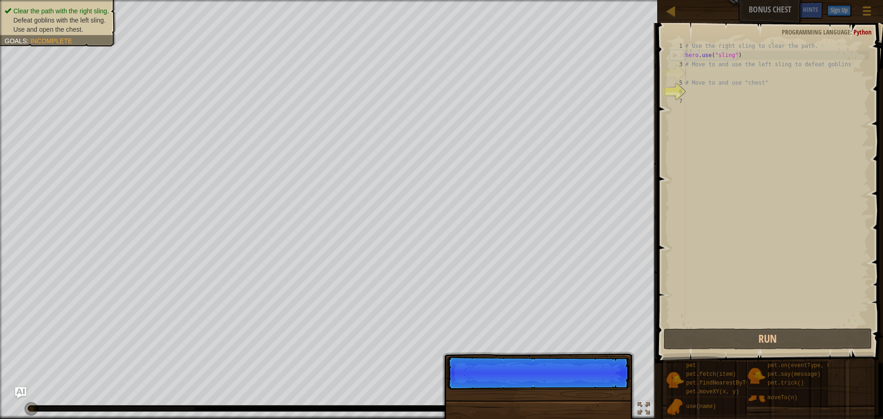
scroll to position [4, 0]
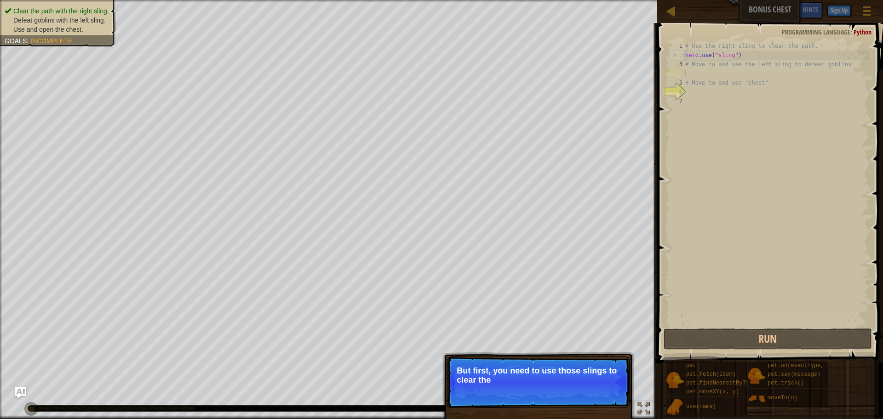
click at [506, 352] on div "Skip (esc) Continue But first, you need to use those slings to clear the" at bounding box center [538, 420] width 192 height 136
drag, startPoint x: 579, startPoint y: 368, endPoint x: 627, endPoint y: 359, distance: 49.1
click at [582, 368] on p "But first, you need to use those slings to clear the path and defeat the goblins" at bounding box center [537, 375] width 163 height 18
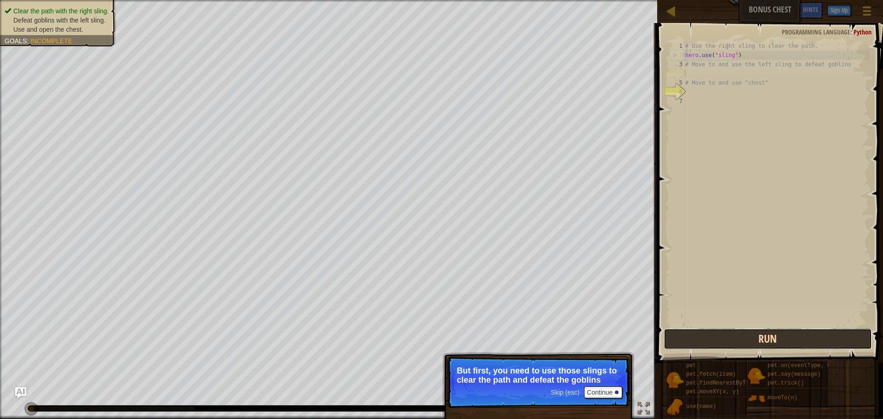
click at [746, 338] on button "Run" at bounding box center [767, 338] width 208 height 21
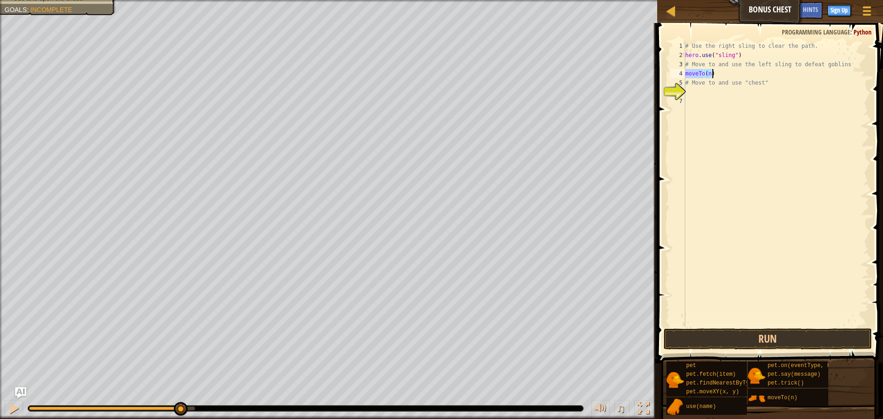
click at [709, 70] on div "# Use the right sling to clear the path. hero . use ( "sling" ) # Move to and u…" at bounding box center [776, 183] width 186 height 285
type textarea "moveTo(3)"
click at [813, 337] on button "Run" at bounding box center [767, 338] width 208 height 21
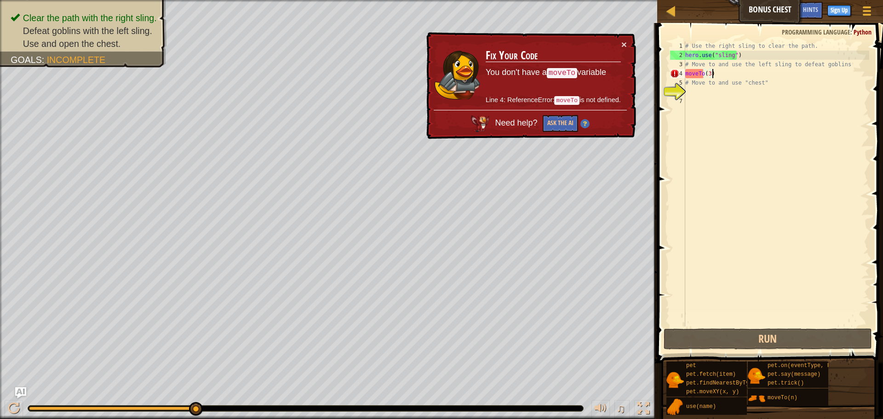
click at [722, 72] on div "# Use the right sling to clear the path. hero . use ( "sling" ) # Move to and u…" at bounding box center [776, 192] width 186 height 303
drag, startPoint x: 563, startPoint y: 71, endPoint x: 715, endPoint y: 84, distance: 152.3
click at [723, 90] on div "Map Bonus Chest Game Menu Done Sign Up Hints Ask AI 1 ההההההההההההההההההההההההה…" at bounding box center [441, 209] width 883 height 419
click at [730, 75] on div "# Use the right sling to clear the path. hero . use ( "sling" ) # Move to and u…" at bounding box center [776, 192] width 186 height 303
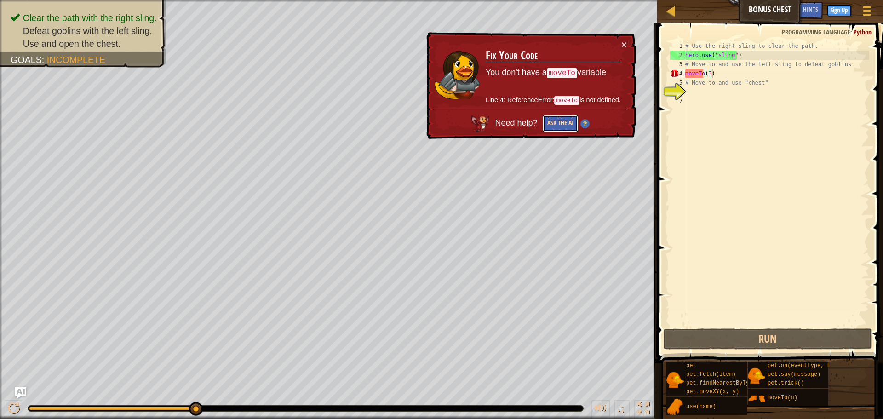
click at [568, 124] on button "Ask the AI" at bounding box center [559, 123] width 35 height 17
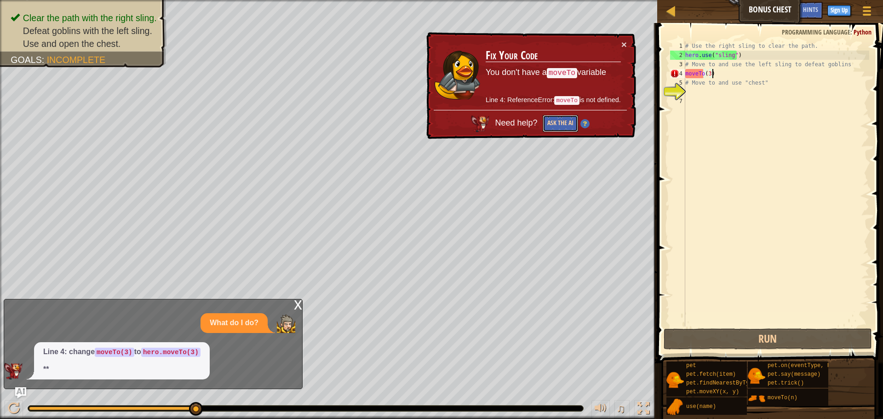
click at [564, 117] on button "Ask the AI" at bounding box center [559, 123] width 35 height 17
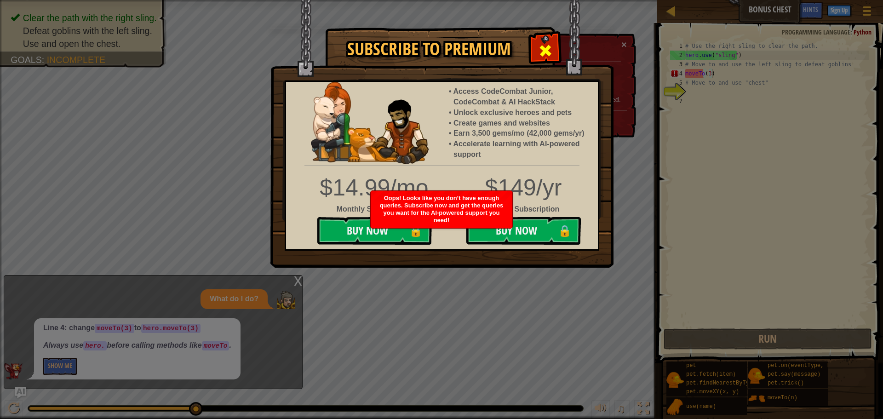
click at [547, 43] on span at bounding box center [545, 50] width 15 height 15
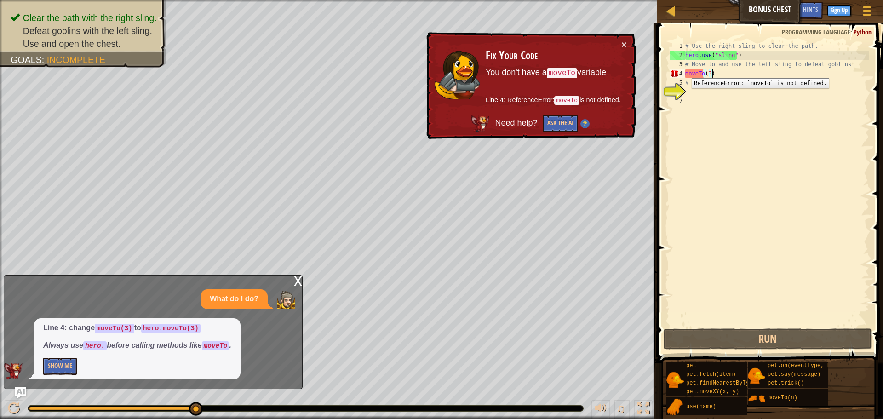
click at [684, 71] on div "4" at bounding box center [677, 73] width 15 height 9
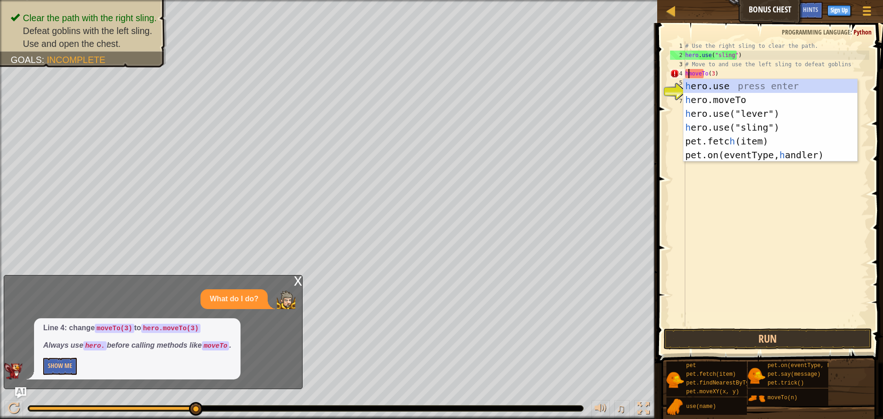
scroll to position [4, 1]
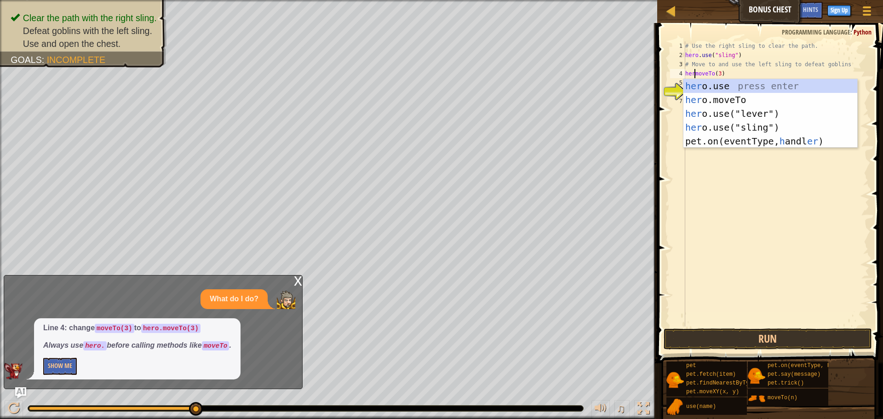
type textarea "heromoveTo(3)"
click at [781, 195] on div "# Use the right sling to clear the path. hero . use ( "sling" ) # Move to and u…" at bounding box center [776, 192] width 186 height 303
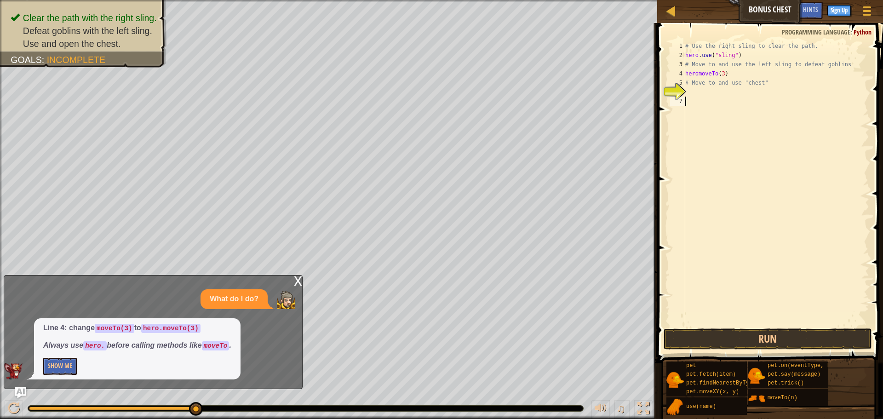
scroll to position [4, 0]
click at [747, 336] on button "Run" at bounding box center [767, 338] width 208 height 21
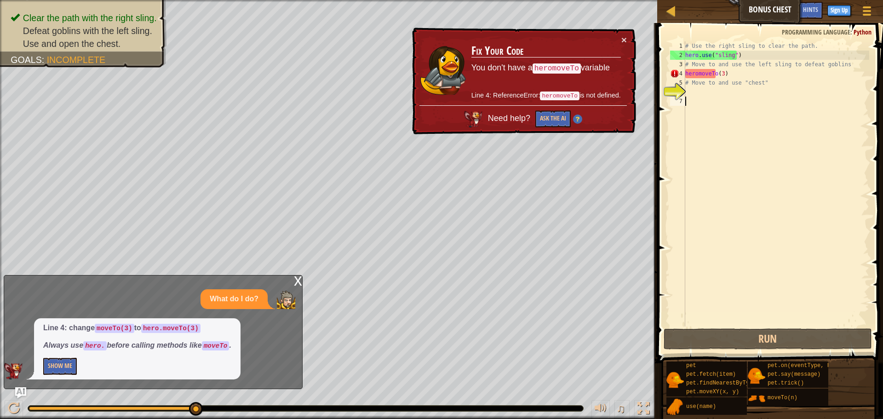
click at [698, 75] on div "# Use the right sling to clear the path. hero . use ( "sling" ) # Move to and u…" at bounding box center [776, 192] width 186 height 303
type textarea "hero.moveTo(3)"
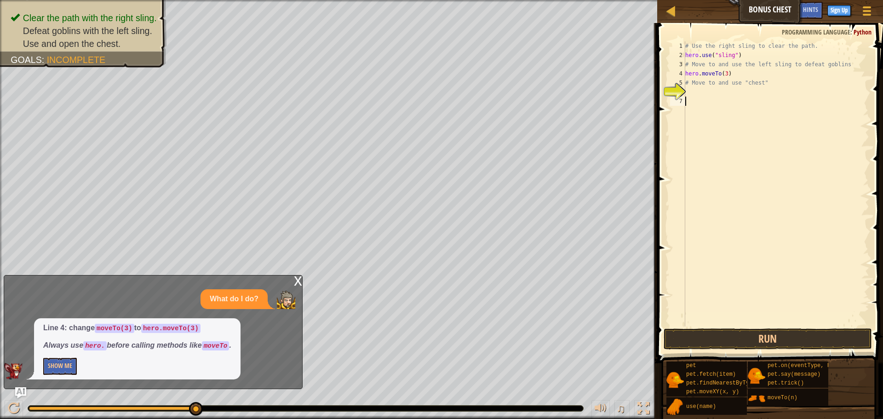
click at [770, 189] on div "# Use the right sling to clear the path. hero . use ( "sling" ) # Move to and u…" at bounding box center [776, 192] width 186 height 303
click at [746, 329] on button "Run" at bounding box center [767, 338] width 208 height 21
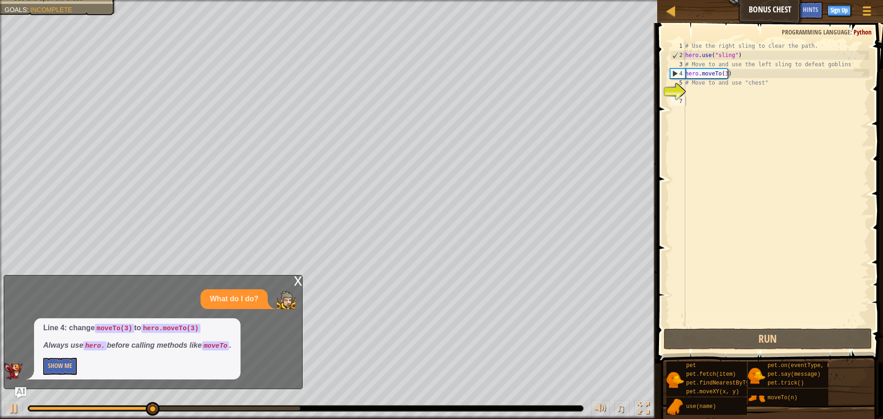
click at [297, 282] on div "x" at bounding box center [298, 279] width 8 height 9
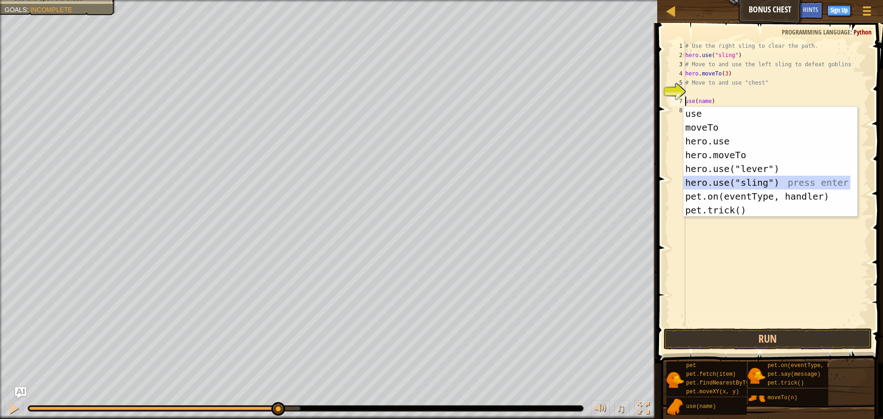
click at [757, 176] on div "use press enter moveTo press enter hero.use press enter hero.moveTo press enter…" at bounding box center [766, 176] width 167 height 138
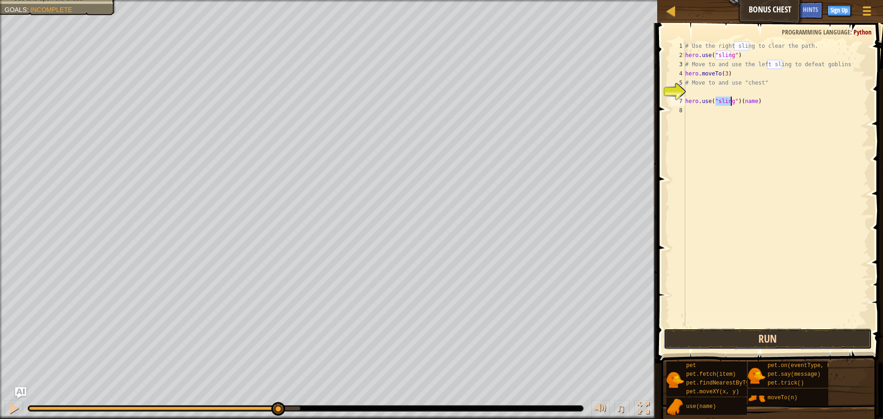
click at [719, 329] on button "Run" at bounding box center [767, 338] width 208 height 21
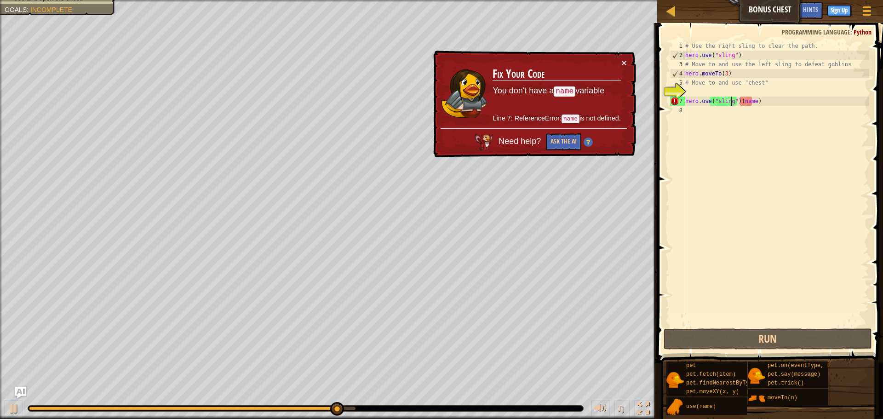
click at [761, 103] on div "# Use the right sling to clear the path. hero . use ( "sling" ) # Move to and u…" at bounding box center [776, 192] width 186 height 303
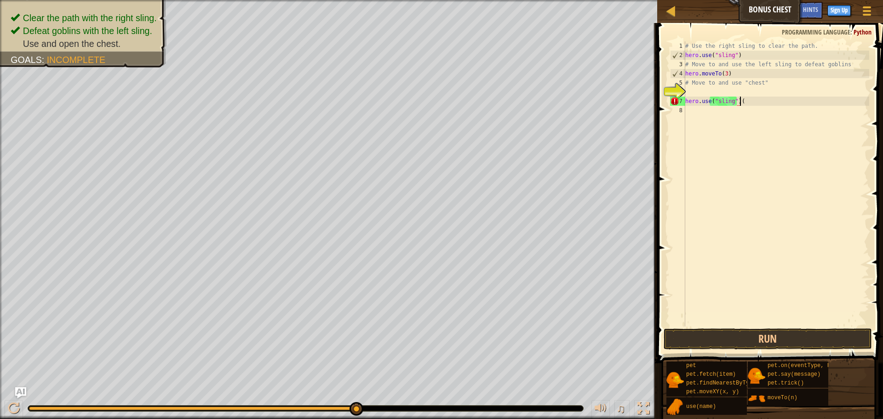
type textarea "hero.use("sling")"
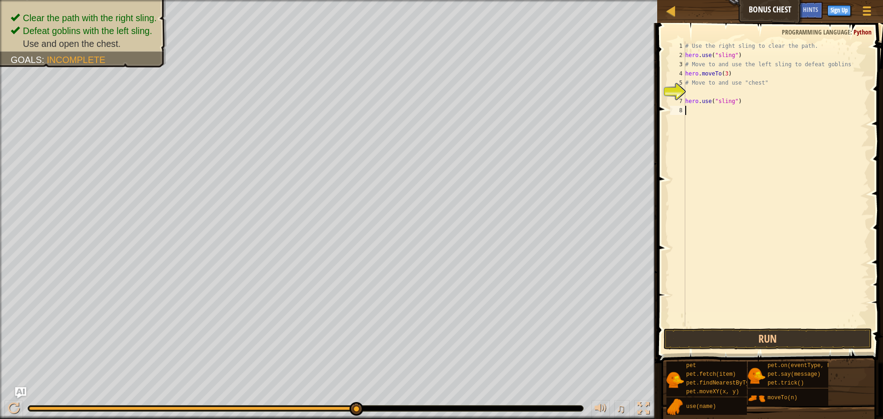
click at [695, 106] on div "# Use the right sling to clear the path. hero . use ( "sling" ) # Move to and u…" at bounding box center [776, 192] width 186 height 303
drag, startPoint x: 765, startPoint y: 397, endPoint x: 709, endPoint y: 121, distance: 281.9
click at [701, 109] on div "Hints 1 2 3 4 5 6 7 8 # Use the right sling to clear the path. hero . use ( "sl…" at bounding box center [768, 218] width 228 height 391
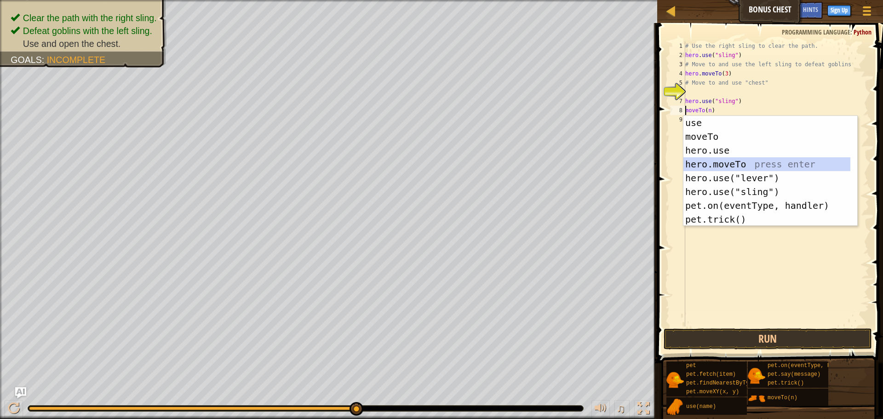
click at [731, 166] on div "use press enter moveTo press enter hero.use press enter hero.moveTo press enter…" at bounding box center [766, 185] width 167 height 138
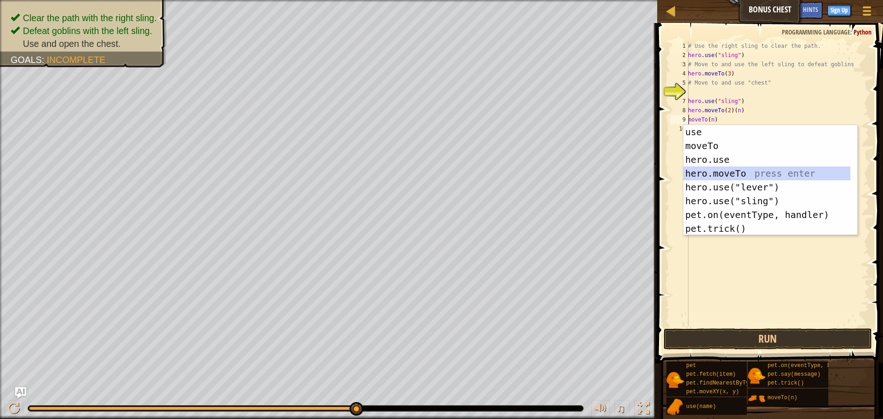
click at [735, 173] on div "use press enter moveTo press enter hero.use press enter hero.moveTo press enter…" at bounding box center [766, 194] width 167 height 138
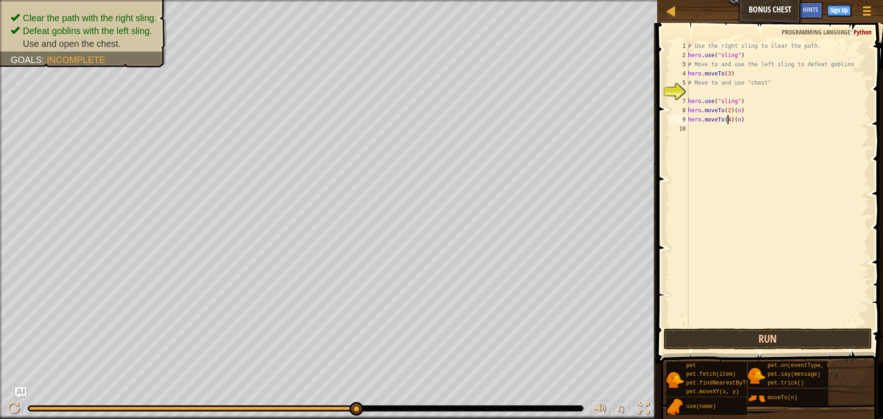
scroll to position [4, 4]
click at [752, 113] on div "# Use the right sling to clear the path. hero . use ( "sling" ) # Move to and u…" at bounding box center [777, 192] width 183 height 303
type textarea "hero.moveTo(2)"
click at [754, 124] on div "# Use the right sling to clear the path. hero . use ( "sling" ) # Move to and u…" at bounding box center [777, 192] width 183 height 303
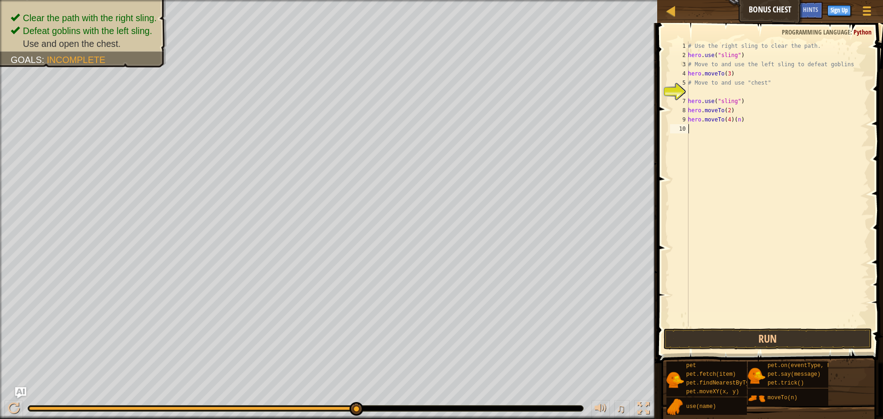
scroll to position [4, 0]
click at [755, 120] on div "# Use the right sling to clear the path. hero . use ( "sling" ) # Move to and u…" at bounding box center [777, 192] width 183 height 303
click at [712, 130] on div "# Use the right sling to clear the path. hero . use ( "sling" ) # Move to and u…" at bounding box center [777, 192] width 183 height 303
click at [704, 130] on div "# Use the right sling to clear the path. hero . use ( "sling" ) # Move to and u…" at bounding box center [777, 192] width 183 height 303
click at [718, 127] on div "# Use the right sling to clear the path. hero . use ( "sling" ) # Move to and u…" at bounding box center [777, 192] width 183 height 303
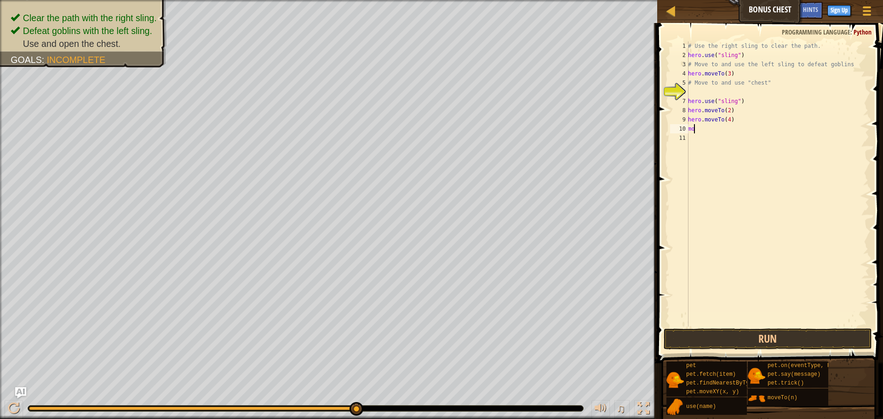
type textarea "m"
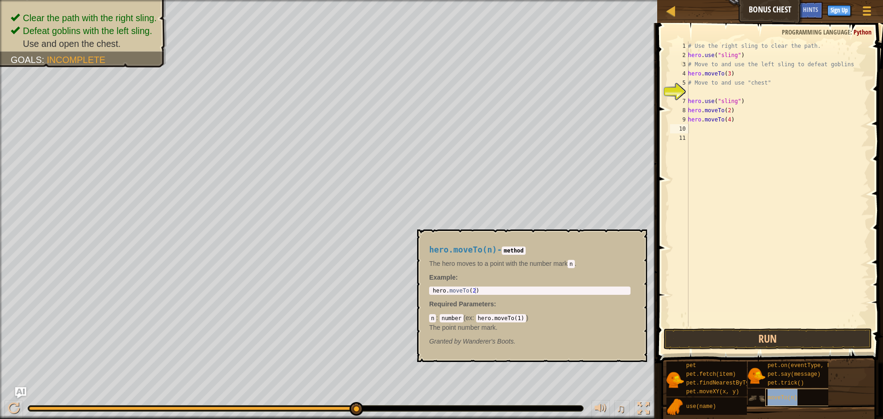
type textarea "moveTo(n)"
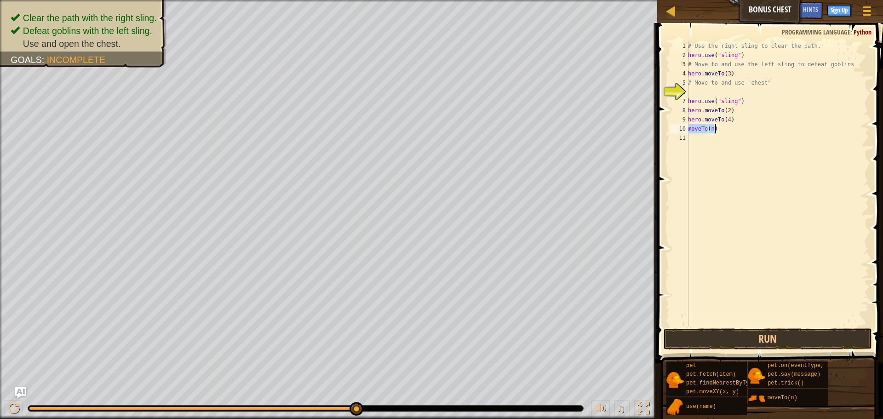
click at [696, 126] on div "# Use the right sling to clear the path. hero . use ( "sling" ) # Move to and u…" at bounding box center [777, 183] width 183 height 285
click at [710, 130] on div "# Use the right sling to clear the path. hero . use ( "sling" ) # Move to and u…" at bounding box center [777, 192] width 183 height 303
click at [701, 129] on div "moveTo(n) 1 2 3 4 5 6 7 8 9 10 11 # Use the right sling to clear the path. hero…" at bounding box center [768, 183] width 201 height 285
drag, startPoint x: 701, startPoint y: 129, endPoint x: 689, endPoint y: 157, distance: 30.2
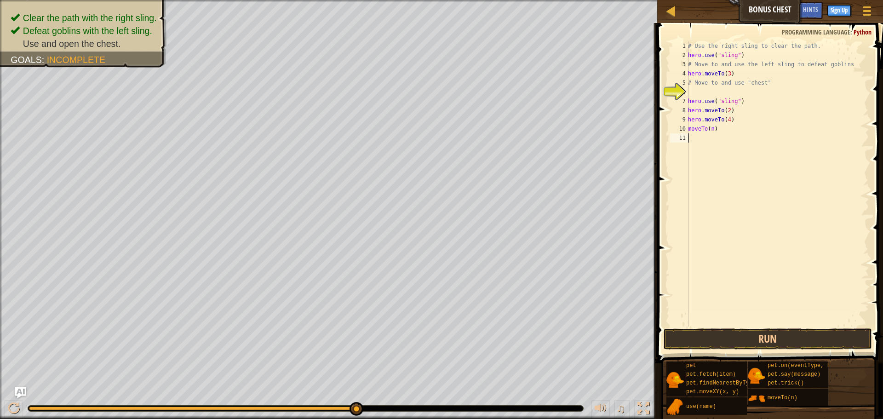
click at [689, 157] on div "# Use the right sling to clear the path. hero . use ( "sling" ) # Move to and u…" at bounding box center [777, 192] width 183 height 303
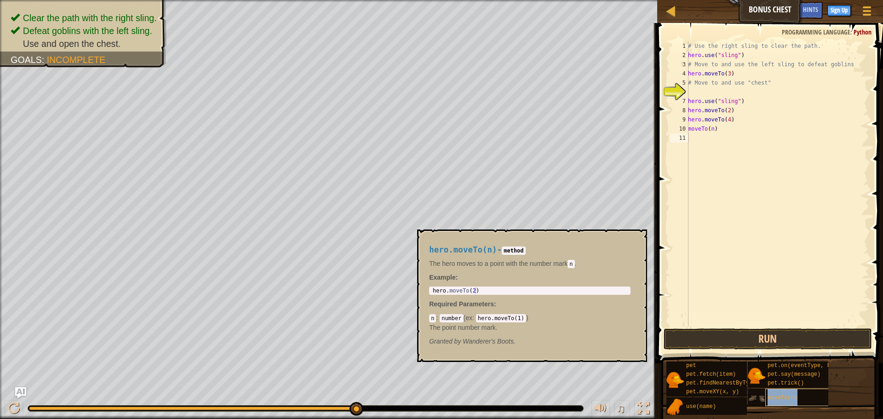
click at [811, 392] on div "moveTo(n)" at bounding box center [809, 396] width 88 height 17
click at [716, 129] on div "# Use the right sling to clear the path. hero . use ( "sling" ) # Move to and u…" at bounding box center [777, 192] width 183 height 303
type textarea "m"
type textarea "hero.moveTo(2)"
click at [481, 287] on div "hero . moveTo ( 2 )" at bounding box center [530, 296] width 198 height 19
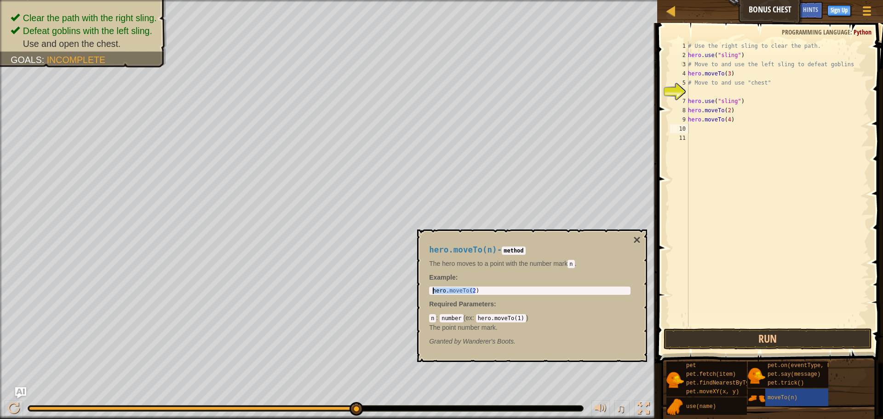
click at [397, 0] on body "Map Bonus Chest Game Menu Done Sign Up Hints Ask AI 1 2 3 4 5 6 7 # Use the rig…" at bounding box center [441, 0] width 883 height 0
click at [634, 236] on button "×" at bounding box center [636, 240] width 7 height 13
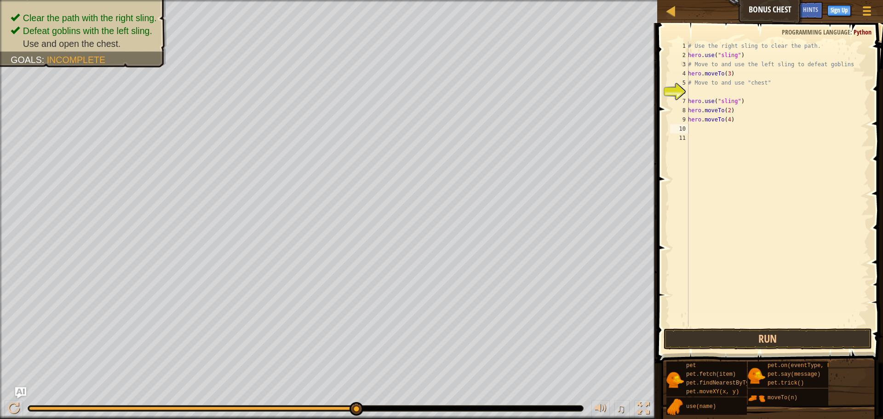
click at [699, 128] on div "# Use the right sling to clear the path. hero . use ( "sling" ) # Move to and u…" at bounding box center [777, 192] width 183 height 303
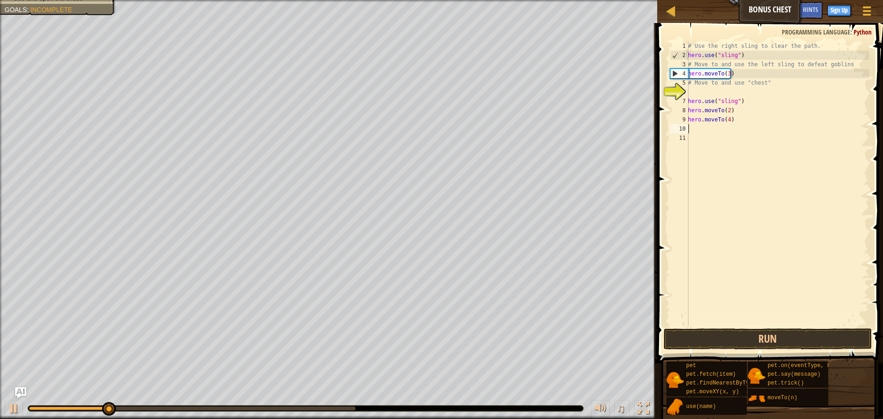
click at [695, 126] on div "# Use the right sling to clear the path. hero . use ( "sling" ) # Move to and u…" at bounding box center [777, 192] width 183 height 303
paste textarea "hero.moveTo(2)"
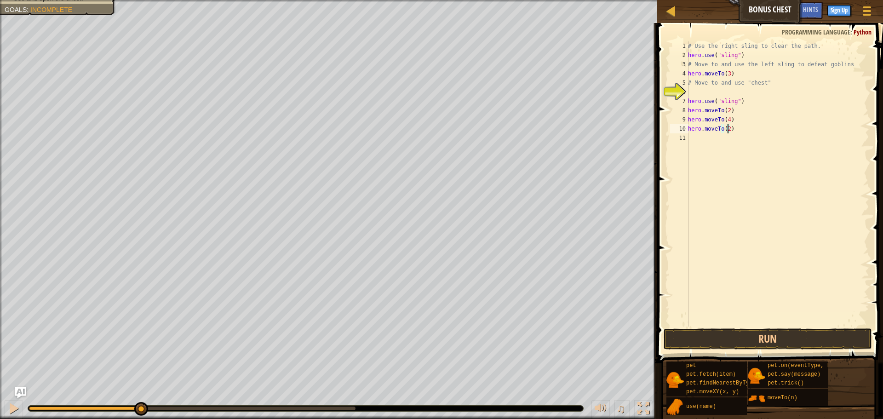
click at [727, 130] on div "# Use the right sling to clear the path. hero . use ( "sling" ) # Move to and u…" at bounding box center [777, 192] width 183 height 303
click at [740, 337] on button "Run" at bounding box center [767, 338] width 208 height 21
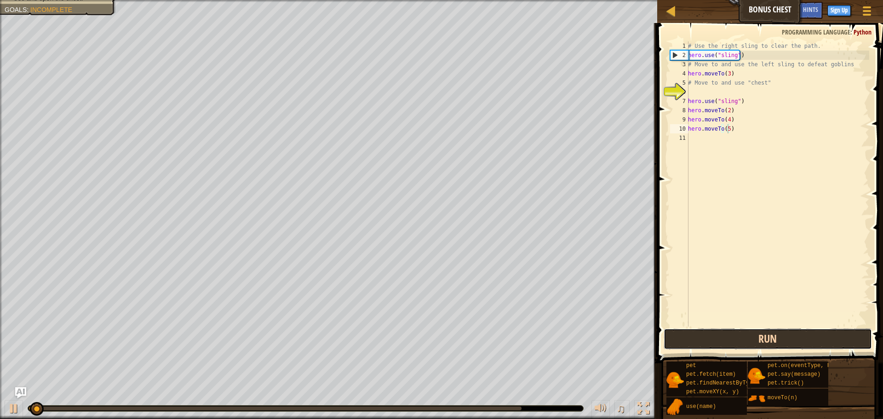
click at [740, 337] on button "Run" at bounding box center [767, 338] width 208 height 21
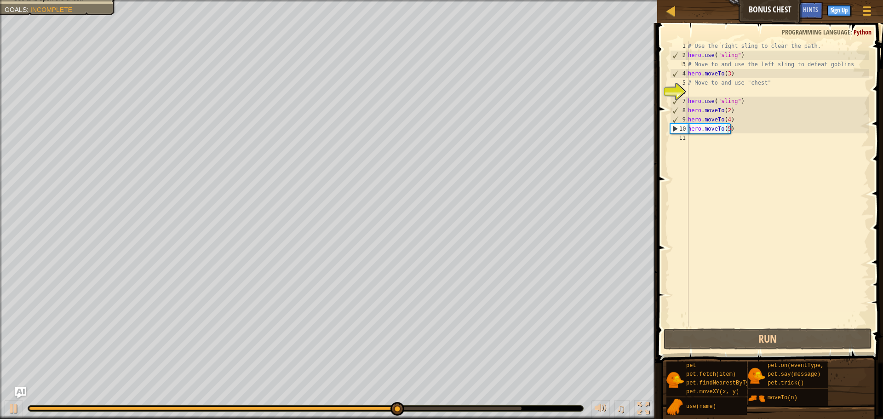
drag, startPoint x: 682, startPoint y: 398, endPoint x: 725, endPoint y: 312, distance: 96.2
click at [687, 234] on div "Hints hero.moveTo(5) 1 2 3 4 5 6 7 8 9 10 11 # Use the right sling to clear the…" at bounding box center [768, 218] width 228 height 391
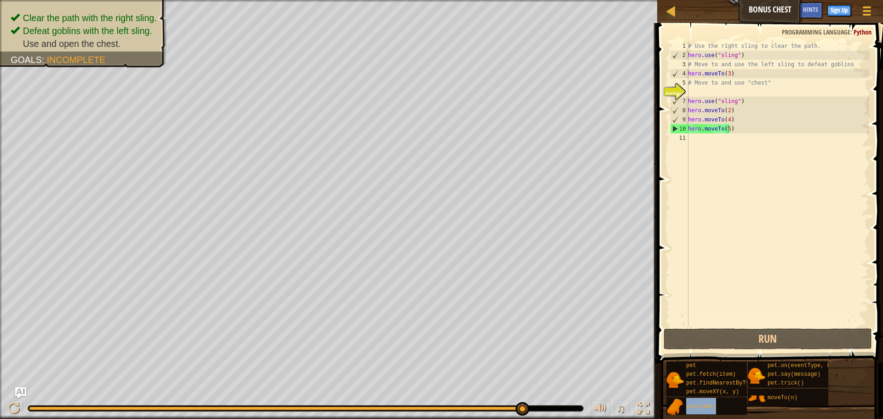
drag, startPoint x: 704, startPoint y: 416, endPoint x: 718, endPoint y: 316, distance: 101.2
click at [716, 287] on div "Hints hero.moveTo(5) 1 2 3 4 5 6 7 8 9 10 11 # Use the right sling to clear the…" at bounding box center [768, 218] width 228 height 391
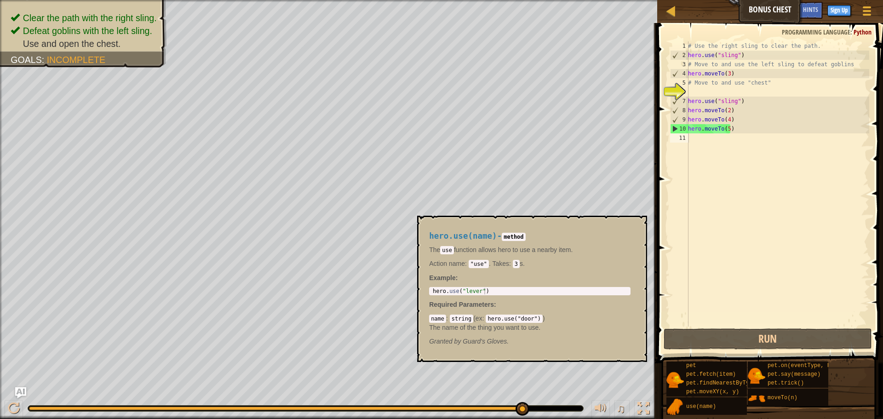
scroll to position [4, 2]
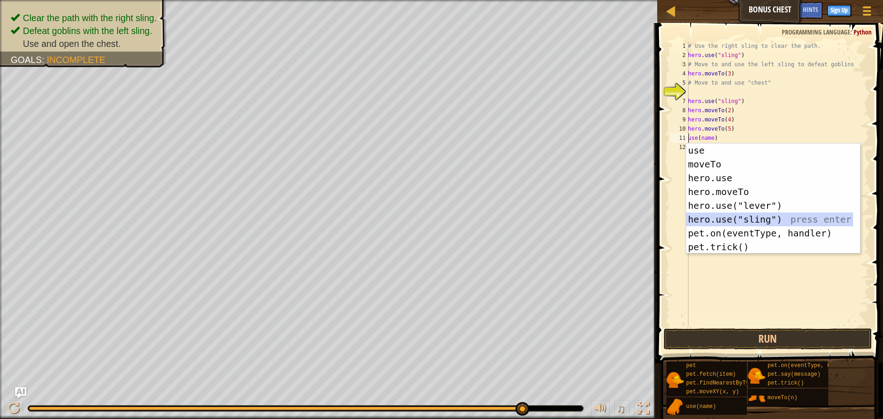
click at [746, 216] on div "use press enter moveTo press enter hero.use press enter hero.moveTo press enter…" at bounding box center [769, 212] width 167 height 138
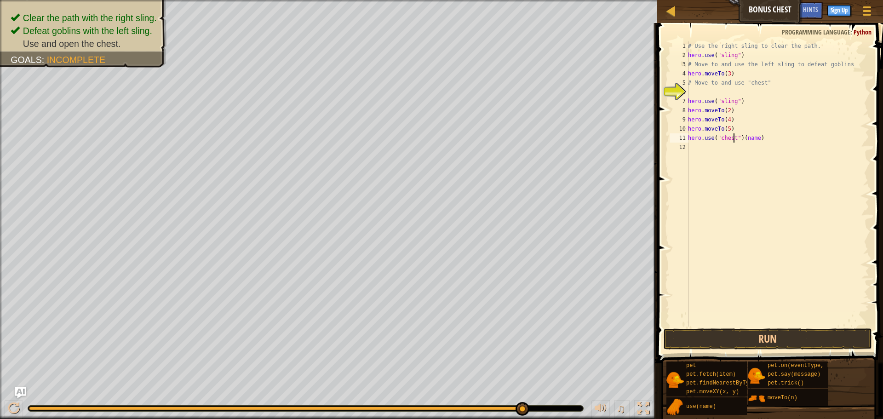
scroll to position [4, 4]
type textarea "hero.use("chest")(name)"
click at [780, 339] on button "Run" at bounding box center [767, 338] width 208 height 21
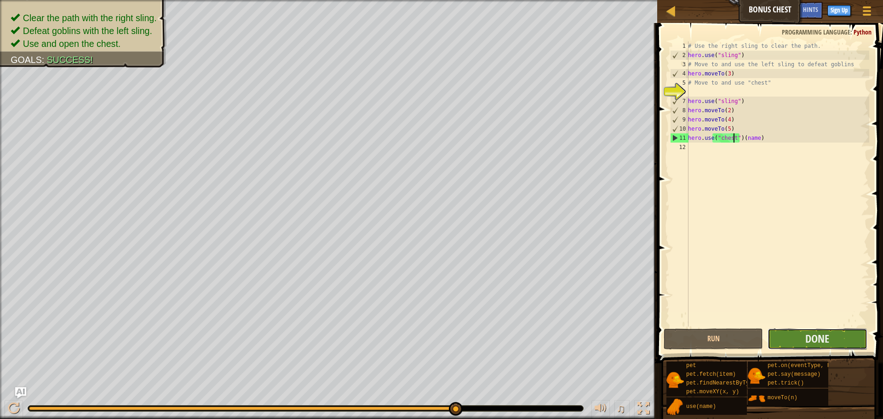
click at [795, 339] on button "Done" at bounding box center [816, 338] width 99 height 21
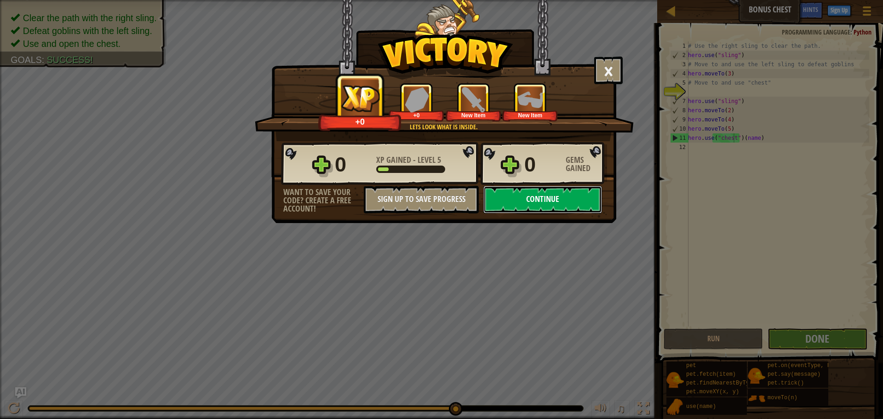
click at [554, 201] on button "Continue" at bounding box center [542, 200] width 119 height 28
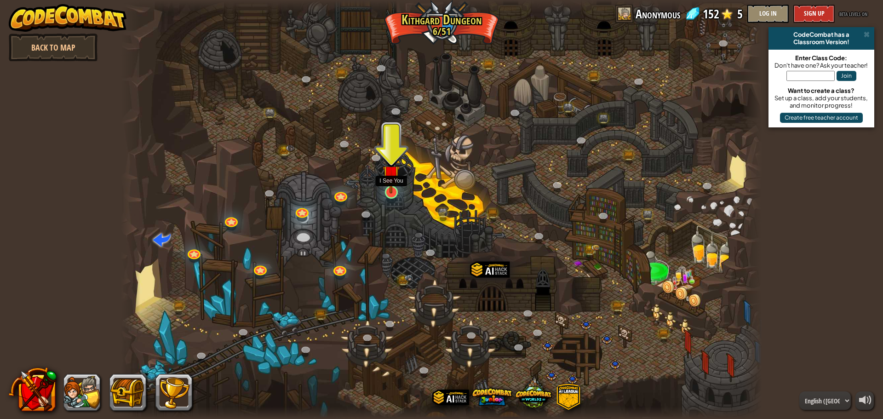
click at [390, 180] on img at bounding box center [390, 173] width 17 height 39
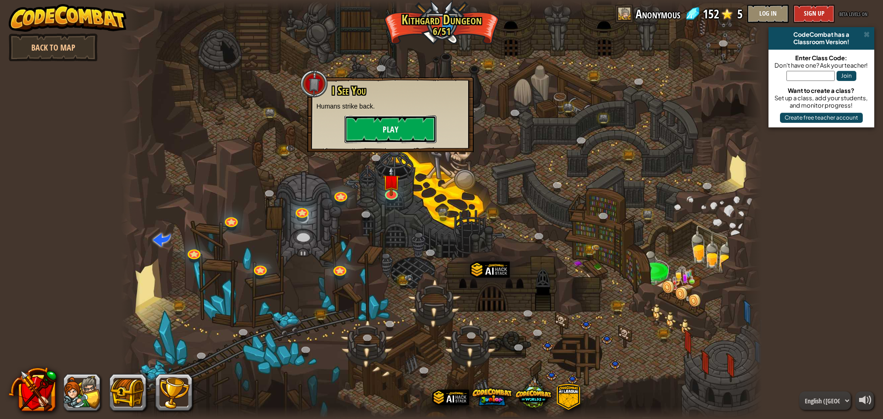
click at [413, 126] on button "Play" at bounding box center [390, 129] width 92 height 28
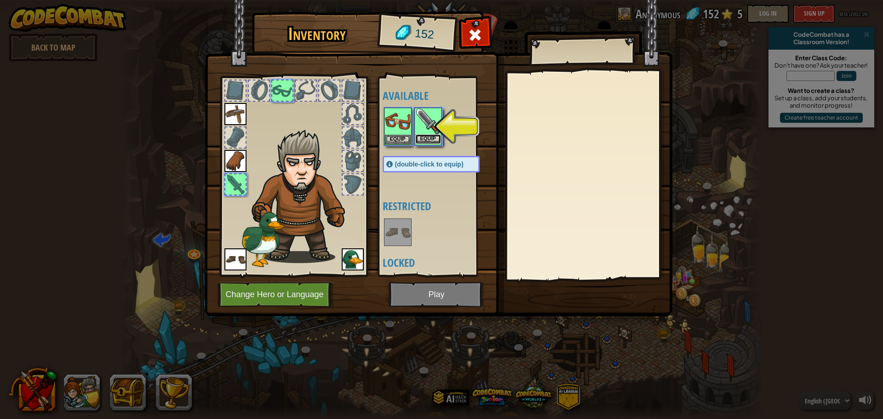
click at [423, 135] on button "Equip" at bounding box center [428, 139] width 26 height 10
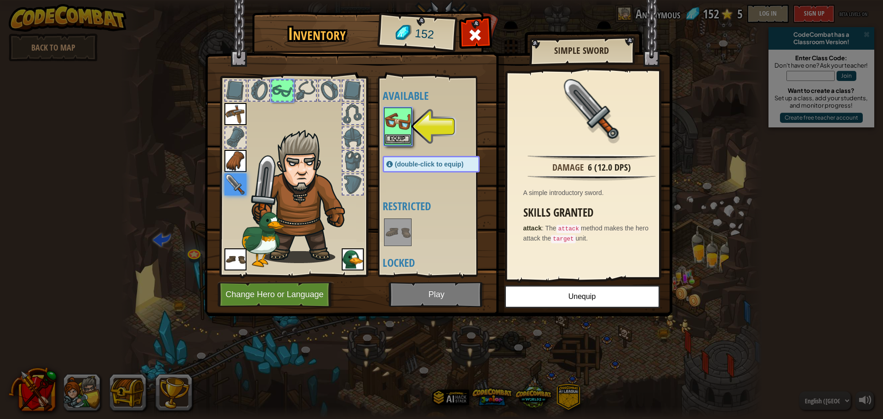
click at [409, 131] on img at bounding box center [398, 121] width 26 height 26
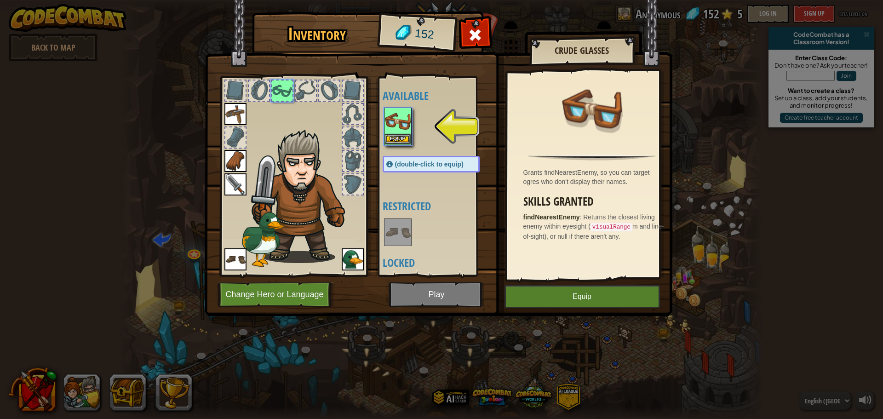
click at [391, 132] on img at bounding box center [398, 121] width 26 height 26
click at [388, 136] on button "Equip" at bounding box center [398, 139] width 26 height 10
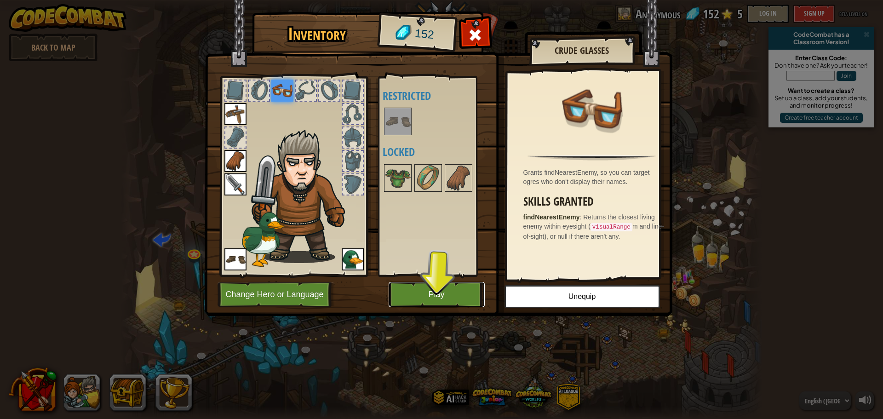
click at [417, 296] on button "Play" at bounding box center [436, 294] width 96 height 25
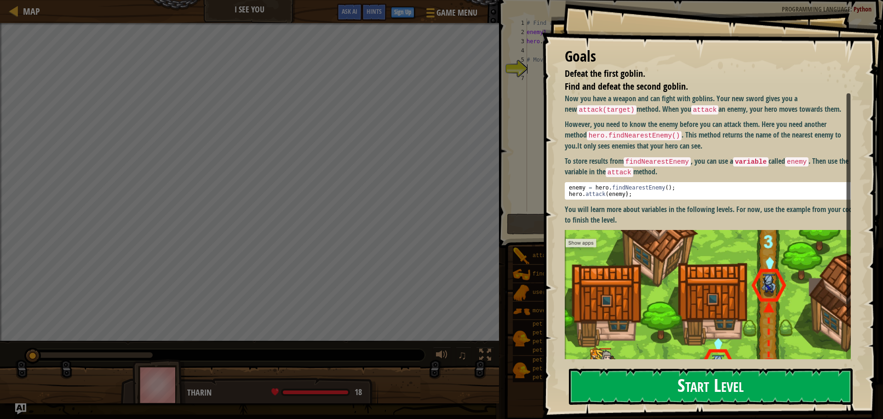
click at [752, 179] on div "Goals Defeat the first goblin. Find and defeat the second goblin. Now you have …" at bounding box center [711, 209] width 341 height 419
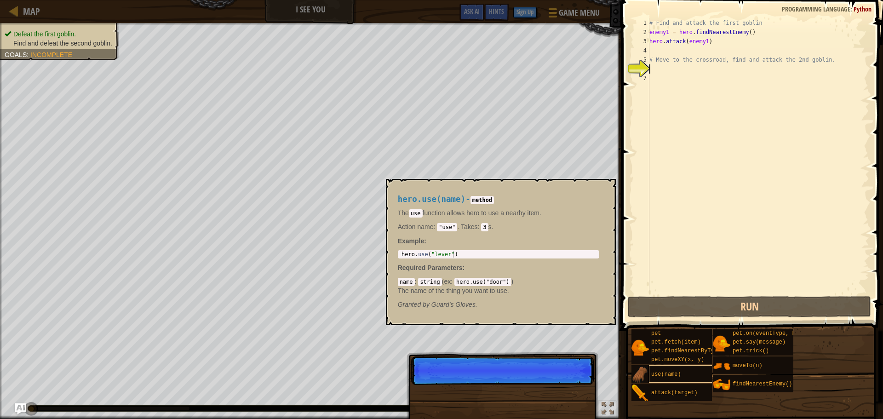
scroll to position [4, 0]
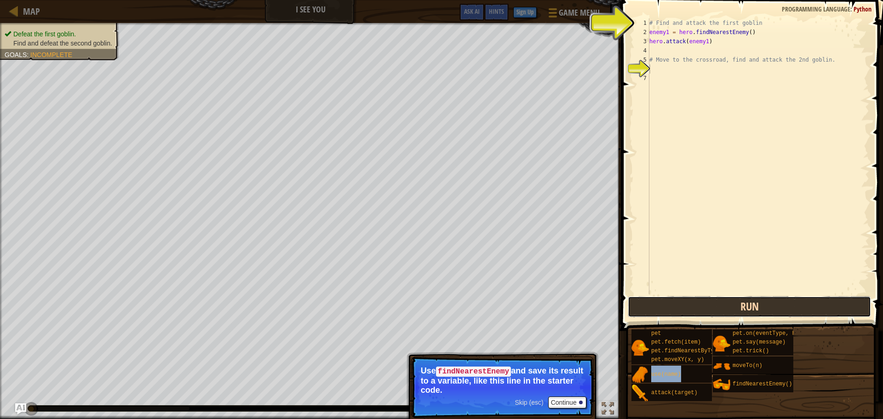
click at [795, 303] on button "Run" at bounding box center [748, 306] width 243 height 21
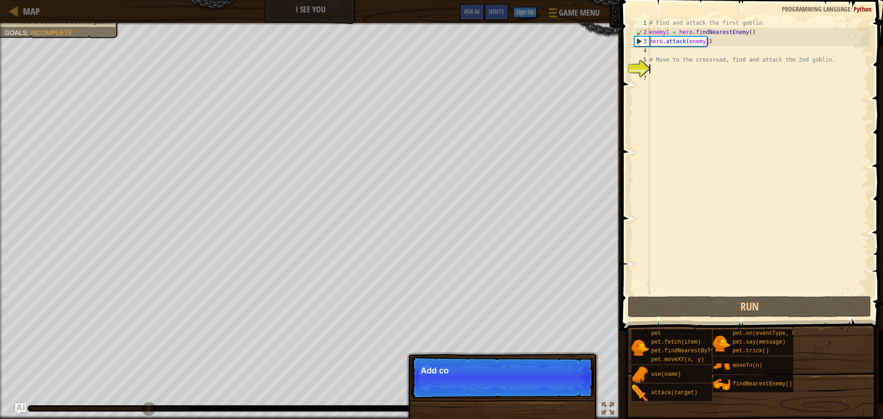
click at [640, 38] on div "3" at bounding box center [641, 41] width 15 height 9
type textarea "hero.attack(enemy1)"
click at [631, 39] on span at bounding box center [752, 152] width 269 height 358
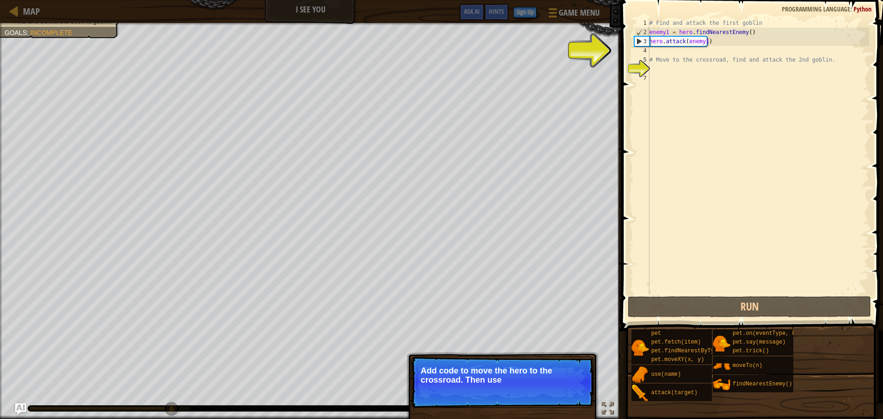
click at [641, 76] on div "7" at bounding box center [641, 78] width 15 height 9
click at [644, 66] on div "6" at bounding box center [641, 68] width 15 height 9
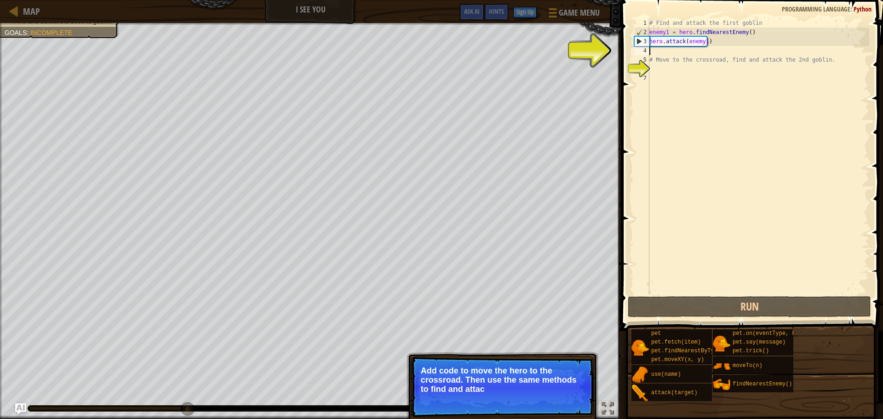
click at [652, 48] on div "# Find and attack the first goblin enemy1 = hero . findNearestEnemy ( ) hero . …" at bounding box center [758, 165] width 222 height 294
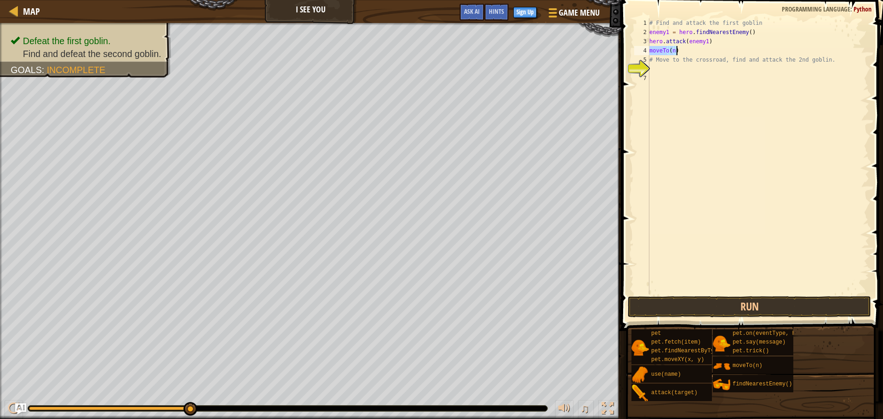
click at [673, 52] on div "# Find and attack the first goblin enemy1 = hero . findNearestEnemy ( ) hero . …" at bounding box center [758, 156] width 222 height 276
click at [648, 50] on div "4" at bounding box center [641, 50] width 15 height 9
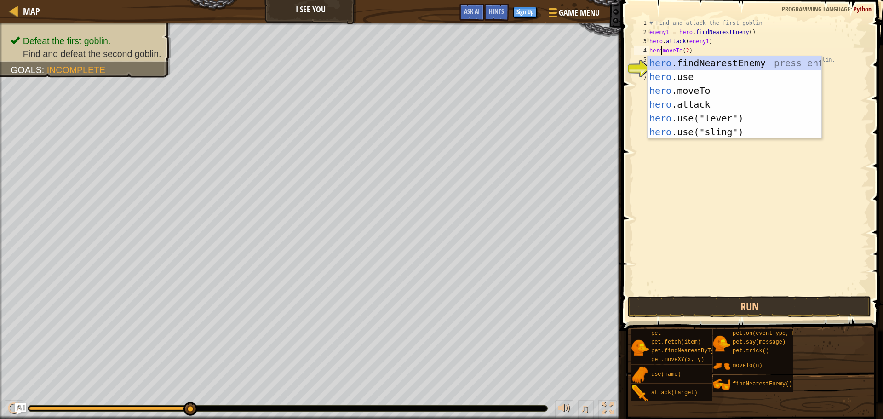
scroll to position [4, 1]
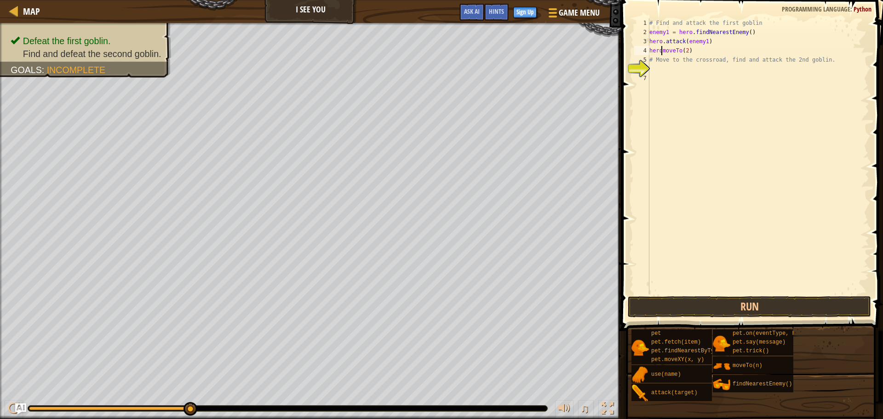
type textarea "hero.moveTo(2)"
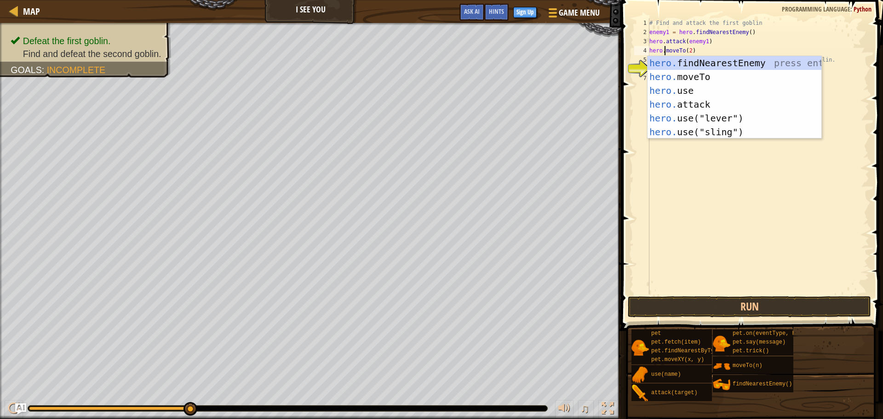
click at [793, 197] on div "# Find and attack the first goblin enemy1 = hero . findNearestEnemy ( ) hero . …" at bounding box center [758, 165] width 222 height 294
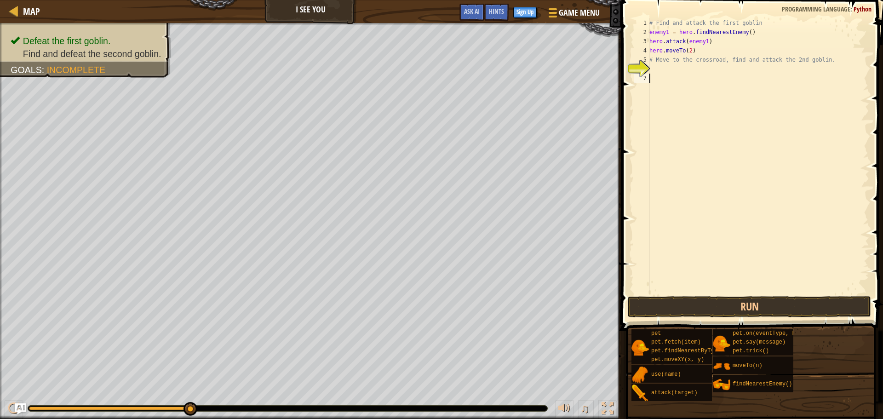
scroll to position [4, 0]
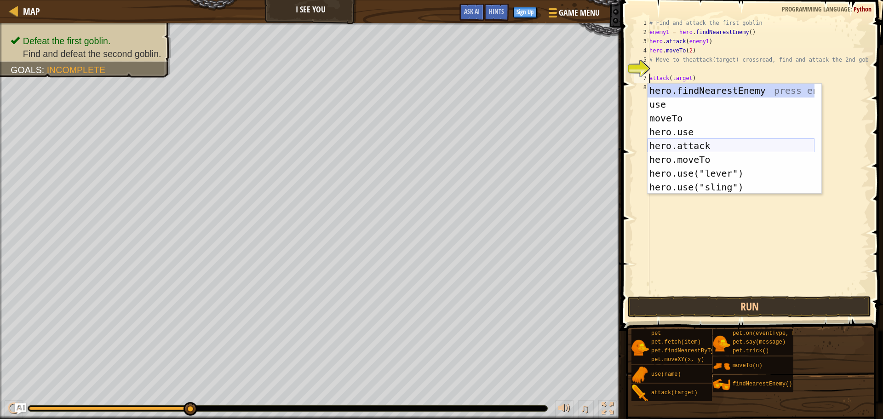
click at [711, 142] on div "hero.findNearestEnemy press enter use press enter moveTo press enter hero.use p…" at bounding box center [730, 153] width 167 height 138
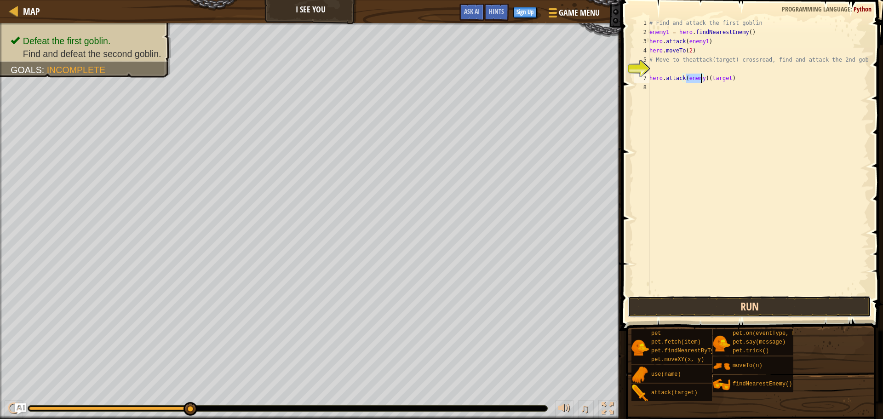
click at [709, 308] on button "Run" at bounding box center [748, 306] width 243 height 21
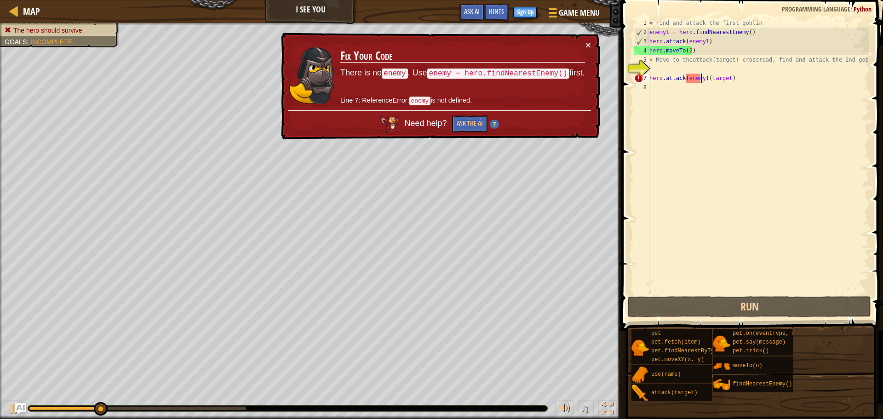
scroll to position [4, 4]
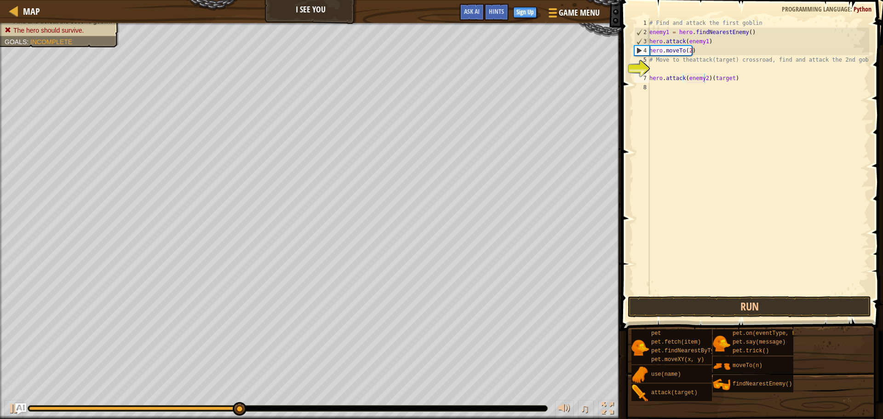
click at [744, 295] on span at bounding box center [752, 152] width 269 height 358
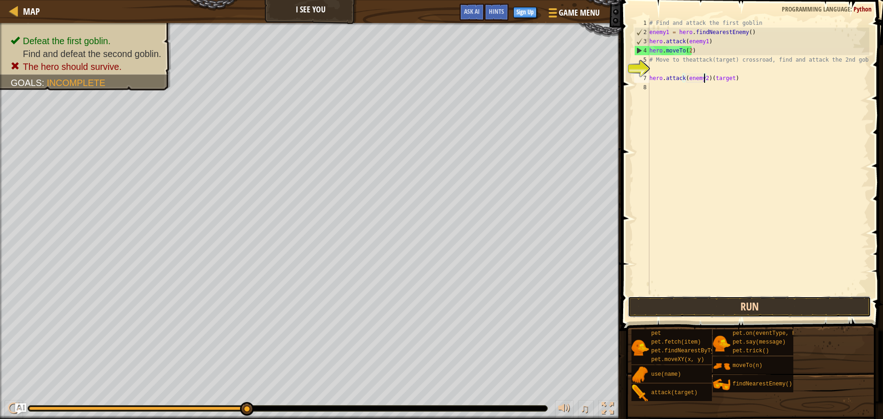
click at [777, 300] on button "Run" at bounding box center [748, 306] width 243 height 21
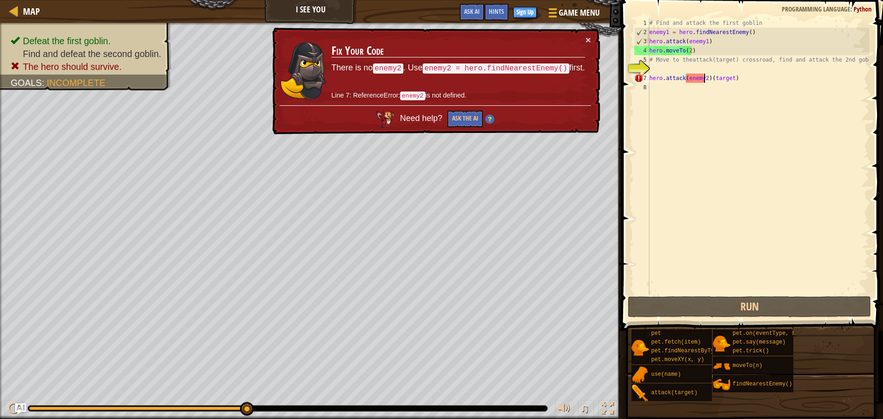
click at [737, 77] on div "# Find and attack the first goblin enemy1 = hero . findNearestEnemy ( ) hero . …" at bounding box center [758, 165] width 222 height 294
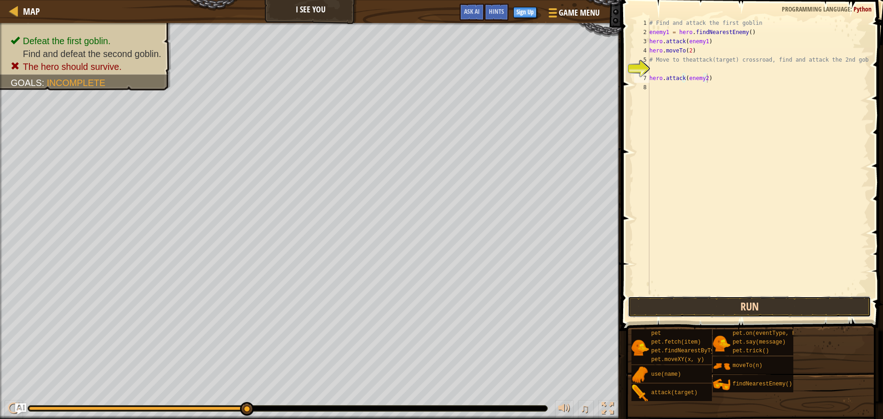
click at [760, 305] on button "Run" at bounding box center [748, 306] width 243 height 21
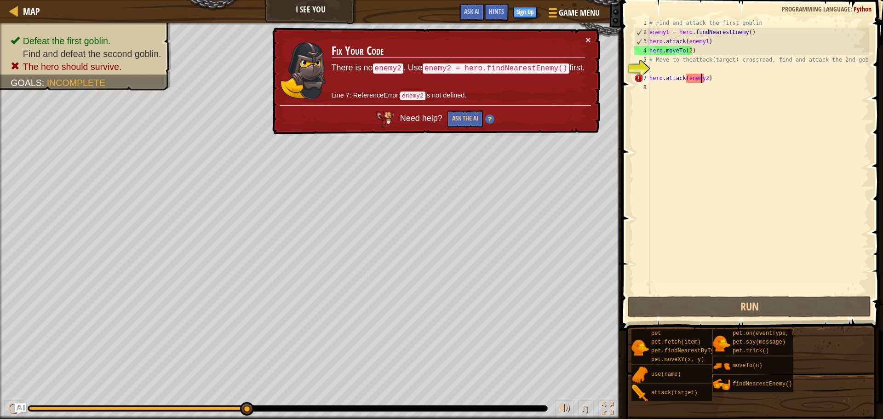
click at [701, 78] on div "# Find and attack the first goblin enemy1 = hero . findNearestEnemy ( ) hero . …" at bounding box center [758, 165] width 222 height 294
click at [704, 78] on div "# Find and attack the first goblin enemy1 = hero . findNearestEnemy ( ) hero . …" at bounding box center [758, 165] width 222 height 294
type textarea "hero.attack(enemy)"
